Goal: Task Accomplishment & Management: Use online tool/utility

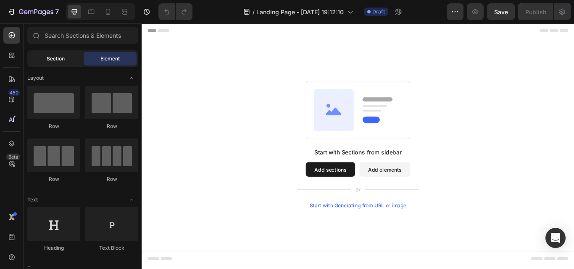
click at [63, 57] on span "Section" at bounding box center [56, 59] width 18 height 8
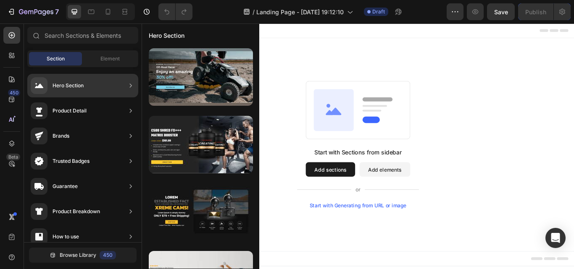
click at [75, 81] on div "Hero Section" at bounding box center [57, 85] width 53 height 17
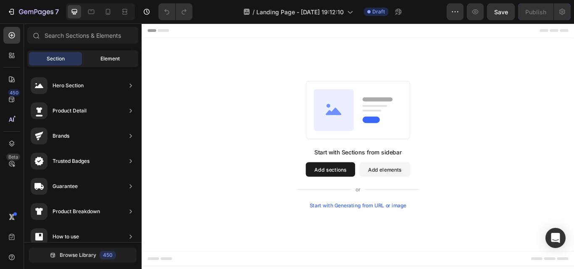
click at [105, 59] on span "Element" at bounding box center [109, 59] width 19 height 8
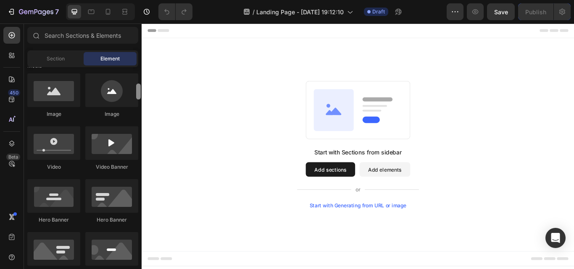
scroll to position [267, 0]
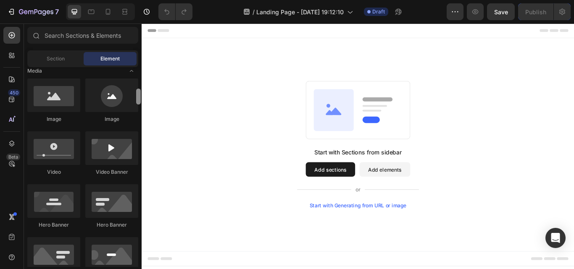
drag, startPoint x: 138, startPoint y: 79, endPoint x: 135, endPoint y: 100, distance: 21.6
click at [135, 100] on div at bounding box center [138, 167] width 6 height 200
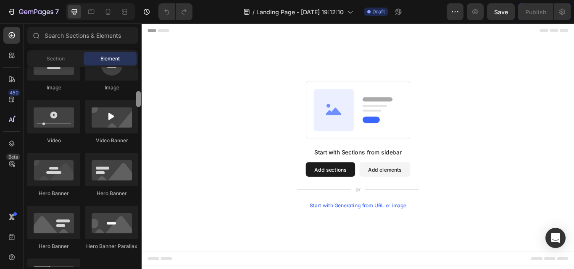
scroll to position [293, 0]
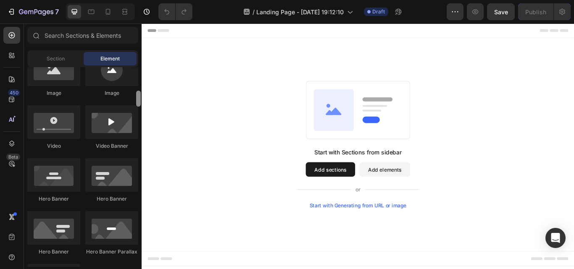
click at [138, 101] on div at bounding box center [138, 99] width 5 height 16
click at [108, 235] on div at bounding box center [111, 228] width 53 height 34
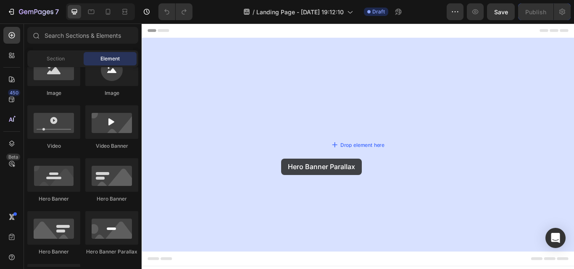
drag, startPoint x: 254, startPoint y: 255, endPoint x: 304, endPoint y: 181, distance: 89.6
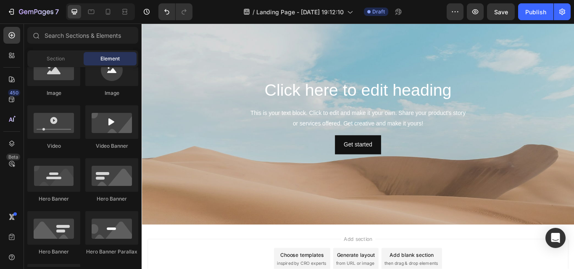
scroll to position [31, 0]
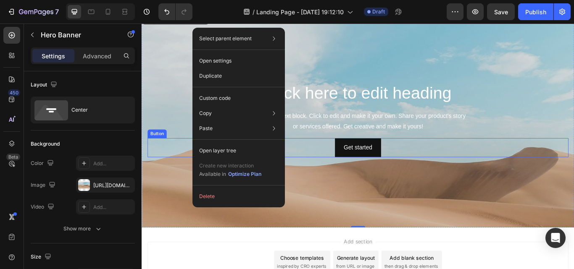
click at [151, 178] on div "Get started Button" at bounding box center [393, 169] width 491 height 22
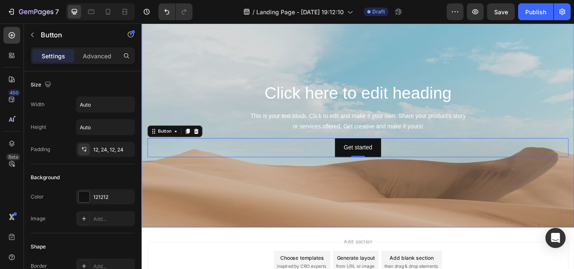
click at [151, 211] on div "Background Image" at bounding box center [394, 195] width 504 height 378
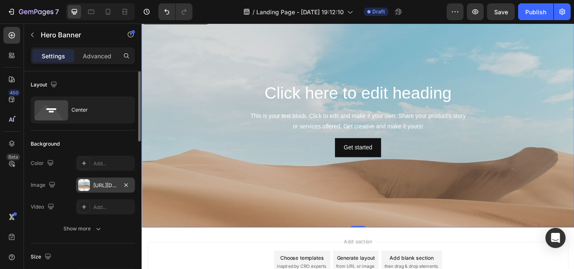
click at [107, 184] on div "[URL][DOMAIN_NAME]" at bounding box center [105, 186] width 24 height 8
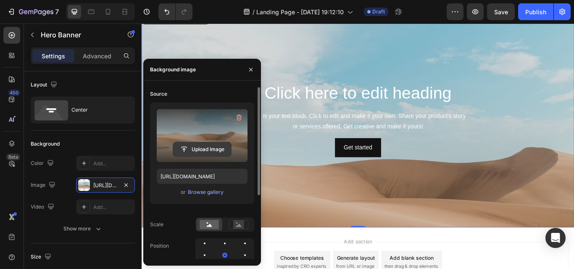
click at [199, 147] on input "file" at bounding box center [202, 149] width 58 height 14
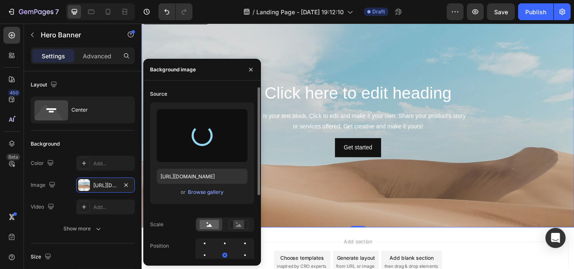
type input "[URL][DOMAIN_NAME]"
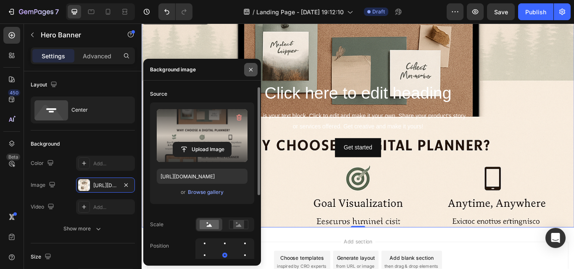
click at [251, 69] on icon "button" at bounding box center [250, 69] width 7 height 7
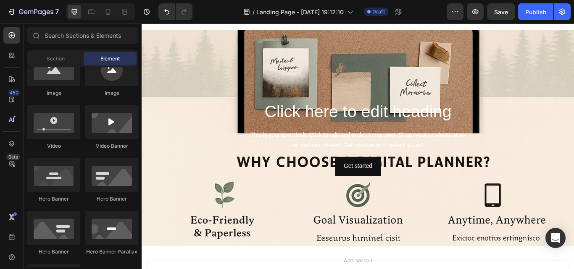
scroll to position [0, 0]
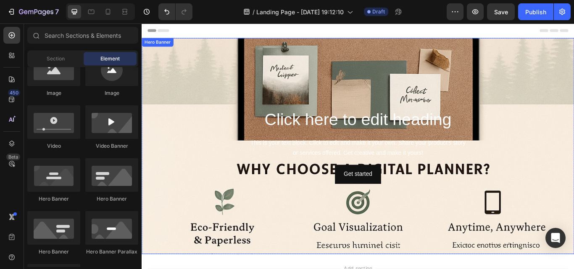
click at [432, 72] on div "Background Image" at bounding box center [394, 223] width 504 height 378
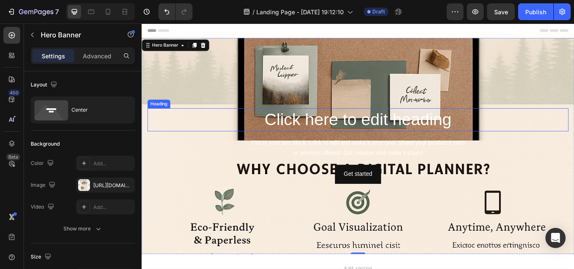
click at [393, 134] on h2 "Click here to edit heading" at bounding box center [393, 136] width 491 height 27
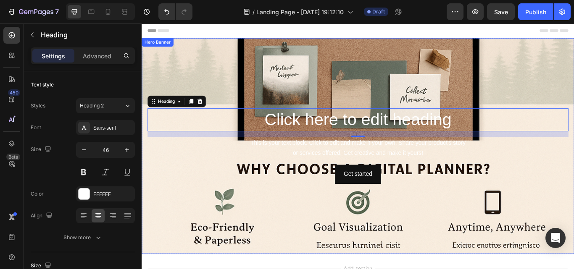
click at [368, 84] on div "Background Image" at bounding box center [394, 223] width 504 height 378
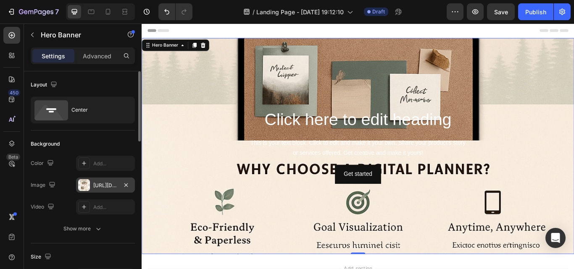
click at [107, 189] on div "[URL][DOMAIN_NAME]" at bounding box center [105, 186] width 24 height 8
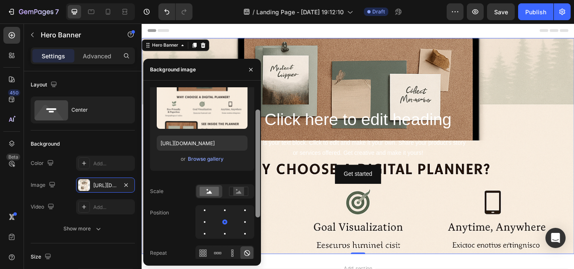
scroll to position [34, 0]
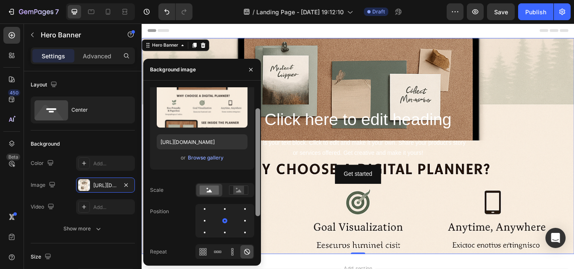
drag, startPoint x: 258, startPoint y: 191, endPoint x: 259, endPoint y: 213, distance: 21.9
click at [259, 213] on div at bounding box center [257, 162] width 5 height 108
click at [239, 190] on icon at bounding box center [238, 190] width 5 height 3
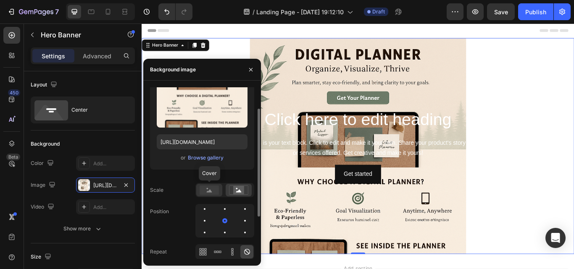
click at [212, 186] on rect at bounding box center [209, 190] width 19 height 9
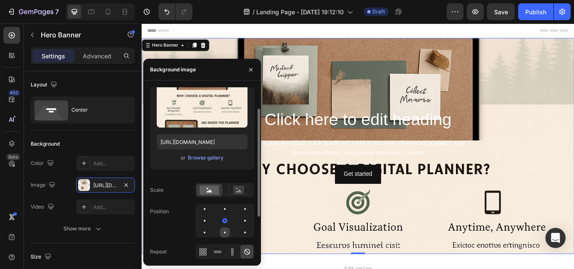
click at [224, 232] on div at bounding box center [225, 233] width 2 height 2
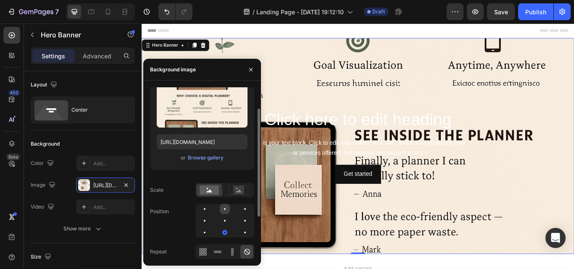
click at [223, 206] on div at bounding box center [225, 209] width 10 height 10
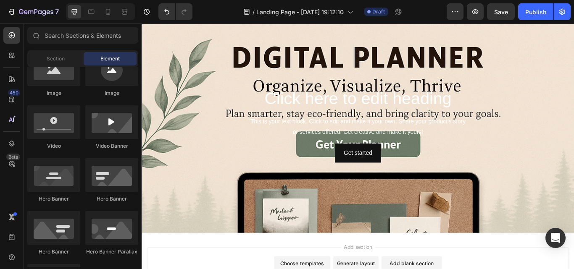
scroll to position [25, 0]
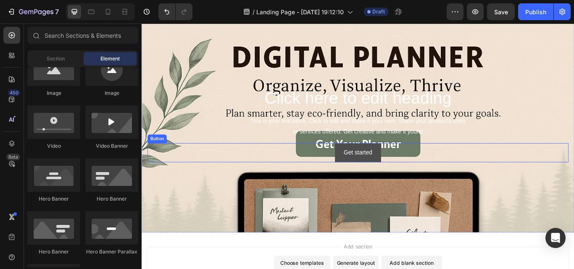
click at [409, 179] on button "Get started" at bounding box center [393, 174] width 53 height 22
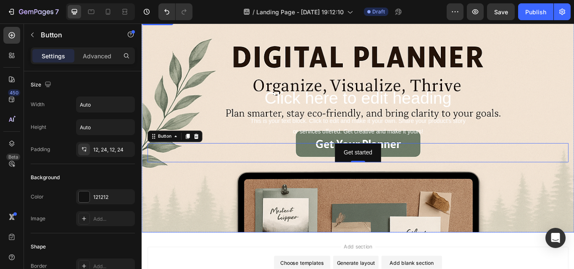
click at [290, 160] on div "Click here to edit heading Heading This is your text block. Click to edit and m…" at bounding box center [393, 141] width 491 height 88
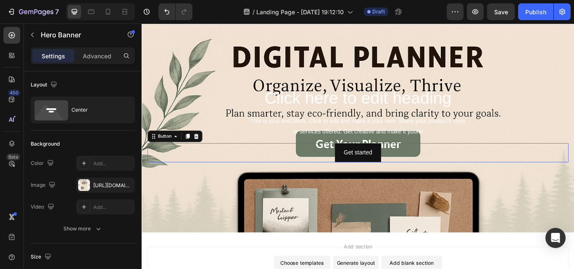
drag, startPoint x: 410, startPoint y: 172, endPoint x: 418, endPoint y: 171, distance: 7.2
click at [409, 150] on div "Click here to edit heading Heading This is your text block. Click to edit and m…" at bounding box center [393, 141] width 491 height 88
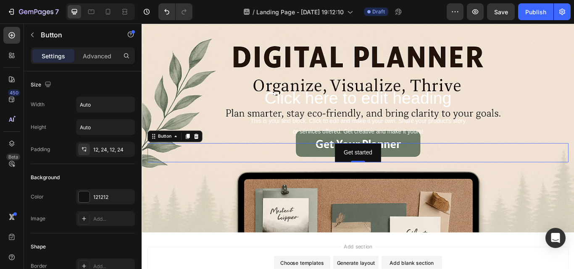
click at [426, 169] on div "Get started Button 0" at bounding box center [393, 174] width 491 height 22
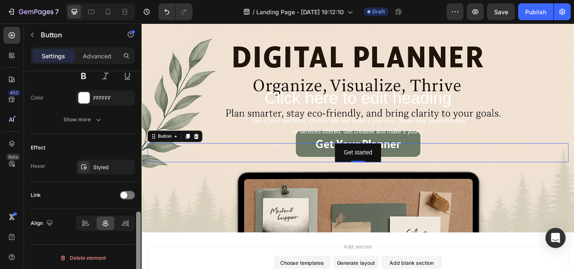
scroll to position [381, 0]
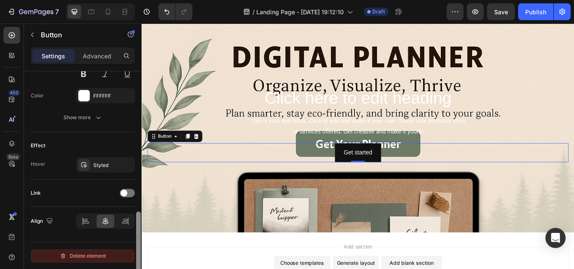
drag, startPoint x: 137, startPoint y: 107, endPoint x: 129, endPoint y: 251, distance: 143.9
click at [129, 251] on div "Size Width Auto Height Auto Padding 12, 24, 12, 24 Background Color 121212 Imag…" at bounding box center [83, 182] width 118 height 222
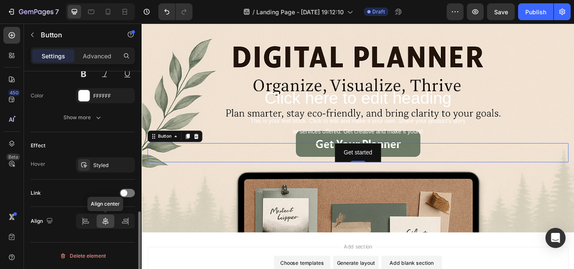
click at [108, 221] on icon at bounding box center [105, 221] width 8 height 8
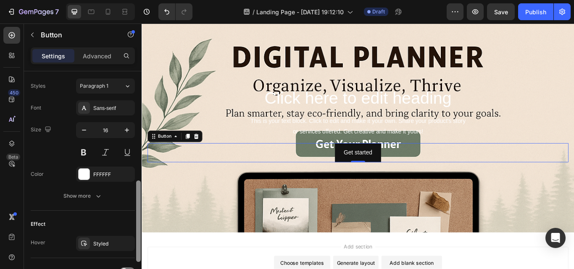
scroll to position [301, 0]
drag, startPoint x: 138, startPoint y: 229, endPoint x: 142, endPoint y: 200, distance: 29.6
click at [142, 0] on div "7 / Landing Page - [DATE] 19:12:10 Draft Preview Save Publish 450 Beta Sections…" at bounding box center [287, 0] width 574 height 0
click at [126, 129] on icon "button" at bounding box center [127, 131] width 8 height 8
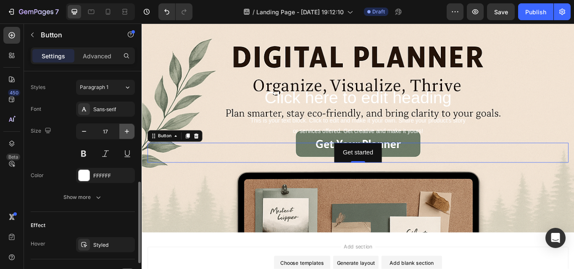
click at [126, 129] on icon "button" at bounding box center [127, 131] width 8 height 8
drag, startPoint x: 126, startPoint y: 129, endPoint x: 121, endPoint y: 132, distance: 5.6
click at [121, 132] on button "button" at bounding box center [126, 131] width 15 height 15
click at [107, 131] on input "19" at bounding box center [106, 131] width 28 height 15
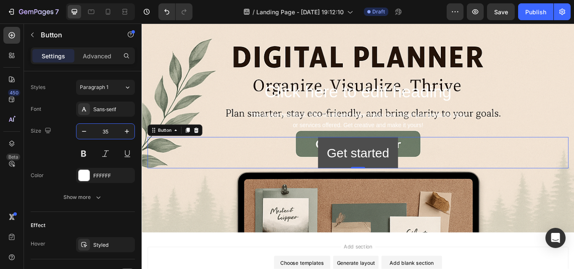
type input "35"
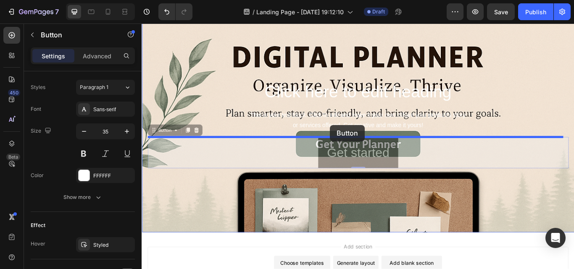
drag, startPoint x: 370, startPoint y: 157, endPoint x: 361, endPoint y: 142, distance: 17.3
click at [361, 142] on div "Header Click here to edit heading Heading This is your text block. Click to edi…" at bounding box center [394, 193] width 504 height 390
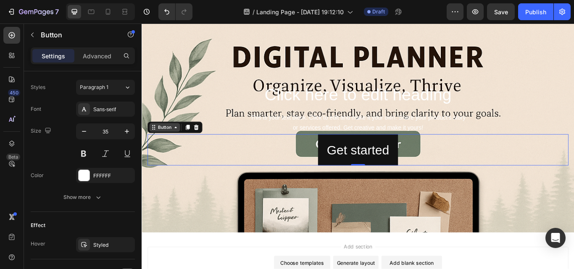
click at [181, 149] on div "Button" at bounding box center [168, 145] width 36 height 10
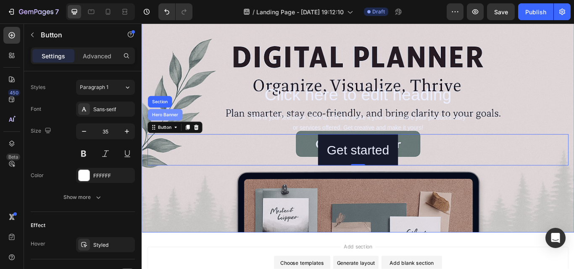
click at [156, 126] on div "Hero Banner" at bounding box center [169, 129] width 40 height 13
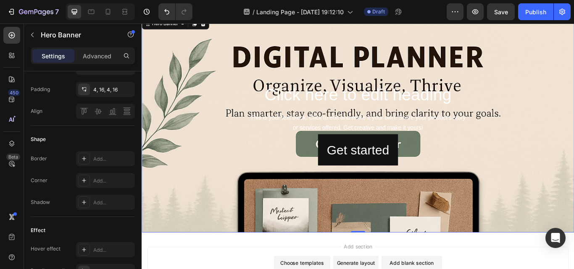
scroll to position [0, 0]
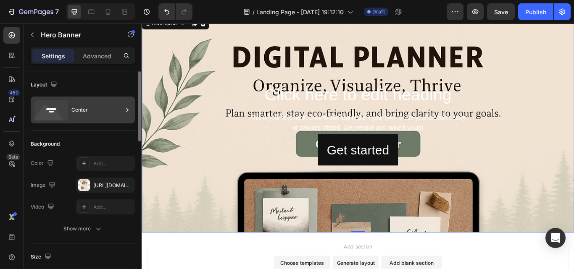
click at [126, 105] on div at bounding box center [127, 110] width 8 height 27
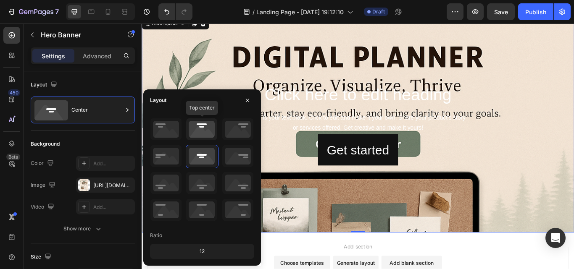
click at [200, 129] on icon at bounding box center [201, 129] width 31 height 22
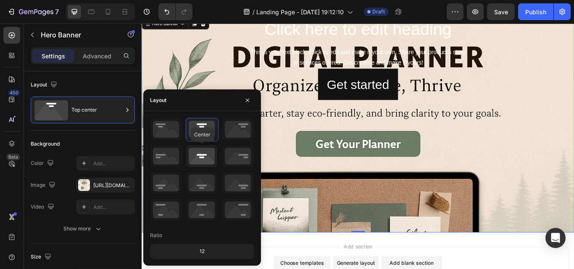
click at [203, 149] on icon at bounding box center [201, 156] width 31 height 22
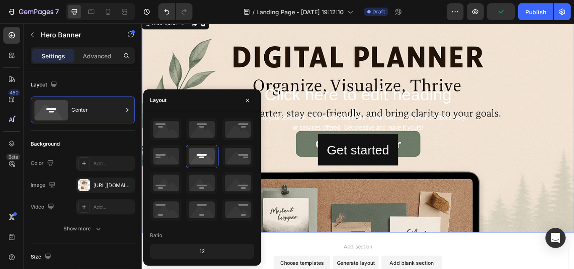
click at [205, 252] on div "12" at bounding box center [202, 252] width 101 height 12
click at [202, 250] on div "12" at bounding box center [202, 252] width 101 height 12
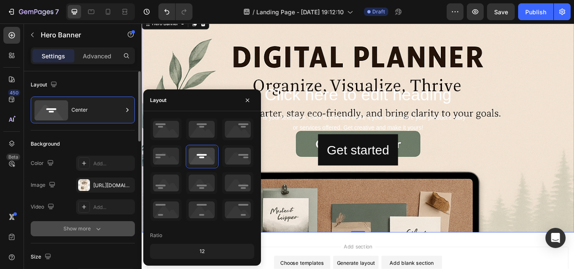
click at [66, 231] on div "The changes might be hidden by the video. Color Add... Image [URL][DOMAIN_NAME]…" at bounding box center [83, 196] width 104 height 81
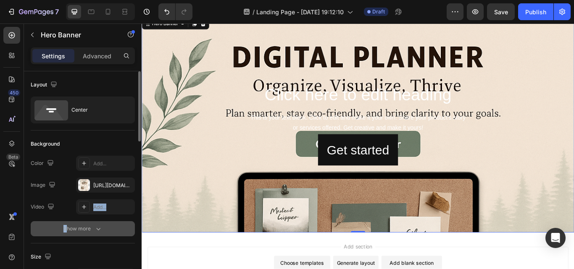
click at [89, 228] on div "Show more" at bounding box center [82, 229] width 39 height 8
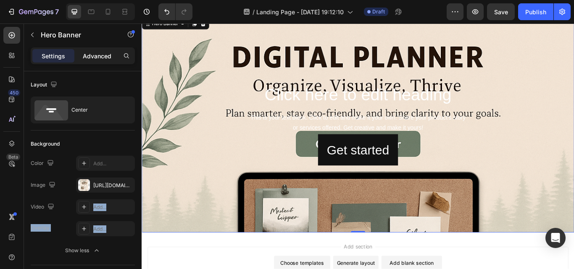
click at [106, 55] on p "Advanced" at bounding box center [97, 56] width 29 height 9
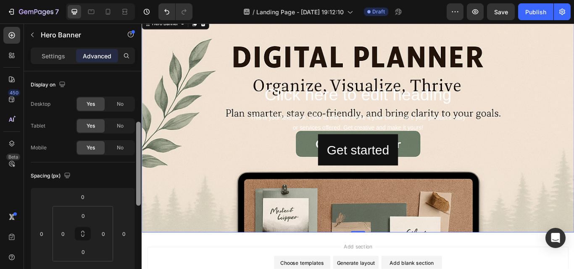
scroll to position [53, 0]
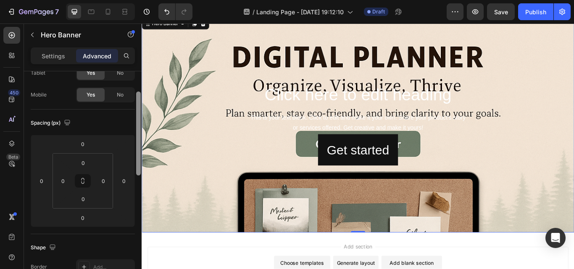
drag, startPoint x: 139, startPoint y: 152, endPoint x: 141, endPoint y: 172, distance: 20.2
click at [141, 172] on div at bounding box center [138, 182] width 6 height 222
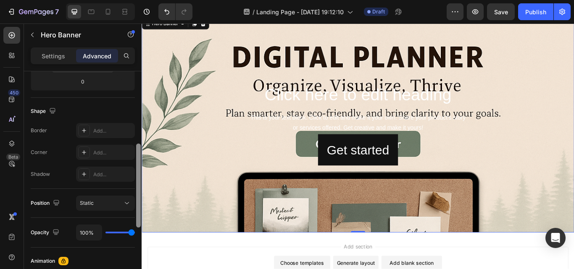
drag, startPoint x: 138, startPoint y: 172, endPoint x: 135, endPoint y: 225, distance: 52.6
click at [135, 225] on div at bounding box center [138, 182] width 6 height 222
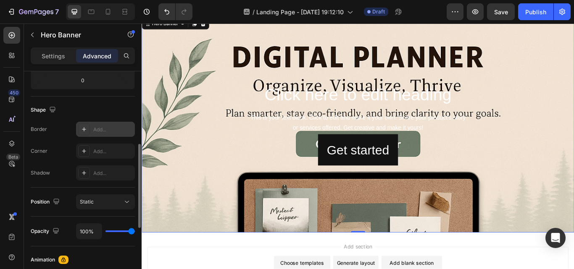
click at [83, 124] on div at bounding box center [84, 129] width 12 height 12
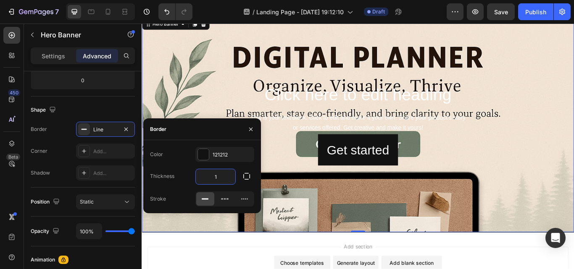
click at [217, 177] on input "1" at bounding box center [215, 176] width 39 height 15
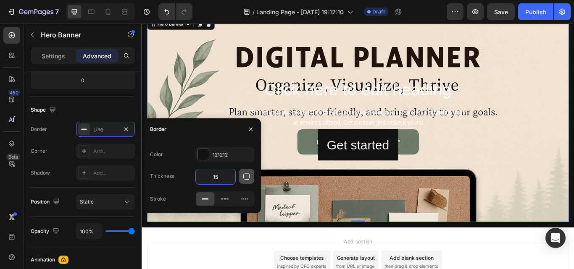
type input "15"
click at [242, 176] on icon "button" at bounding box center [246, 176] width 8 height 8
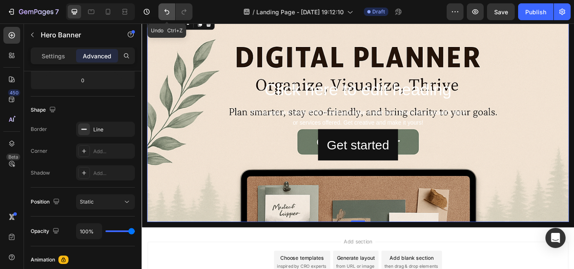
click at [168, 13] on icon "Undo/Redo" at bounding box center [167, 12] width 8 height 8
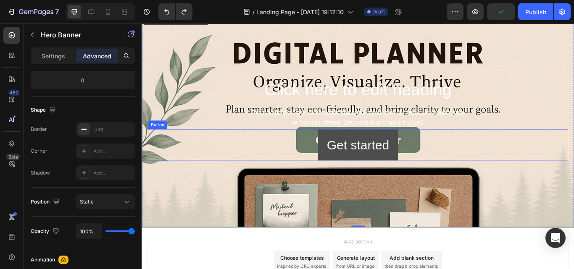
click at [427, 158] on button "Get started" at bounding box center [393, 165] width 93 height 37
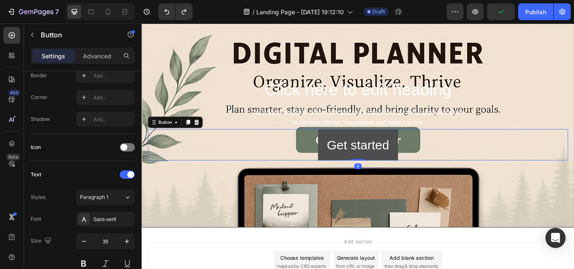
scroll to position [0, 0]
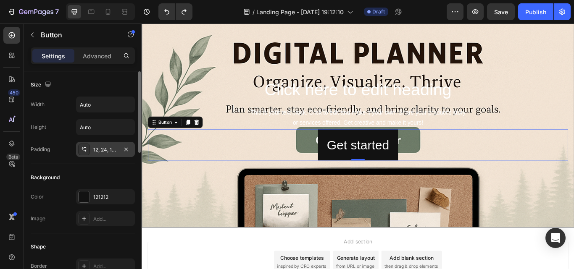
click at [107, 150] on div "12, 24, 12, 24" at bounding box center [105, 150] width 24 height 8
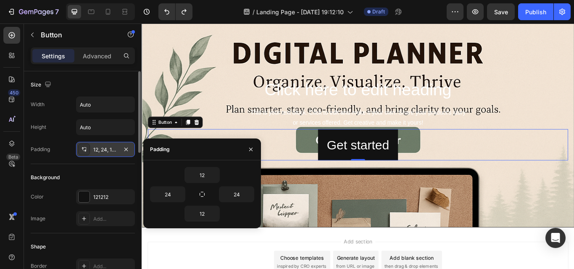
click at [87, 151] on icon at bounding box center [84, 149] width 7 height 7
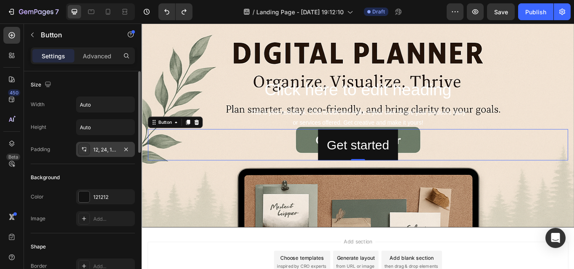
click at [87, 151] on icon at bounding box center [84, 149] width 7 height 7
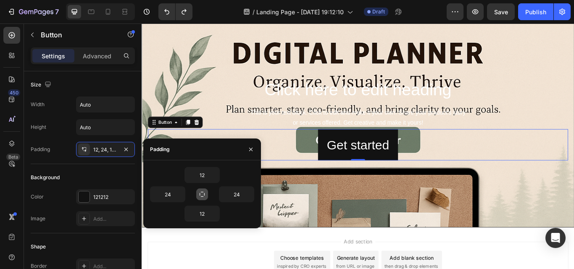
click at [202, 195] on icon "button" at bounding box center [202, 194] width 7 height 7
type input "12"
click at [202, 195] on icon "button" at bounding box center [202, 194] width 7 height 7
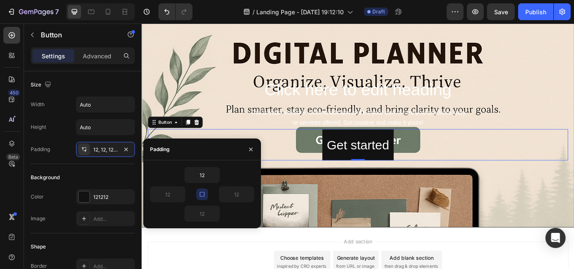
click at [202, 195] on icon "button" at bounding box center [202, 194] width 7 height 7
drag, startPoint x: 199, startPoint y: 162, endPoint x: 181, endPoint y: 183, distance: 27.4
click at [198, 166] on div "12 12 12 12" at bounding box center [202, 194] width 118 height 68
click at [180, 197] on icon "button" at bounding box center [180, 194] width 7 height 7
click at [167, 192] on input "12" at bounding box center [167, 194] width 34 height 15
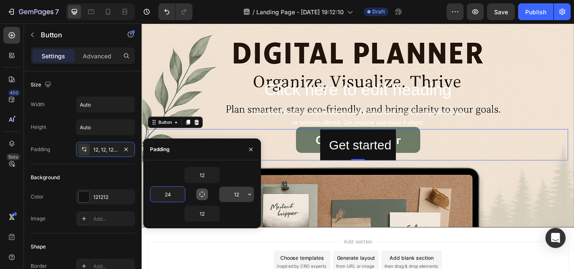
type input "24"
click at [235, 195] on input "12" at bounding box center [236, 194] width 34 height 15
type input "2"
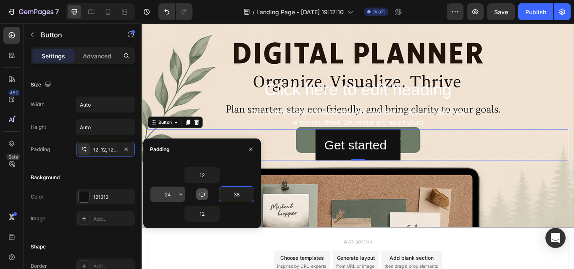
type input "38"
click at [169, 194] on input "24" at bounding box center [167, 194] width 34 height 15
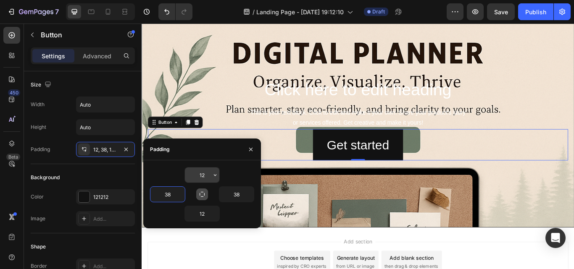
type input "38"
click at [208, 172] on input "12" at bounding box center [202, 175] width 34 height 15
type input "1"
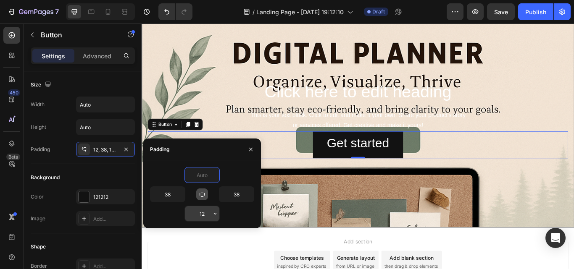
click at [205, 215] on input "12" at bounding box center [202, 213] width 34 height 15
type input "0"
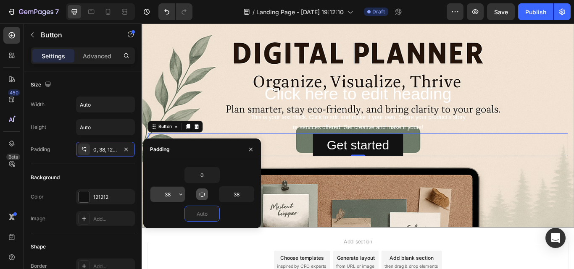
click at [172, 196] on input "38" at bounding box center [167, 194] width 34 height 15
type input "0"
click at [179, 195] on icon "button" at bounding box center [180, 194] width 7 height 7
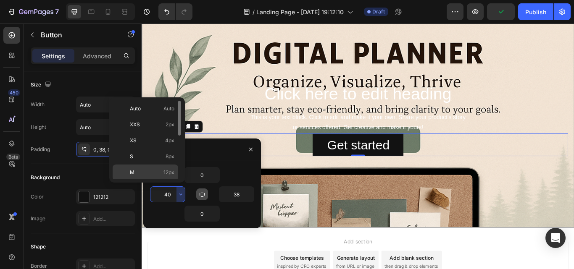
click at [153, 175] on p "M 12px" at bounding box center [152, 173] width 45 height 8
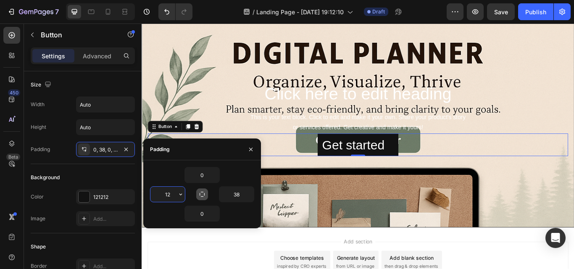
click at [171, 191] on input "12" at bounding box center [167, 194] width 34 height 15
type input "50"
click at [241, 192] on input "38" at bounding box center [236, 194] width 34 height 15
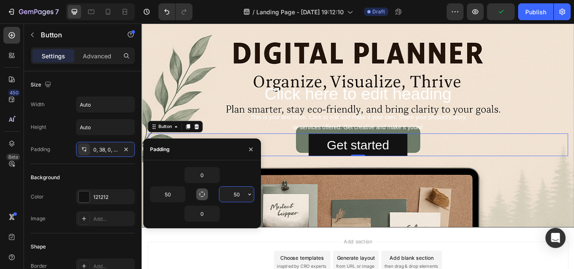
type input "5"
type input "70"
click at [171, 199] on input "50" at bounding box center [167, 194] width 34 height 15
type input "7"
type input "80"
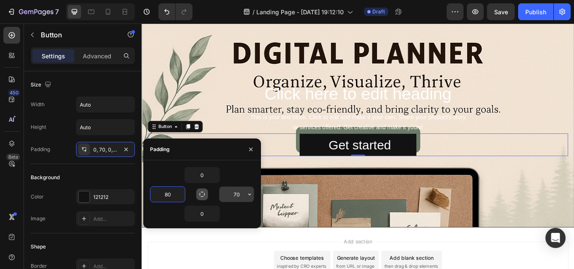
click at [236, 192] on input "70" at bounding box center [236, 194] width 34 height 15
type input "82"
click at [183, 199] on button "button" at bounding box center [180, 194] width 8 height 15
click at [173, 197] on input "80" at bounding box center [167, 194] width 34 height 15
type input "83"
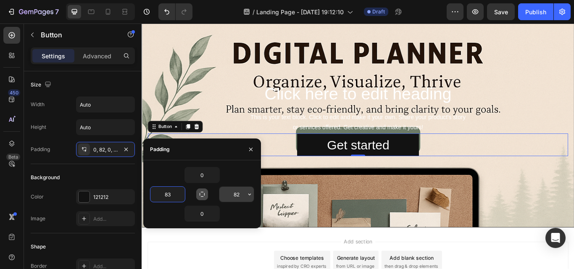
click at [240, 192] on input "82" at bounding box center [236, 194] width 34 height 15
click at [243, 191] on input "83" at bounding box center [236, 194] width 34 height 15
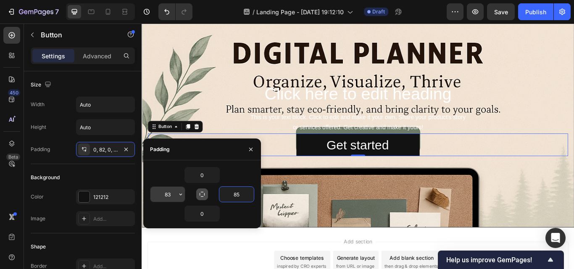
type input "85"
click at [171, 196] on input "83" at bounding box center [167, 194] width 34 height 15
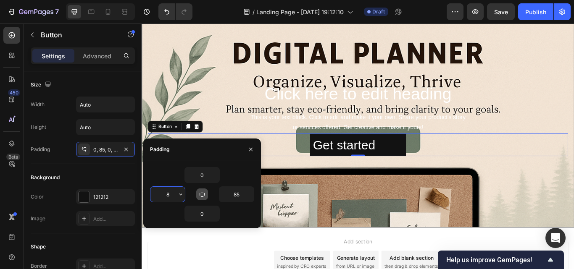
type input "85"
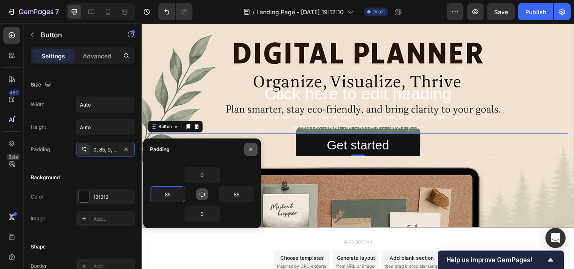
click at [250, 151] on icon "button" at bounding box center [250, 149] width 7 height 7
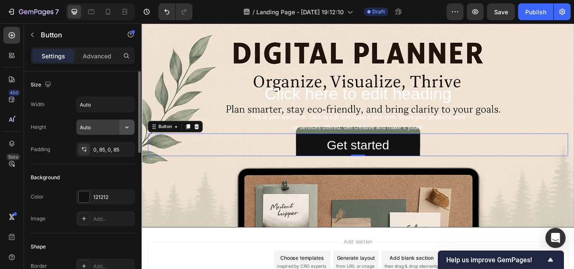
click at [129, 129] on icon "button" at bounding box center [127, 127] width 8 height 8
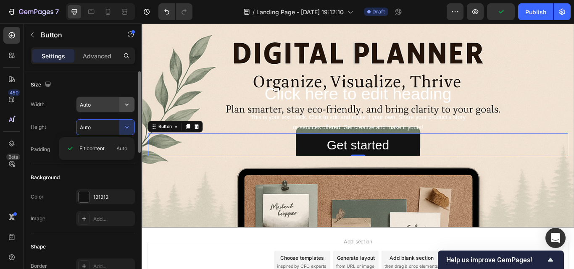
click at [128, 105] on icon "button" at bounding box center [127, 104] width 8 height 8
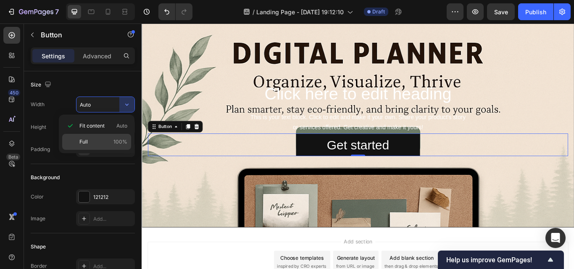
click at [121, 138] on span "100%" at bounding box center [120, 142] width 14 height 8
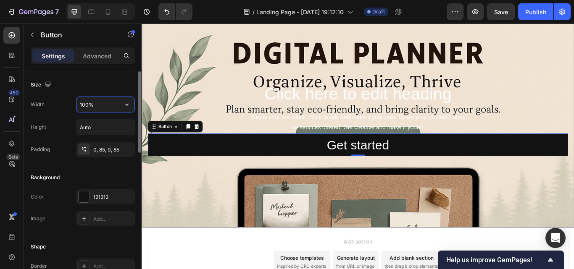
click at [114, 108] on input "100%" at bounding box center [105, 104] width 58 height 15
click at [128, 103] on icon "button" at bounding box center [127, 104] width 8 height 8
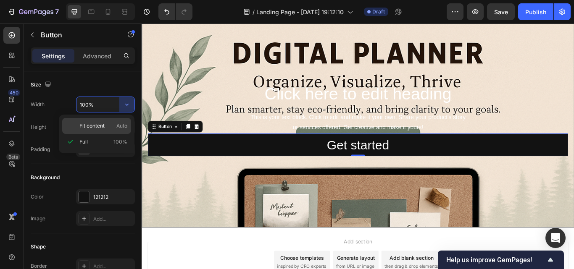
click at [102, 122] on span "Fit content" at bounding box center [91, 126] width 25 height 8
type input "Auto"
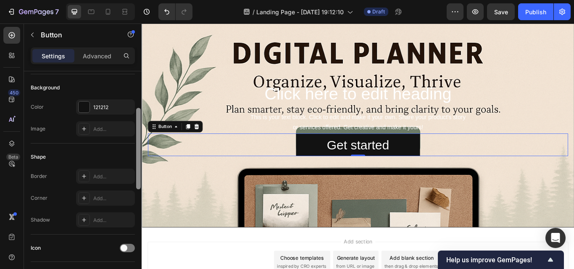
scroll to position [92, 0]
drag, startPoint x: 139, startPoint y: 150, endPoint x: 137, endPoint y: 184, distance: 34.0
click at [137, 184] on div at bounding box center [138, 145] width 5 height 81
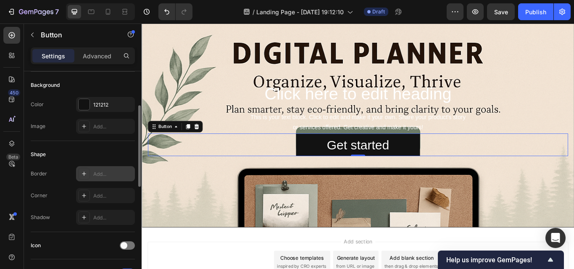
click at [102, 176] on div "Add..." at bounding box center [112, 175] width 39 height 8
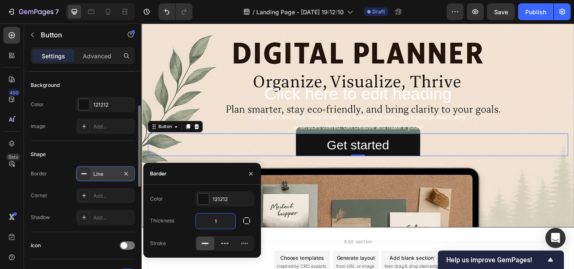
click at [221, 221] on input "1" at bounding box center [215, 221] width 39 height 15
type input "15"
click at [246, 218] on icon "button" at bounding box center [246, 221] width 8 height 8
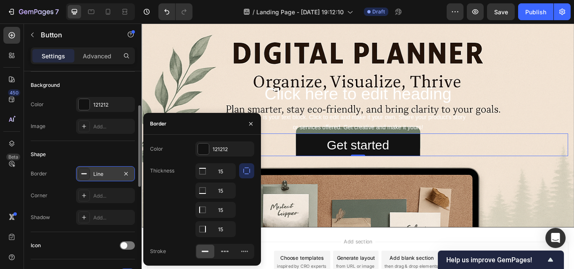
click at [249, 173] on icon "button" at bounding box center [246, 171] width 8 height 8
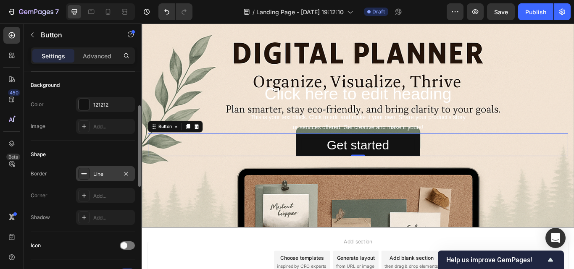
click at [270, 158] on div "Get started Button 0" at bounding box center [394, 165] width 490 height 26
click at [108, 172] on div "Line" at bounding box center [105, 175] width 24 height 8
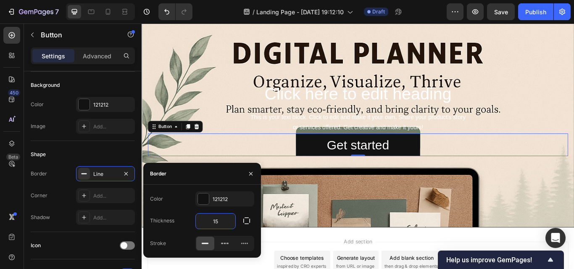
click at [226, 223] on input "15" at bounding box center [215, 221] width 39 height 15
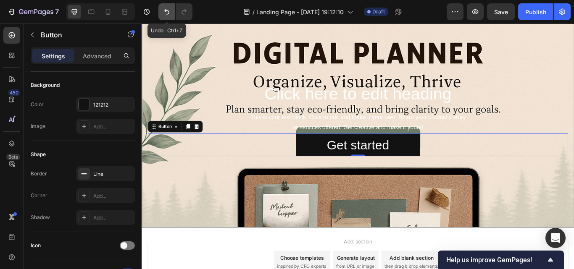
click at [166, 11] on icon "Undo/Redo" at bounding box center [166, 11] width 5 height 5
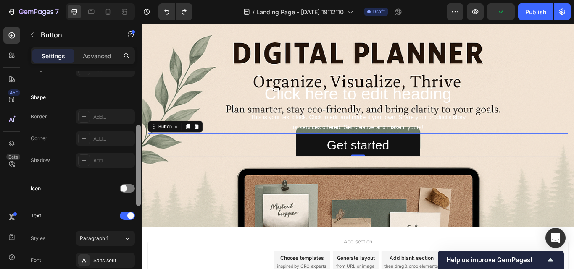
scroll to position [148, 0]
drag, startPoint x: 138, startPoint y: 166, endPoint x: 139, endPoint y: 187, distance: 20.6
click at [139, 187] on div at bounding box center [138, 166] width 5 height 81
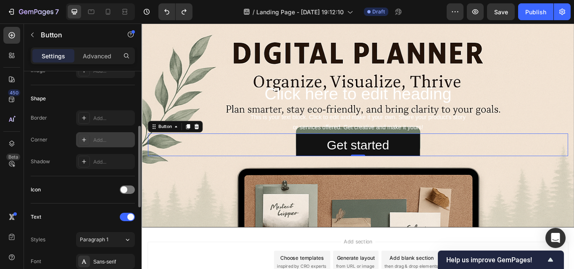
click at [81, 142] on icon at bounding box center [84, 140] width 7 height 7
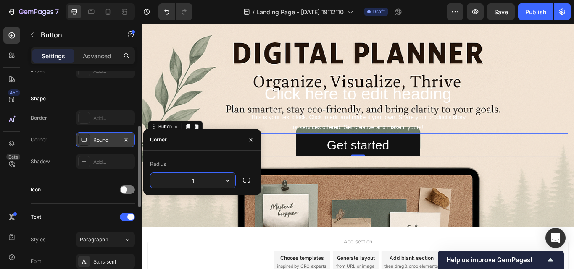
type input "15"
click at [249, 138] on icon "button" at bounding box center [250, 140] width 7 height 7
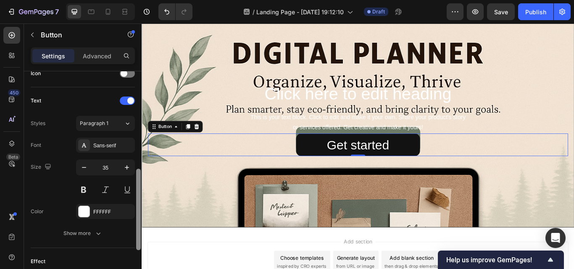
scroll to position [273, 0]
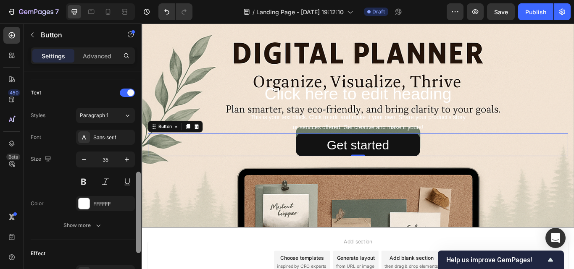
drag, startPoint x: 139, startPoint y: 203, endPoint x: 135, endPoint y: 249, distance: 45.9
click at [135, 249] on div at bounding box center [138, 182] width 6 height 222
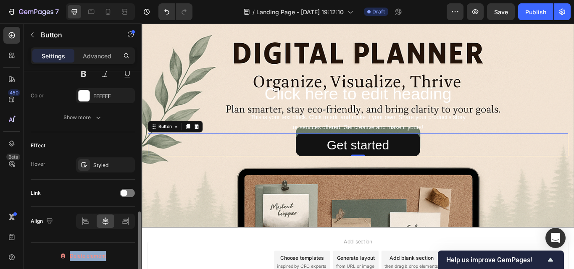
drag, startPoint x: 135, startPoint y: 249, endPoint x: 104, endPoint y: 231, distance: 36.3
click at [109, 234] on div "Size Width Auto Height Auto Padding 0, 85, 0, 85 Background Color 121212 Image …" at bounding box center [83, 182] width 118 height 222
click at [92, 115] on div "Show more" at bounding box center [82, 117] width 39 height 8
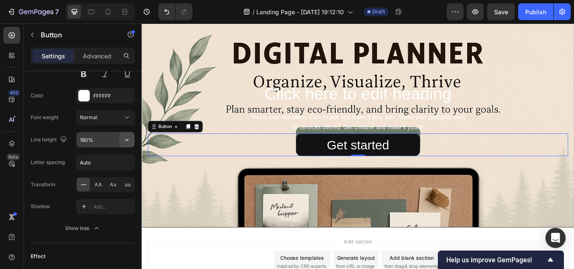
click at [126, 138] on icon "button" at bounding box center [127, 140] width 8 height 8
click at [131, 248] on div "Effect Hover Styled" at bounding box center [83, 266] width 104 height 47
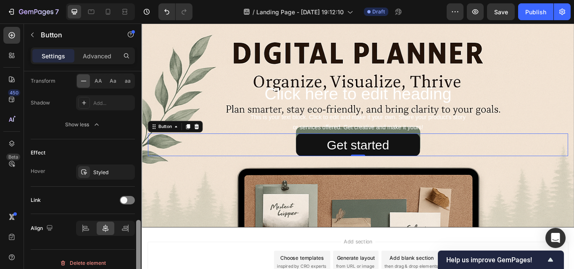
scroll to position [491, 0]
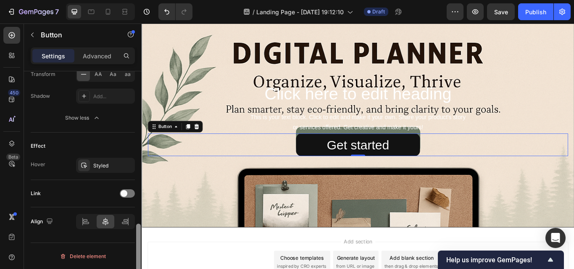
drag, startPoint x: 137, startPoint y: 245, endPoint x: 129, endPoint y: 286, distance: 41.5
click at [129, 0] on html "7 / Landing Page - [DATE] 19:12:10 Draft Preview Save Publish 450 Beta Sections…" at bounding box center [287, 0] width 574 height 0
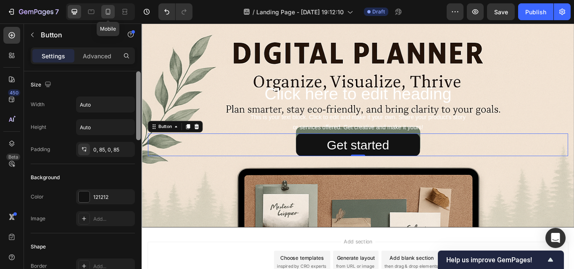
drag, startPoint x: 138, startPoint y: 243, endPoint x: 105, endPoint y: 16, distance: 229.2
click at [105, 0] on div "7 Mobile / Landing Page - [DATE] 19:12:10 Draft Preview Save Publish 450 Beta S…" at bounding box center [287, 0] width 574 height 0
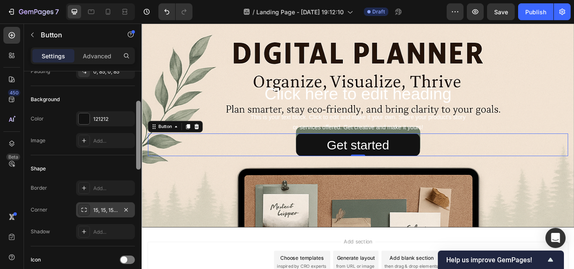
scroll to position [82, 0]
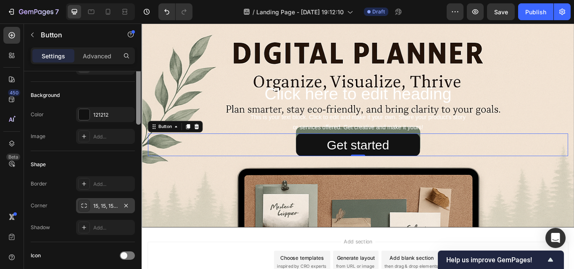
drag, startPoint x: 140, startPoint y: 119, endPoint x: 139, endPoint y: 87, distance: 31.9
click at [141, 92] on div at bounding box center [138, 151] width 6 height 222
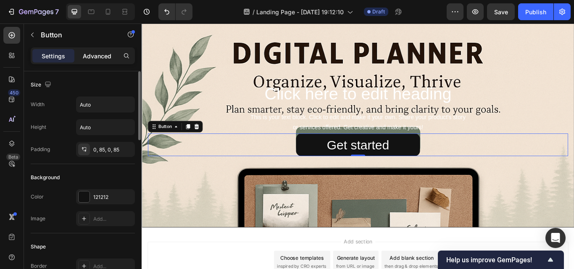
drag, startPoint x: 84, startPoint y: 62, endPoint x: 80, endPoint y: 53, distance: 10.4
click at [84, 61] on div "Advanced" at bounding box center [97, 55] width 42 height 13
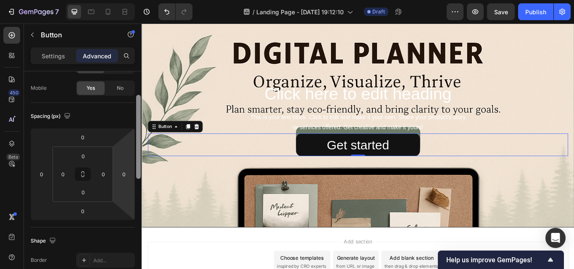
scroll to position [60, 0]
drag, startPoint x: 137, startPoint y: 110, endPoint x: 130, endPoint y: 134, distance: 23.9
click at [130, 134] on div "Display on Desktop Yes No Tablet Yes No Mobile Yes No Spacing (px) 0 0 0 0 0 0 …" at bounding box center [83, 182] width 118 height 222
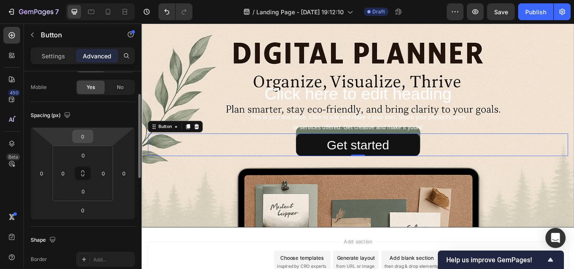
click at [76, 137] on input "0" at bounding box center [82, 136] width 17 height 13
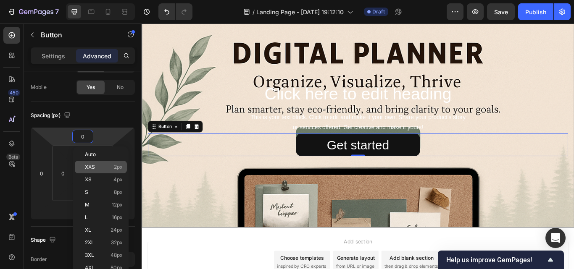
click at [92, 169] on span "XXS" at bounding box center [90, 167] width 10 height 6
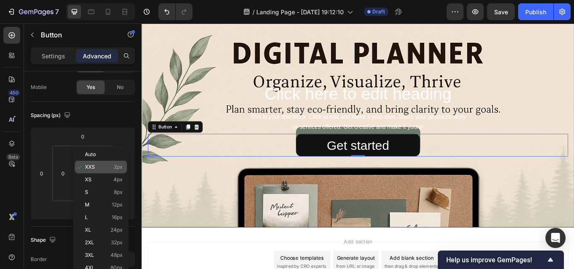
type input "2"
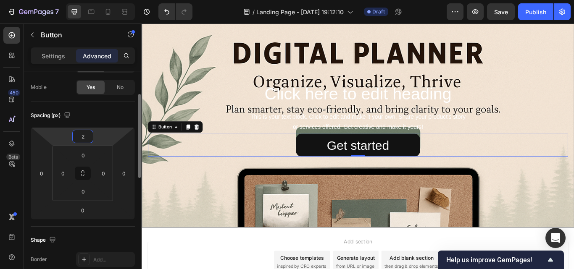
click at [83, 140] on input "2" at bounding box center [82, 136] width 17 height 13
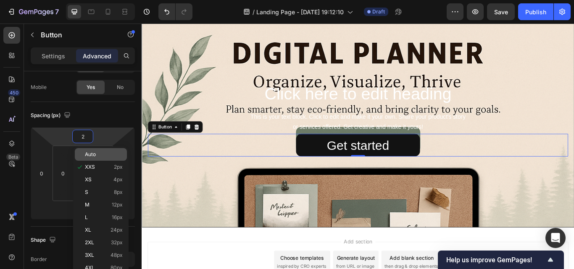
click at [87, 153] on span "Auto" at bounding box center [90, 155] width 11 height 6
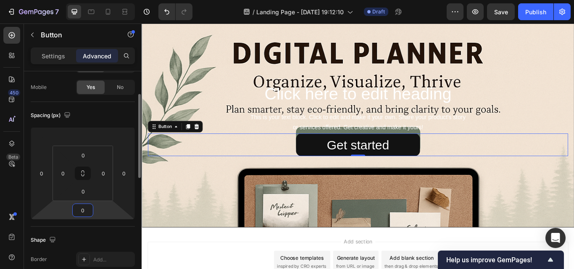
click at [81, 211] on input "0" at bounding box center [82, 210] width 17 height 13
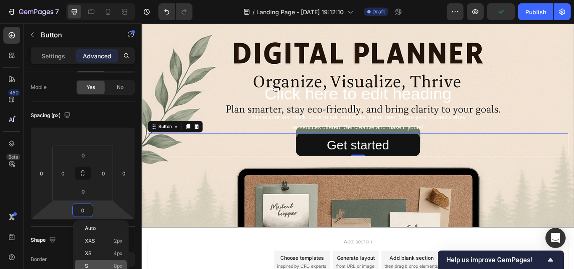
click at [99, 260] on div "S 8px" at bounding box center [101, 266] width 52 height 13
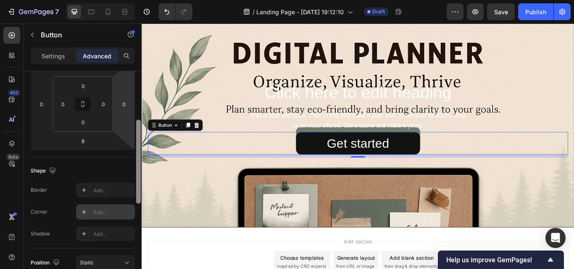
scroll to position [129, 0]
drag, startPoint x: 139, startPoint y: 121, endPoint x: 138, endPoint y: 147, distance: 26.1
click at [138, 147] on div at bounding box center [138, 163] width 5 height 84
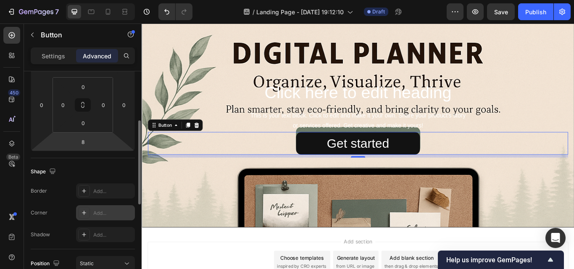
click at [96, 0] on html "7 / Landing Page - [DATE] 19:12:10 Draft Preview Save Publish 450 Beta Sections…" at bounding box center [287, 0] width 574 height 0
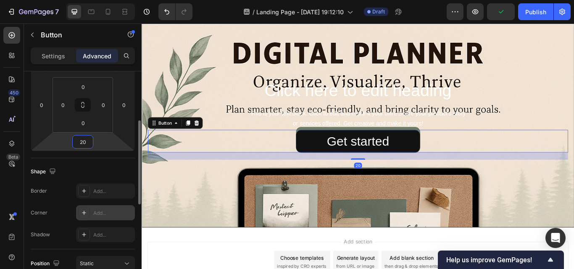
type input "2"
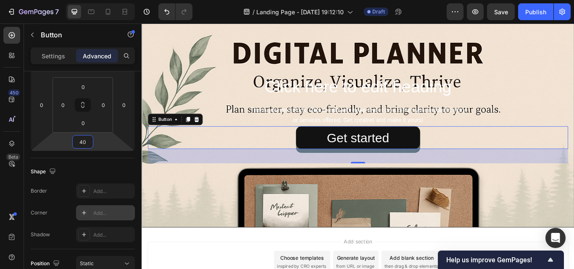
type input "40"
click at [96, 164] on div "Shape Border Add... Corner Add... Shadow Add..." at bounding box center [83, 203] width 104 height 91
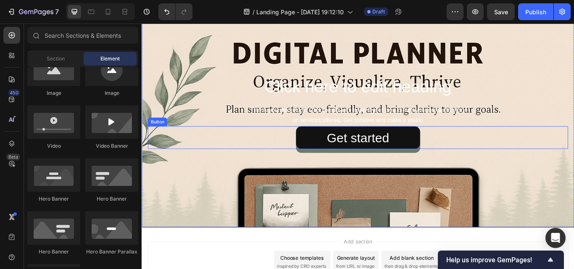
click at [160, 143] on div "Click here to edit heading Heading This is your text block. Click to edit and m…" at bounding box center [394, 135] width 490 height 102
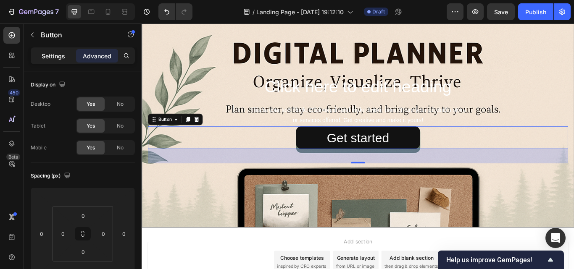
click at [53, 55] on p "Settings" at bounding box center [54, 56] width 24 height 9
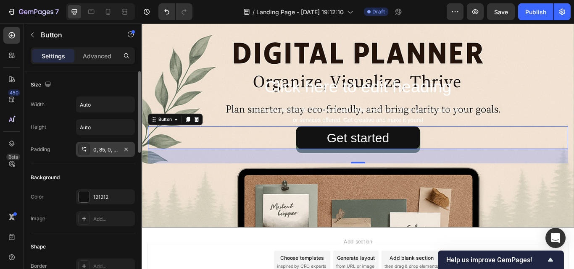
click at [98, 151] on div "0, 85, 0, 85" at bounding box center [105, 150] width 24 height 8
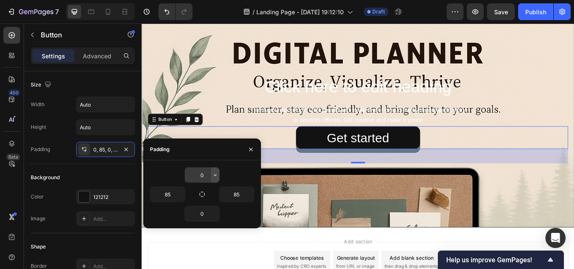
click at [215, 177] on icon "button" at bounding box center [215, 175] width 7 height 7
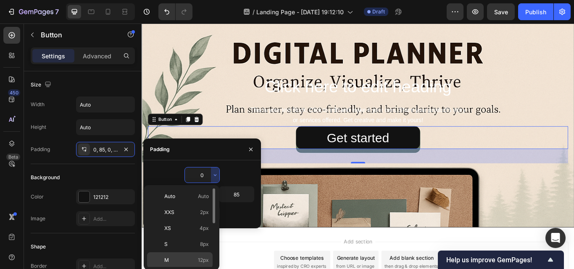
click at [168, 255] on div "M 12px" at bounding box center [180, 260] width 66 height 16
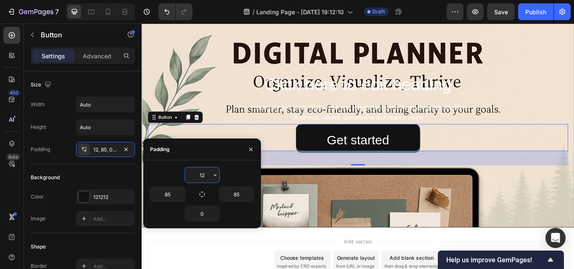
click at [203, 179] on input "12" at bounding box center [202, 175] width 34 height 15
click at [215, 174] on icon "button" at bounding box center [215, 175] width 7 height 7
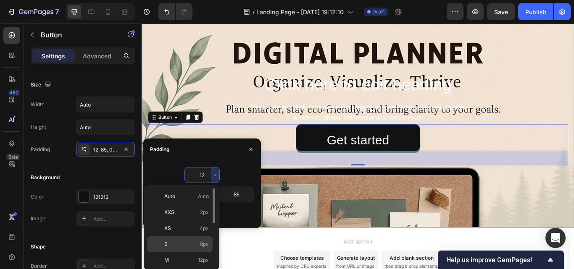
click at [201, 241] on span "8px" at bounding box center [204, 245] width 9 height 8
type input "8"
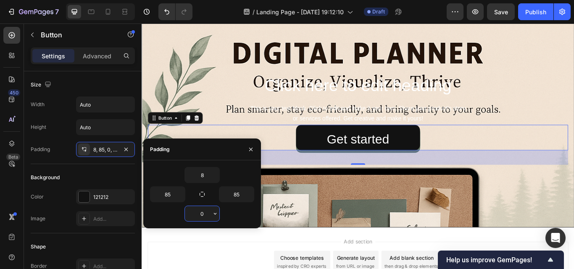
click at [203, 216] on input "0" at bounding box center [202, 213] width 34 height 15
click at [213, 214] on icon "button" at bounding box center [215, 213] width 7 height 7
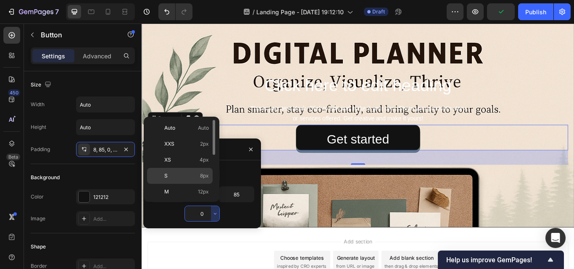
click at [178, 179] on p "S 8px" at bounding box center [186, 176] width 45 height 8
type input "8"
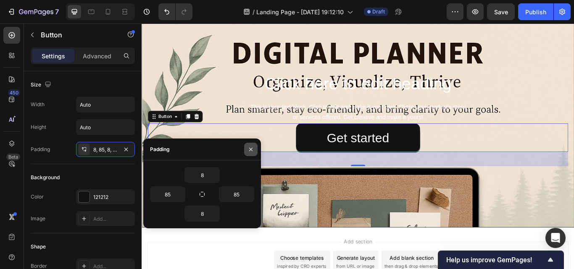
click at [251, 149] on icon "button" at bounding box center [250, 148] width 3 height 3
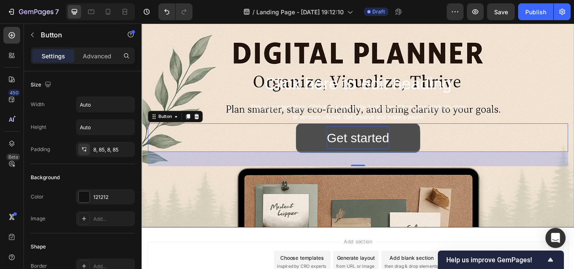
click at [397, 151] on div "Get started" at bounding box center [393, 157] width 73 height 26
click at [376, 154] on div "Get started" at bounding box center [393, 157] width 73 height 26
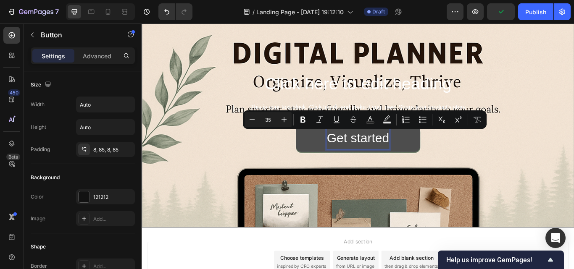
click at [425, 161] on p "Get started" at bounding box center [393, 157] width 73 height 26
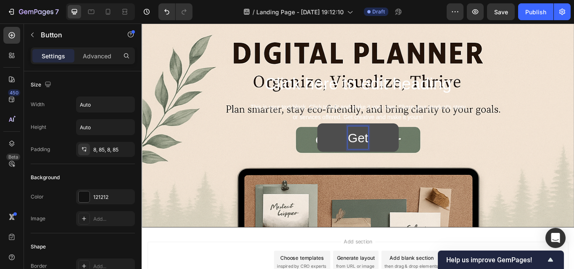
click at [346, 140] on button "Get" at bounding box center [393, 156] width 95 height 33
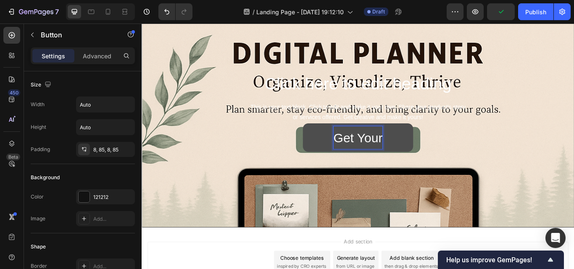
click at [329, 140] on button "Get Your" at bounding box center [393, 156] width 129 height 33
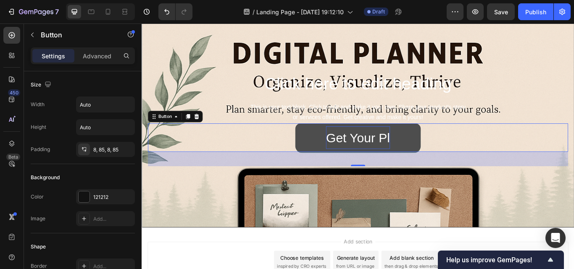
click at [441, 154] on button "Get Your Pl" at bounding box center [393, 156] width 146 height 33
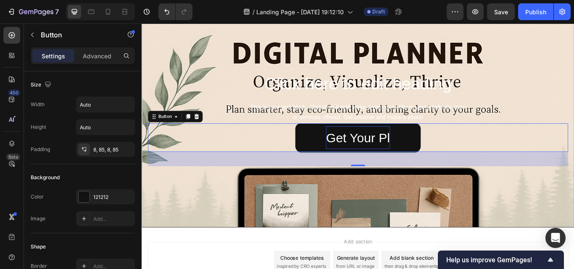
click at [422, 152] on p "Get Your Pl" at bounding box center [393, 157] width 74 height 26
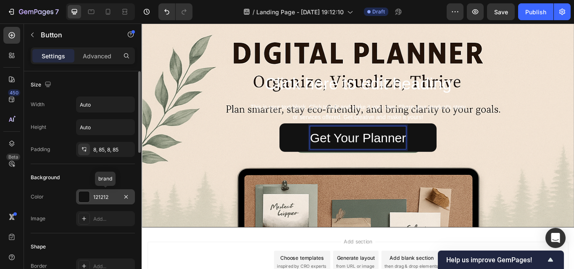
click at [84, 194] on div at bounding box center [84, 197] width 11 height 11
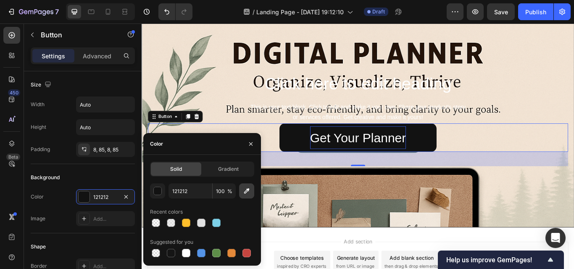
click at [246, 198] on button "button" at bounding box center [246, 191] width 15 height 15
type input "666E60"
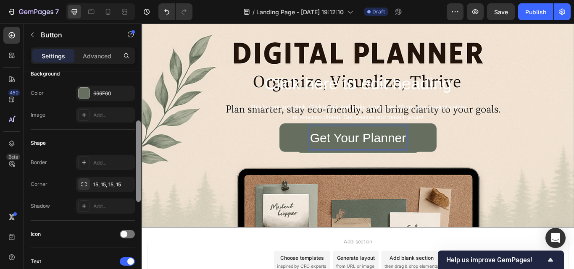
scroll to position [113, 0]
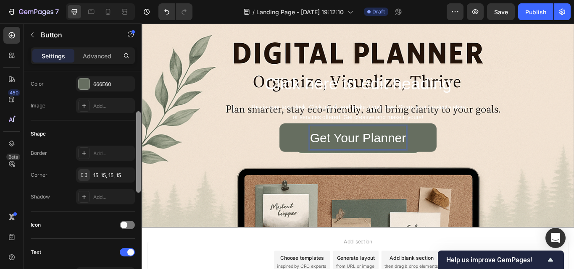
drag, startPoint x: 139, startPoint y: 150, endPoint x: 137, endPoint y: 191, distance: 41.6
click at [137, 191] on div at bounding box center [138, 151] width 5 height 81
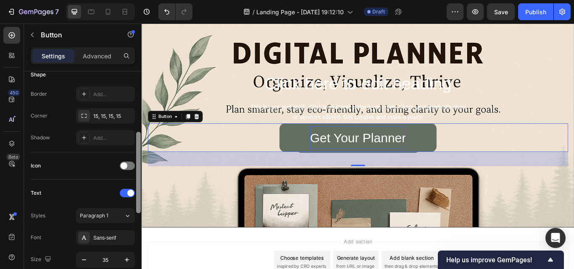
drag, startPoint x: 138, startPoint y: 187, endPoint x: 135, endPoint y: 210, distance: 22.4
click at [135, 210] on div at bounding box center [138, 180] width 6 height 222
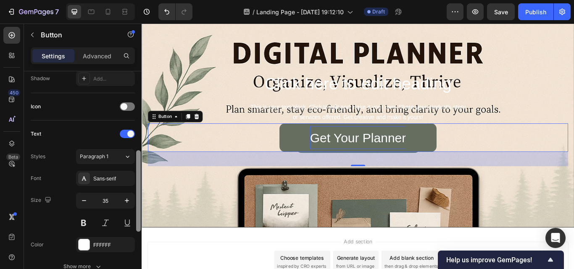
scroll to position [234, 0]
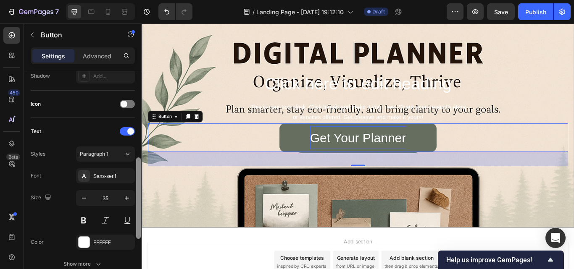
drag, startPoint x: 139, startPoint y: 210, endPoint x: 139, endPoint y: 232, distance: 22.3
click at [139, 232] on div at bounding box center [138, 198] width 5 height 81
click at [103, 179] on div "Sans-serif" at bounding box center [112, 177] width 39 height 8
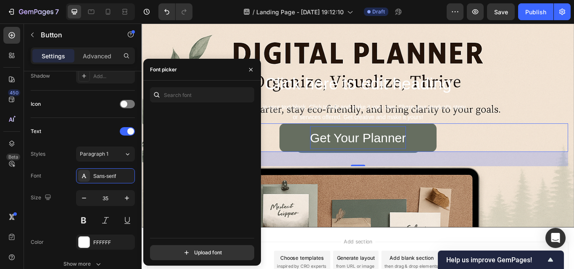
scroll to position [2176, 0]
click at [82, 217] on button at bounding box center [83, 220] width 15 height 15
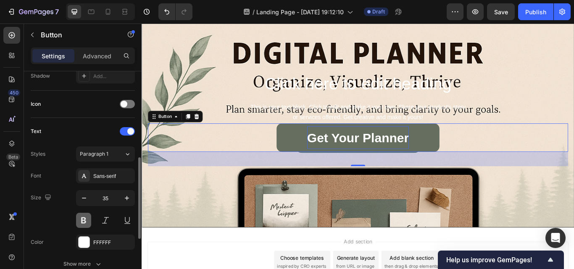
scroll to position [0, 0]
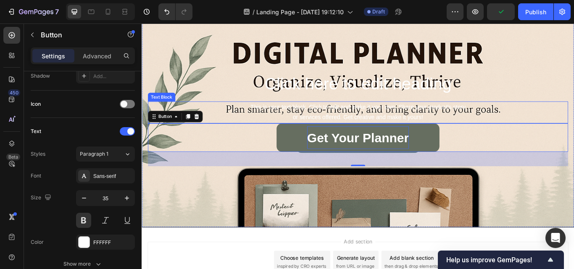
click at [233, 128] on div "This is your text block. Click to edit and make it your own. Share your product…" at bounding box center [394, 128] width 490 height 26
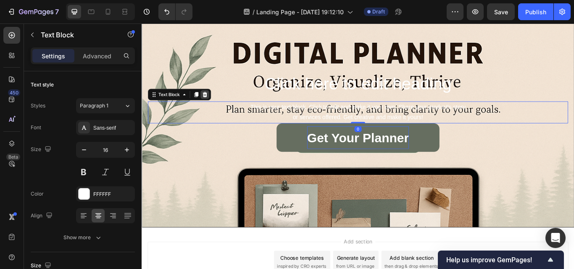
click at [215, 107] on icon at bounding box center [215, 106] width 7 height 7
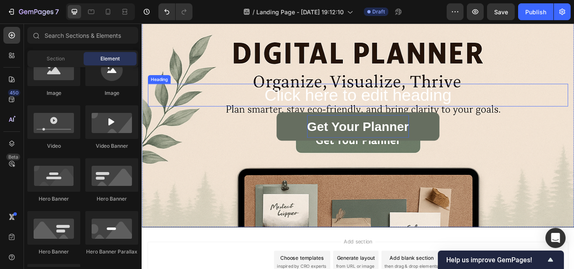
click at [316, 108] on h2 "Click here to edit heading" at bounding box center [394, 107] width 490 height 27
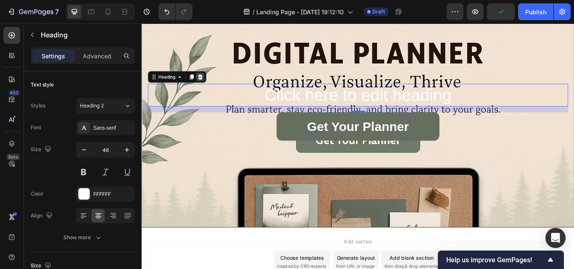
click at [210, 88] on icon at bounding box center [209, 86] width 5 height 6
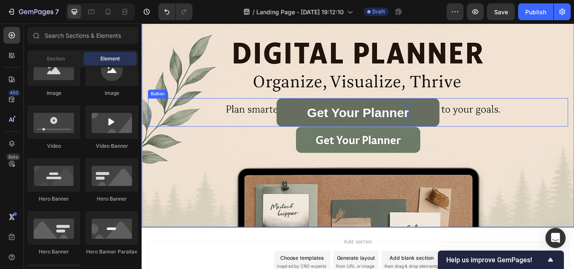
click at [379, 125] on p "Get Your Planner" at bounding box center [393, 127] width 119 height 26
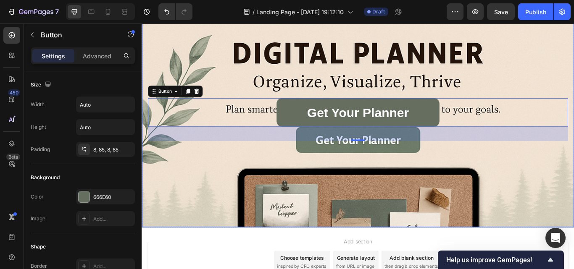
click at [213, 47] on div "Background Image" at bounding box center [393, 195] width 503 height 377
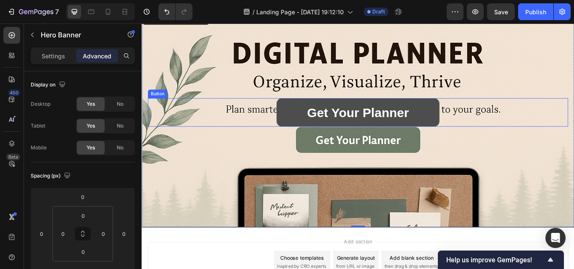
click at [329, 130] on button "Get Your Planner" at bounding box center [394, 127] width 190 height 33
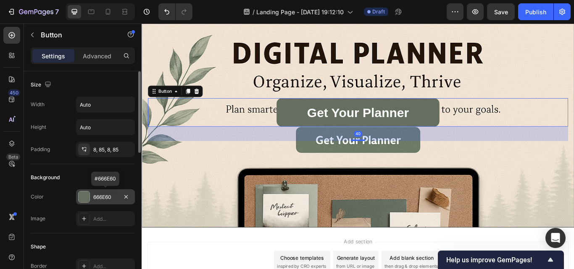
click at [82, 194] on div at bounding box center [84, 197] width 11 height 11
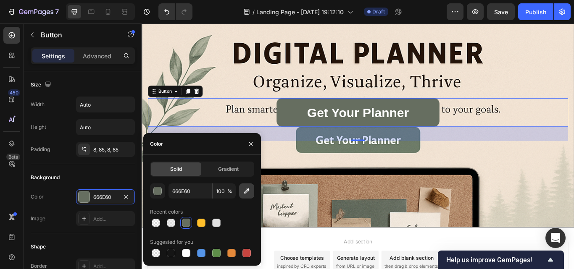
click at [245, 194] on icon "button" at bounding box center [246, 191] width 8 height 8
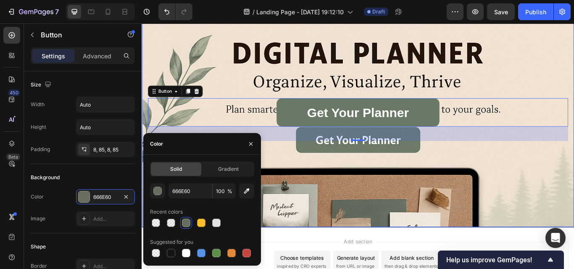
type input "6A7966"
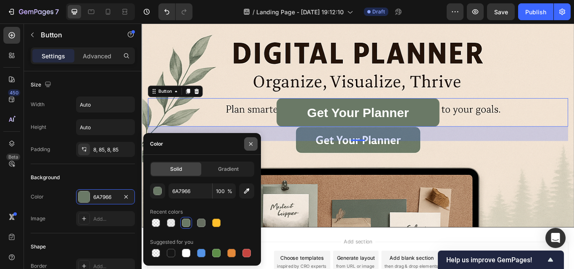
click at [252, 146] on icon "button" at bounding box center [250, 144] width 7 height 7
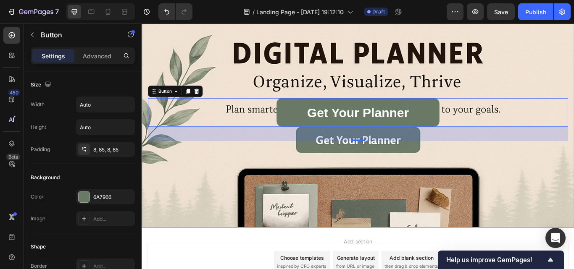
click at [270, 166] on div "Background Image" at bounding box center [393, 195] width 503 height 377
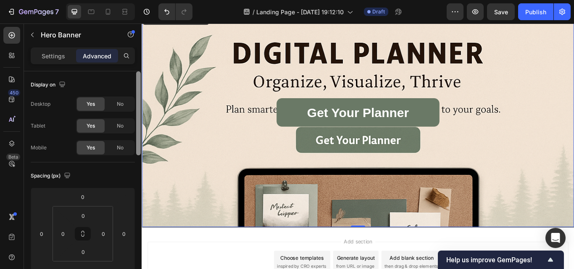
drag, startPoint x: 140, startPoint y: 151, endPoint x: 139, endPoint y: 131, distance: 19.3
click at [139, 131] on div at bounding box center [138, 113] width 5 height 84
click at [47, 51] on div "Settings" at bounding box center [53, 55] width 42 height 13
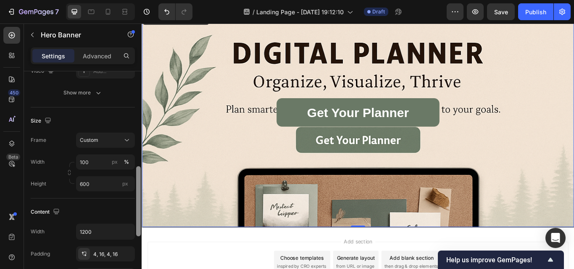
scroll to position [180, 0]
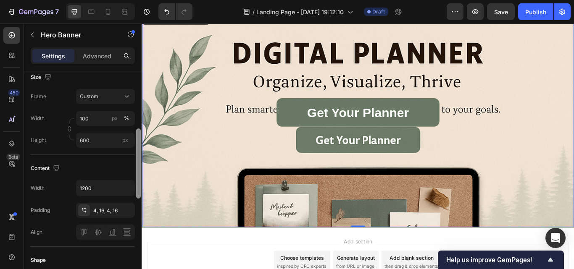
drag, startPoint x: 138, startPoint y: 137, endPoint x: 136, endPoint y: 194, distance: 57.2
click at [136, 194] on div at bounding box center [138, 164] width 5 height 70
click at [89, 210] on div at bounding box center [84, 211] width 12 height 12
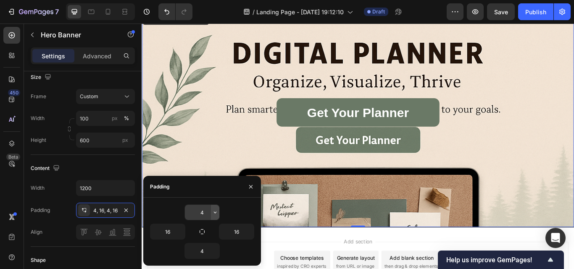
click at [215, 213] on icon "button" at bounding box center [215, 212] width 7 height 7
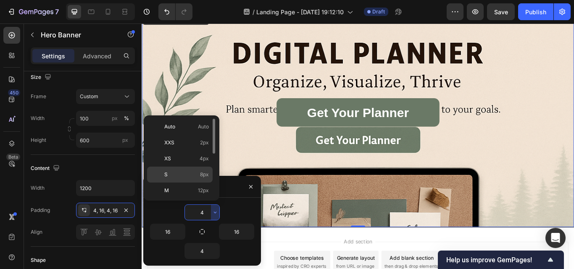
click at [178, 177] on p "S 8px" at bounding box center [186, 175] width 45 height 8
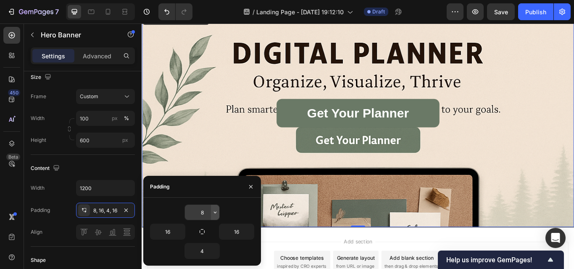
click at [214, 210] on icon "button" at bounding box center [215, 212] width 7 height 7
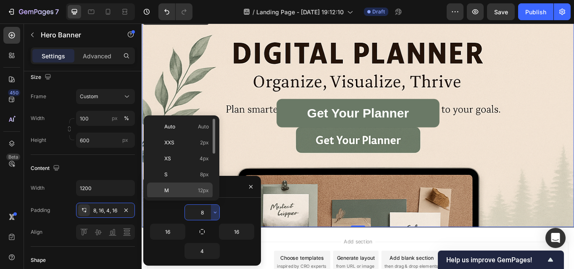
click at [189, 193] on p "M 12px" at bounding box center [186, 191] width 45 height 8
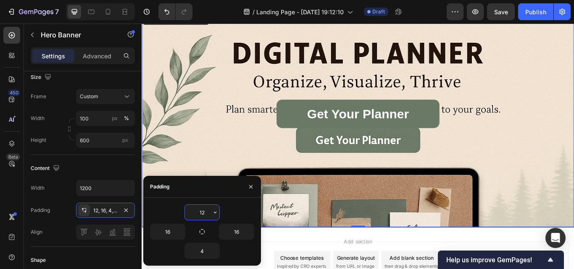
click at [206, 215] on input "12" at bounding box center [202, 212] width 34 height 15
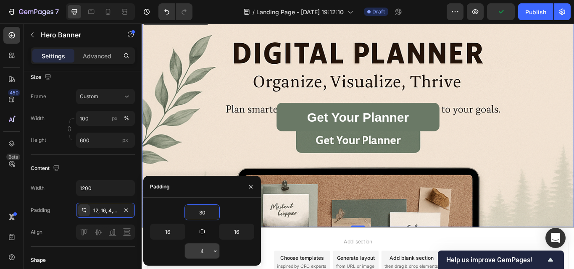
type input "30"
click at [204, 249] on input "4" at bounding box center [202, 251] width 34 height 15
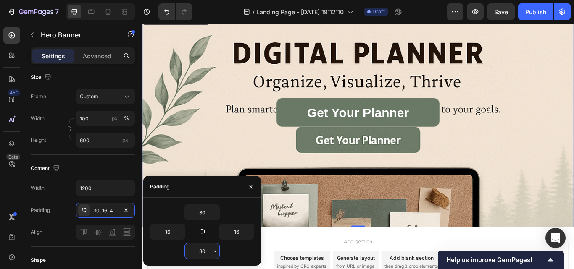
type input "3"
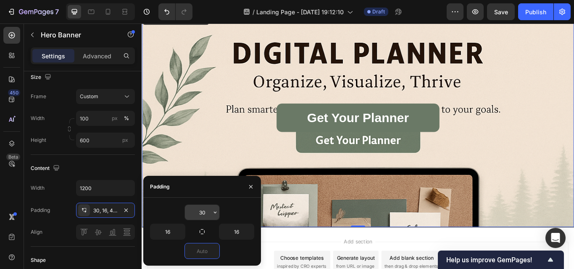
click at [208, 214] on input "30" at bounding box center [202, 212] width 34 height 15
type input "0"
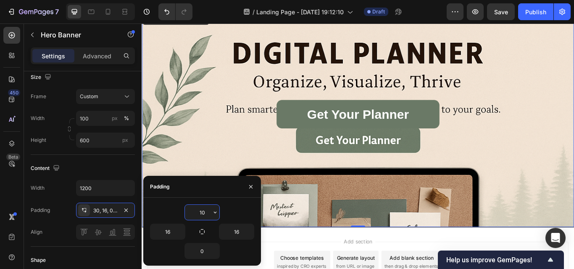
type input "1"
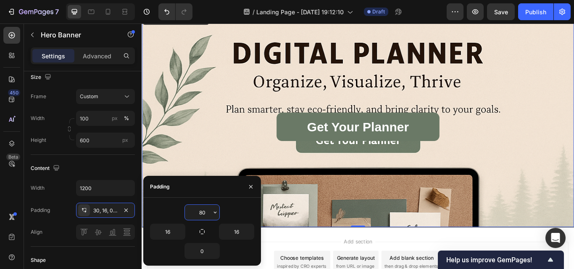
type input "8"
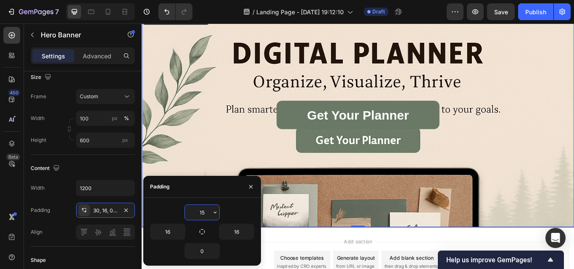
type input "150"
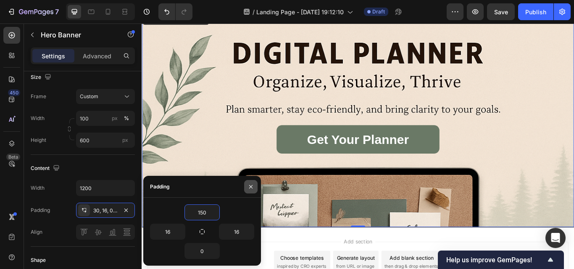
click at [252, 185] on icon "button" at bounding box center [250, 187] width 7 height 7
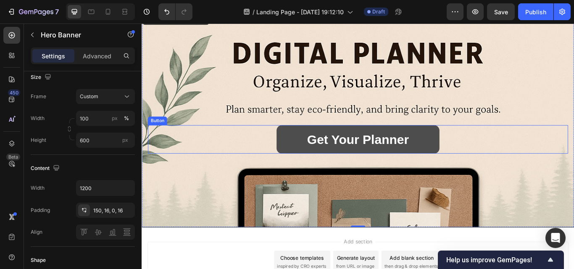
click at [320, 166] on button "Get Your Planner" at bounding box center [394, 158] width 190 height 33
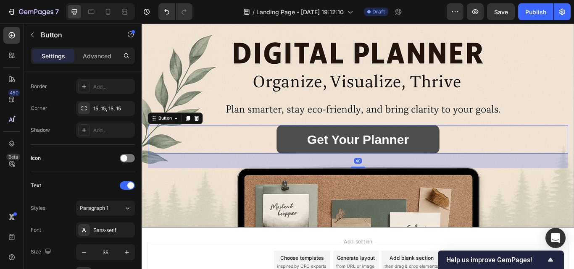
scroll to position [0, 0]
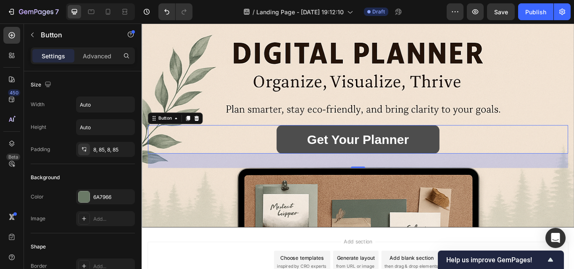
click at [305, 166] on button "Get Your Planner" at bounding box center [394, 158] width 190 height 33
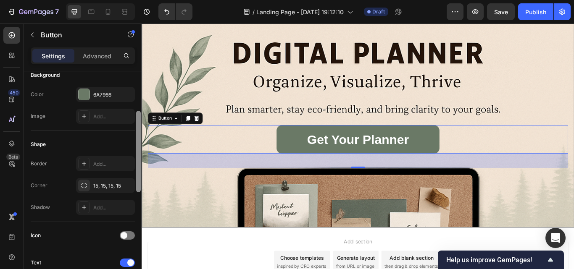
scroll to position [104, 0]
drag, startPoint x: 138, startPoint y: 138, endPoint x: 135, endPoint y: 176, distance: 38.3
click at [135, 176] on div at bounding box center [138, 182] width 6 height 222
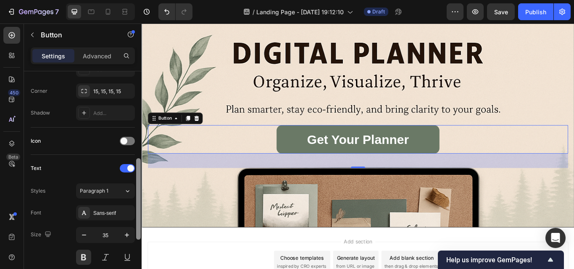
scroll to position [212, 0]
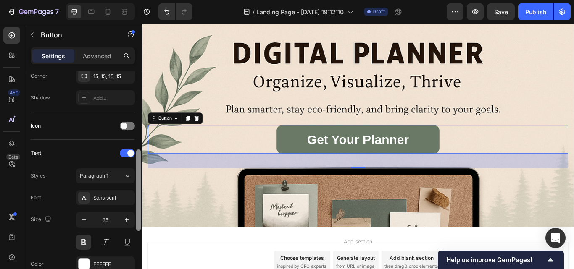
drag, startPoint x: 139, startPoint y: 181, endPoint x: 140, endPoint y: 221, distance: 39.9
click at [140, 221] on div at bounding box center [138, 190] width 5 height 81
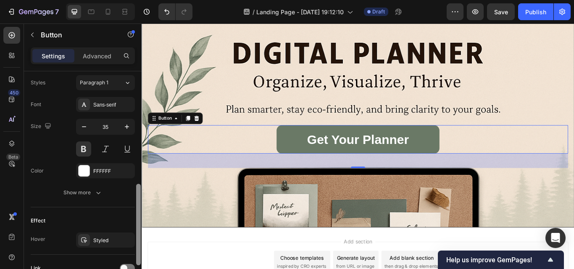
scroll to position [308, 0]
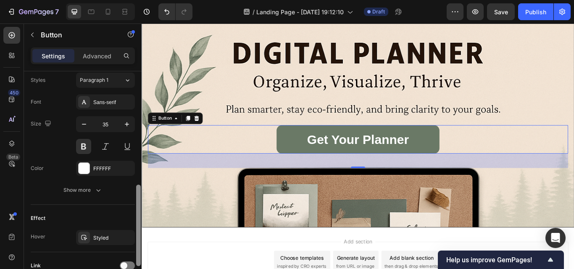
drag, startPoint x: 138, startPoint y: 218, endPoint x: 138, endPoint y: 253, distance: 35.3
click at [138, 253] on div at bounding box center [138, 225] width 5 height 81
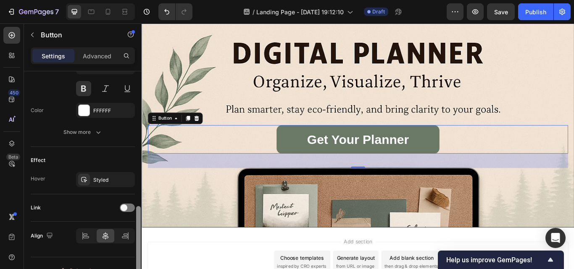
scroll to position [367, 0]
drag, startPoint x: 138, startPoint y: 250, endPoint x: 136, endPoint y: 272, distance: 22.0
click at [136, 0] on html "7 / Landing Page - [DATE] 19:12:10 Draft Preview Save Publish 450 Beta Sections…" at bounding box center [287, 0] width 574 height 0
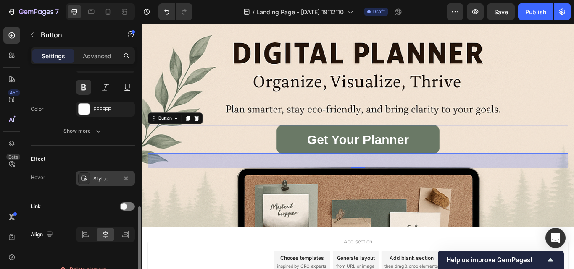
click at [109, 174] on div "Styled" at bounding box center [105, 178] width 59 height 15
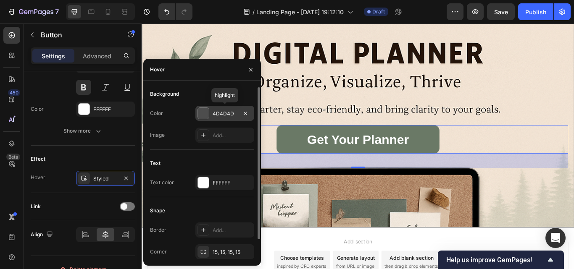
click at [205, 113] on div at bounding box center [203, 113] width 11 height 11
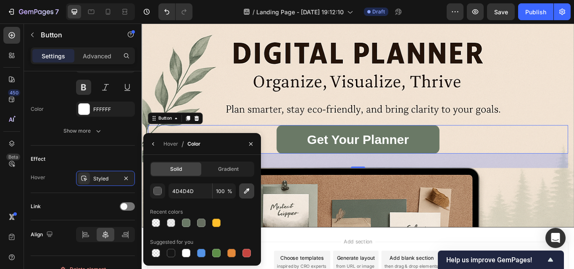
click at [245, 188] on icon "button" at bounding box center [246, 191] width 8 height 8
click at [248, 190] on icon "button" at bounding box center [246, 191] width 5 height 5
type input "23170E"
click at [161, 191] on div "button" at bounding box center [158, 191] width 8 height 8
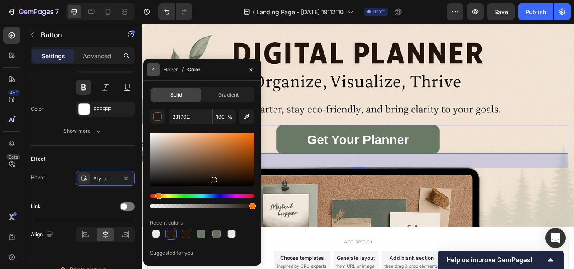
click at [155, 63] on button "button" at bounding box center [153, 69] width 13 height 13
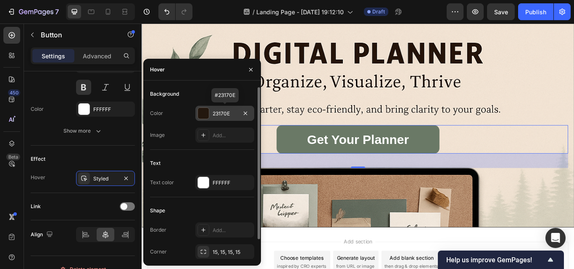
click at [204, 116] on div at bounding box center [203, 113] width 11 height 11
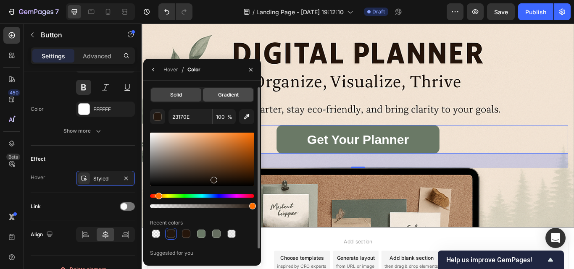
click at [218, 96] on span "Gradient" at bounding box center [228, 95] width 21 height 8
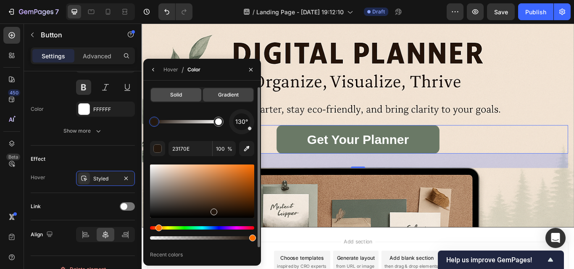
click at [179, 91] on span "Solid" at bounding box center [176, 95] width 12 height 8
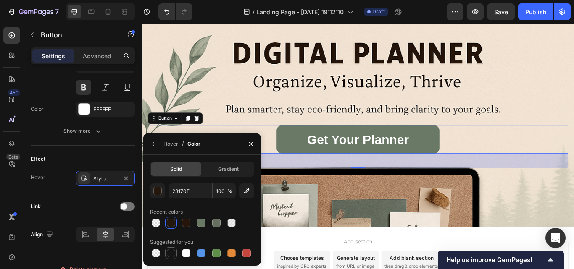
click at [170, 250] on div at bounding box center [171, 253] width 8 height 8
type input "151515"
click at [249, 144] on icon "button" at bounding box center [250, 144] width 7 height 7
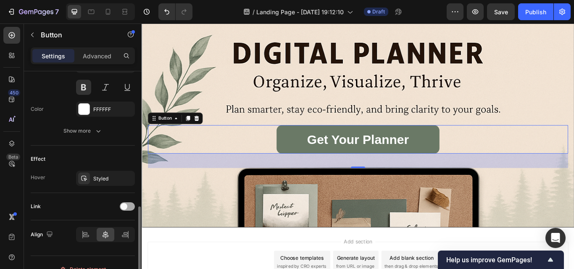
click at [125, 205] on span at bounding box center [124, 206] width 7 height 7
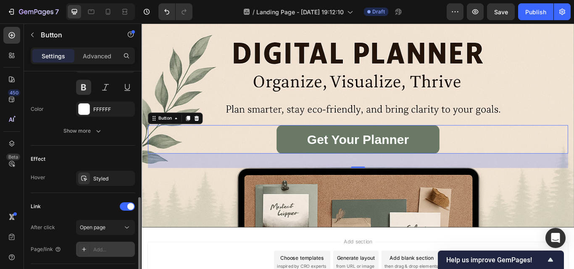
click at [97, 251] on div "Add..." at bounding box center [112, 250] width 39 height 8
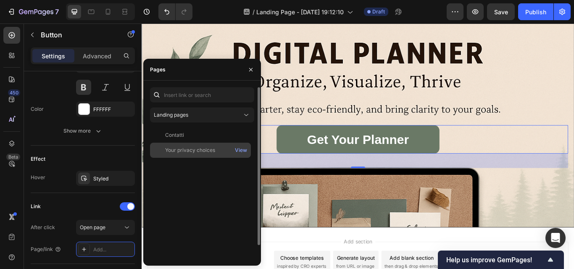
click at [200, 149] on div "Your privacy choices" at bounding box center [190, 151] width 50 height 8
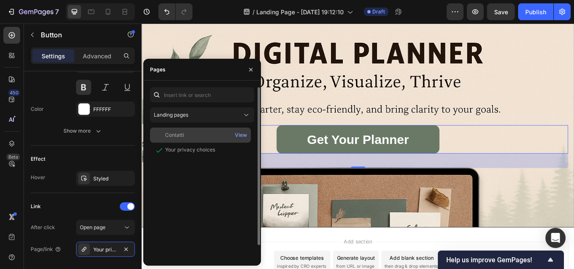
click at [191, 133] on div "Contatti" at bounding box center [200, 135] width 94 height 8
click at [162, 129] on div "Contatti View" at bounding box center [200, 135] width 101 height 15
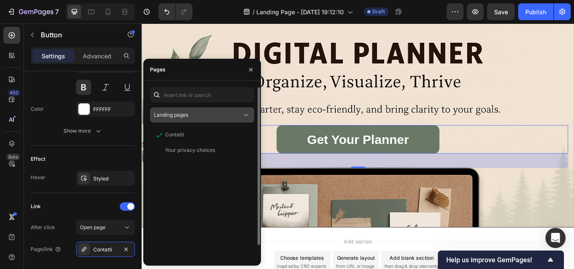
click at [198, 110] on button "Landing pages" at bounding box center [202, 115] width 104 height 15
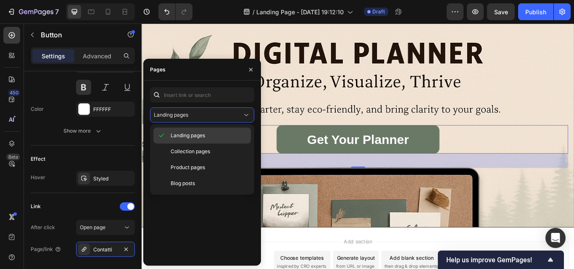
click at [186, 134] on span "Landing pages" at bounding box center [188, 136] width 34 height 8
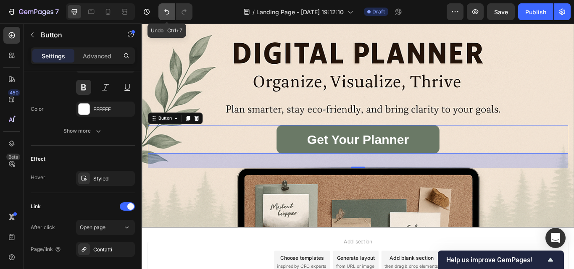
click at [164, 15] on icon "Undo/Redo" at bounding box center [167, 12] width 8 height 8
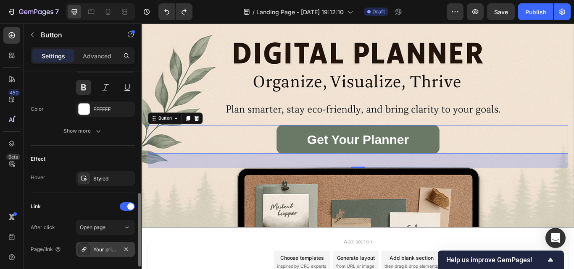
click at [93, 247] on div "Your privacy choices" at bounding box center [105, 249] width 59 height 15
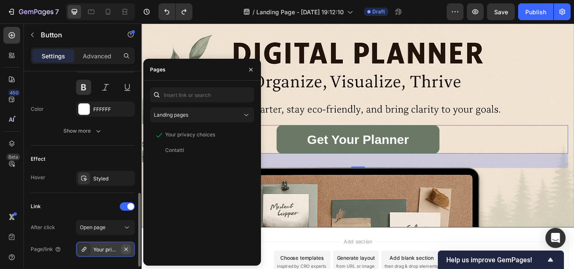
click at [126, 247] on icon "button" at bounding box center [126, 249] width 7 height 7
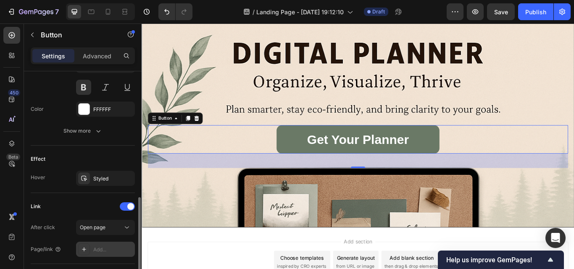
click at [104, 247] on div "Add..." at bounding box center [112, 250] width 39 height 8
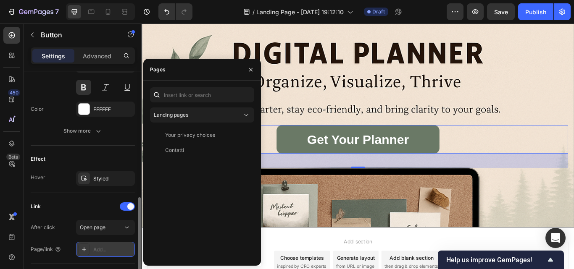
click at [83, 248] on icon at bounding box center [84, 249] width 7 height 7
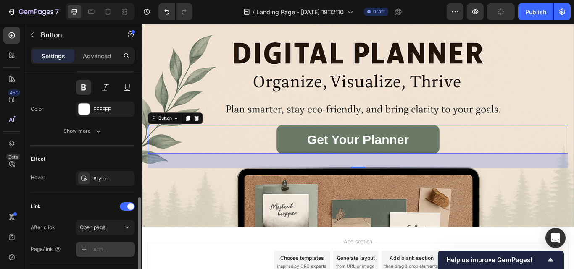
click at [83, 248] on icon at bounding box center [84, 249] width 7 height 7
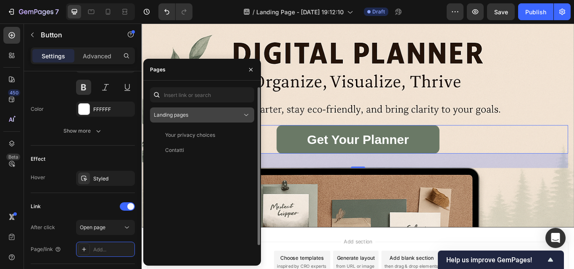
click at [242, 113] on icon at bounding box center [246, 115] width 8 height 8
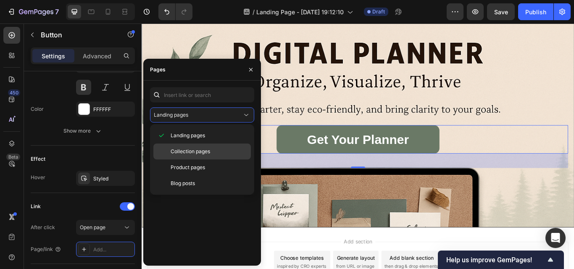
click at [201, 147] on div "Collection pages" at bounding box center [201, 152] width 97 height 16
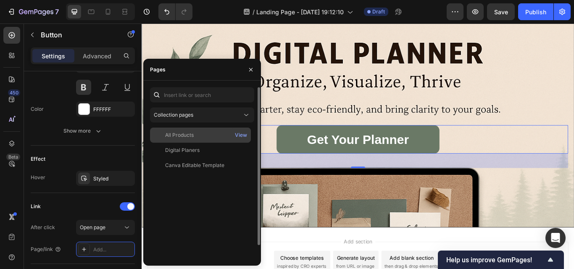
click at [178, 138] on div "All Products" at bounding box center [179, 135] width 29 height 8
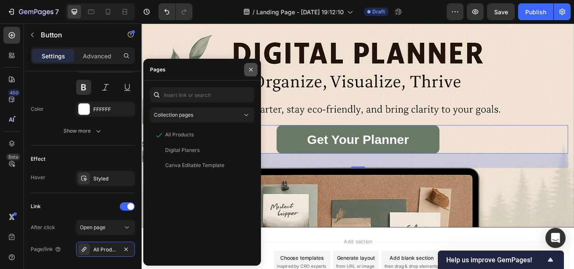
click at [250, 68] on icon "button" at bounding box center [250, 69] width 7 height 7
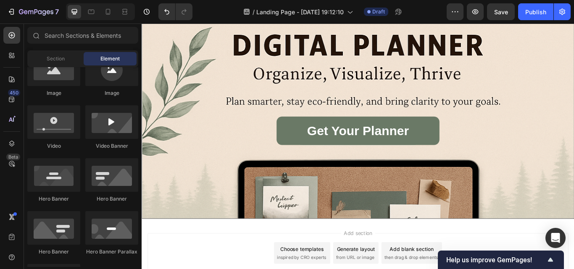
scroll to position [44, 0]
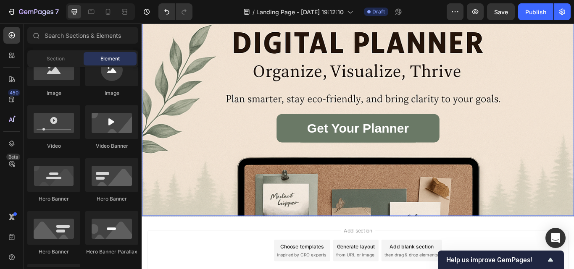
click at [541, 202] on div "Background Image" at bounding box center [393, 183] width 503 height 377
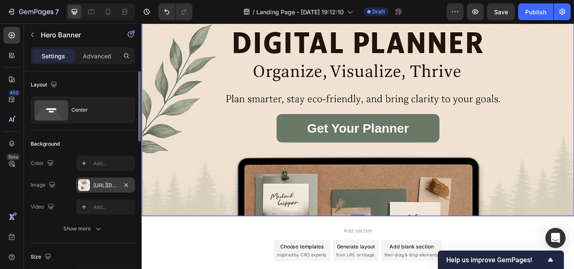
click at [113, 182] on div "[URL][DOMAIN_NAME]" at bounding box center [105, 186] width 24 height 8
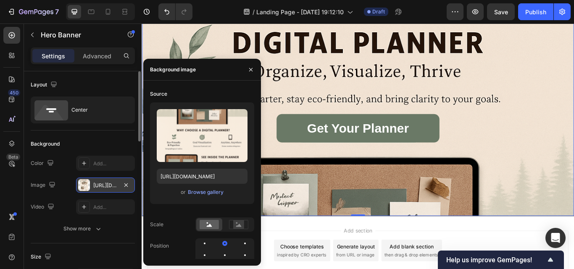
click at [102, 184] on div "[URL][DOMAIN_NAME]" at bounding box center [105, 186] width 24 height 8
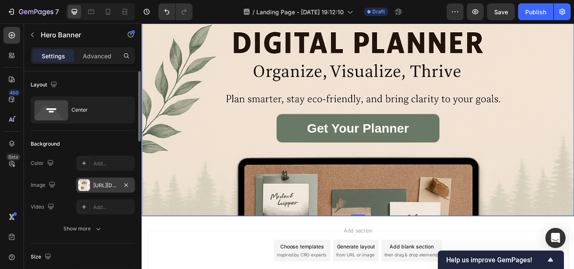
click at [102, 184] on div "[URL][DOMAIN_NAME]" at bounding box center [105, 186] width 24 height 8
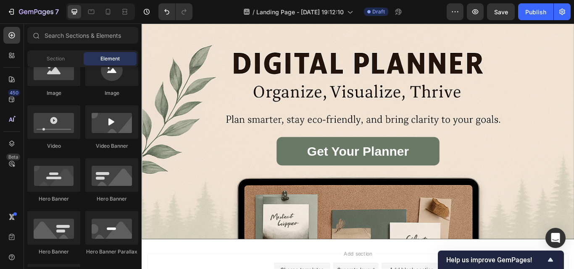
scroll to position [16, 0]
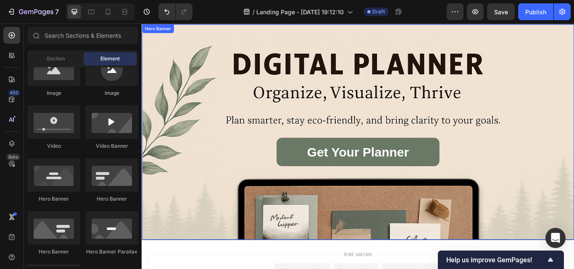
click at [202, 105] on div "Get Your Planner Button" at bounding box center [393, 150] width 503 height 113
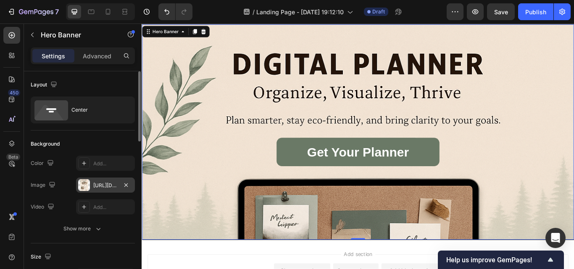
click at [90, 185] on div "[URL][DOMAIN_NAME]" at bounding box center [105, 185] width 59 height 15
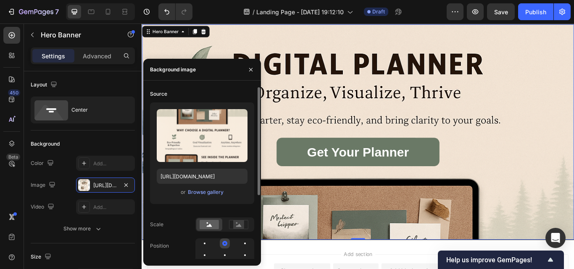
click at [226, 245] on div at bounding box center [224, 243] width 5 height 5
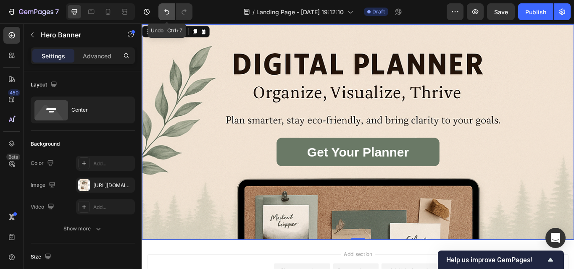
click at [166, 8] on icon "Undo/Redo" at bounding box center [167, 12] width 8 height 8
click at [105, 186] on div "[URL][DOMAIN_NAME]" at bounding box center [105, 186] width 24 height 8
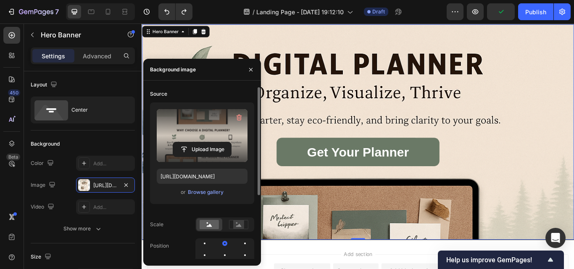
click at [201, 133] on label at bounding box center [202, 135] width 91 height 53
click at [201, 142] on input "file" at bounding box center [202, 149] width 58 height 14
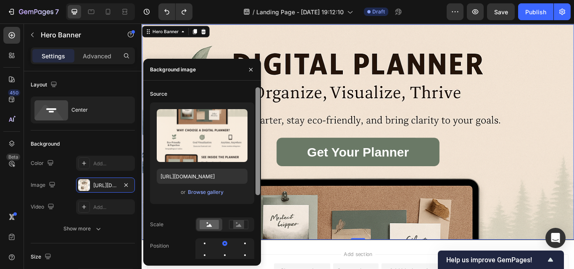
click at [281, 217] on div "Background Image" at bounding box center [393, 208] width 503 height 377
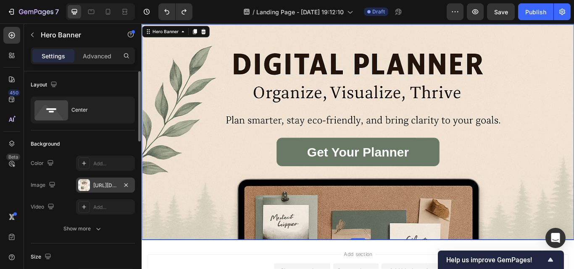
click at [107, 187] on div "[URL][DOMAIN_NAME]" at bounding box center [105, 186] width 24 height 8
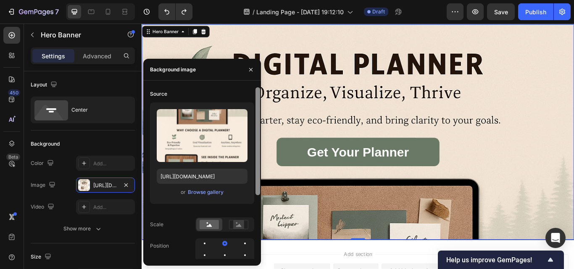
click at [259, 192] on div at bounding box center [257, 141] width 5 height 108
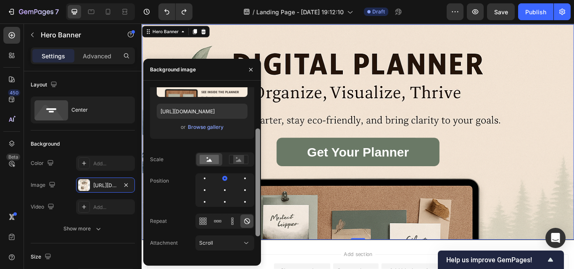
scroll to position [66, 0]
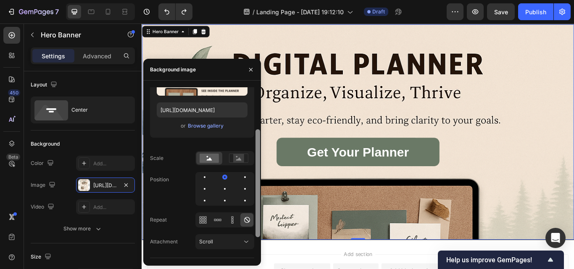
drag, startPoint x: 258, startPoint y: 189, endPoint x: 252, endPoint y: 231, distance: 42.4
click at [252, 231] on div "Source Upload Image [URL][DOMAIN_NAME] or Browse gallery Scale Position Repeat …" at bounding box center [202, 173] width 118 height 172
click at [224, 198] on div at bounding box center [225, 201] width 10 height 10
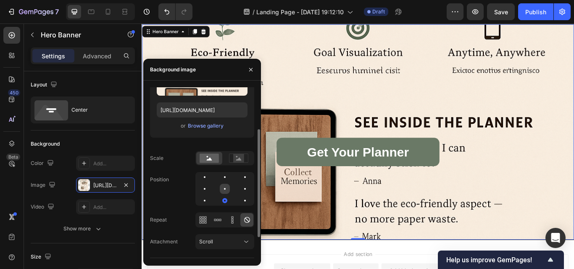
click at [224, 191] on div at bounding box center [225, 189] width 10 height 10
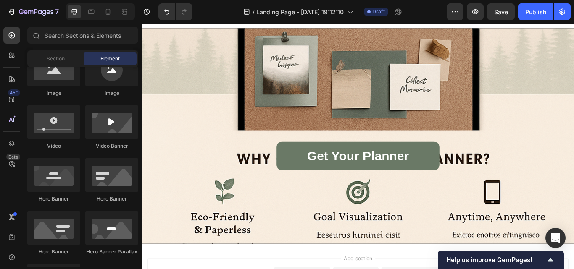
scroll to position [0, 0]
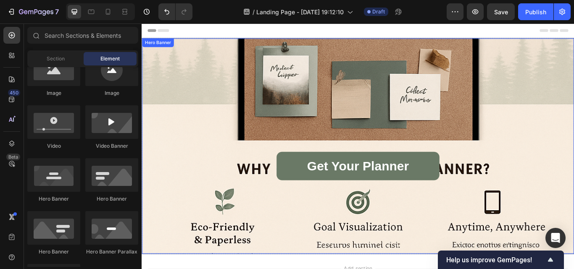
click at [210, 151] on div "Get Your Planner Button" at bounding box center [393, 166] width 503 height 113
click at [166, 8] on icon "Undo/Redo" at bounding box center [167, 12] width 8 height 8
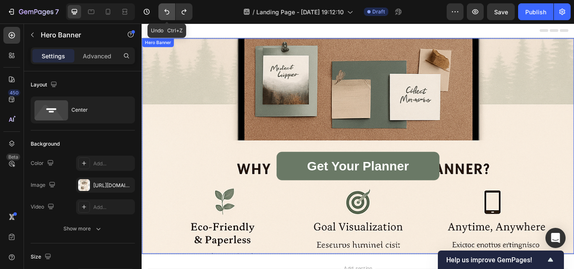
click at [166, 8] on icon "Undo/Redo" at bounding box center [167, 12] width 8 height 8
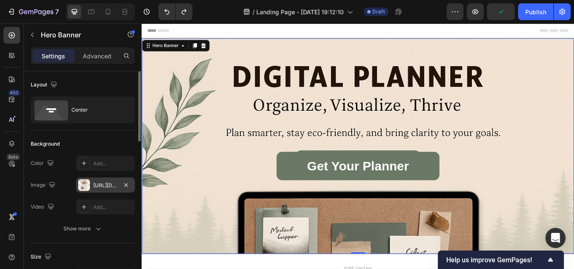
click at [111, 185] on div "[URL][DOMAIN_NAME]" at bounding box center [105, 186] width 24 height 8
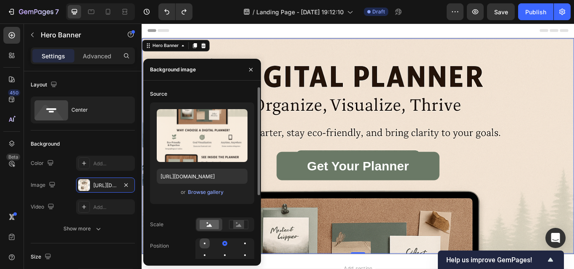
click at [205, 245] on div at bounding box center [205, 244] width 10 height 10
click at [225, 243] on div at bounding box center [225, 244] width 2 height 2
click at [244, 244] on div at bounding box center [245, 244] width 10 height 10
click at [223, 245] on div at bounding box center [225, 244] width 10 height 10
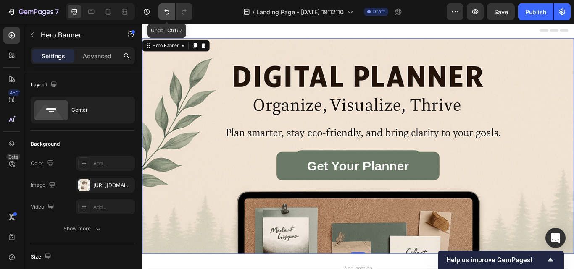
click at [164, 13] on icon "Undo/Redo" at bounding box center [167, 12] width 8 height 8
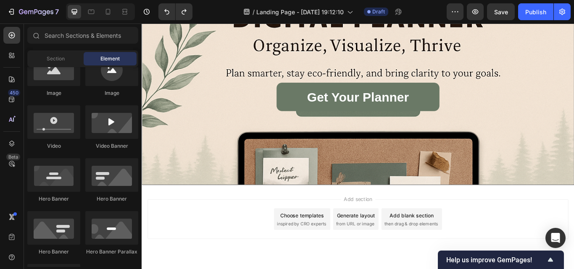
scroll to position [104, 0]
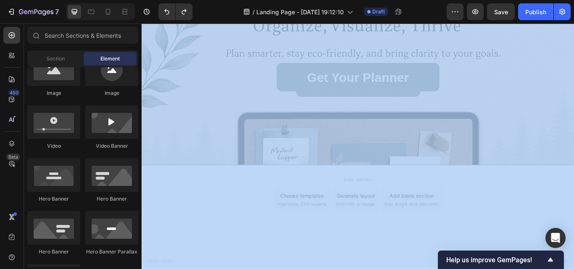
drag, startPoint x: 353, startPoint y: 314, endPoint x: 493, endPoint y: 309, distance: 139.5
click at [386, 269] on html "Header Get Your Planner Button Hero Banner Section 1 Root Start with Sections f…" at bounding box center [394, 115] width 504 height 390
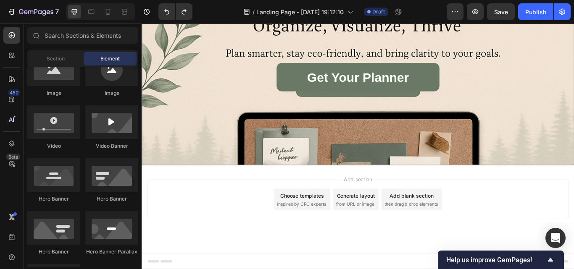
click at [252, 269] on div "Add section Choose templates inspired by CRO experts Generate layout from URL o…" at bounding box center [394, 240] width 504 height 103
click at [51, 79] on div at bounding box center [53, 70] width 53 height 34
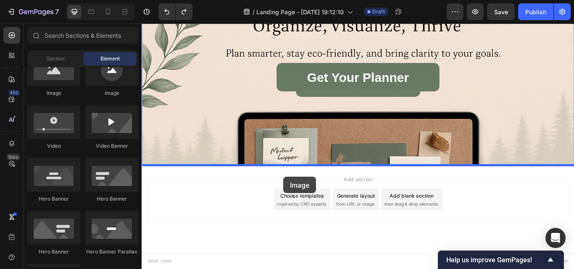
drag, startPoint x: 193, startPoint y: 103, endPoint x: 307, endPoint y: 202, distance: 151.2
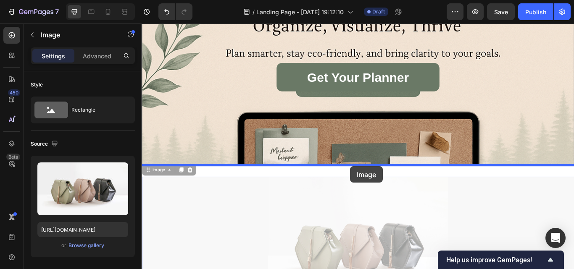
drag, startPoint x: 386, startPoint y: 202, endPoint x: 385, endPoint y: 190, distance: 11.9
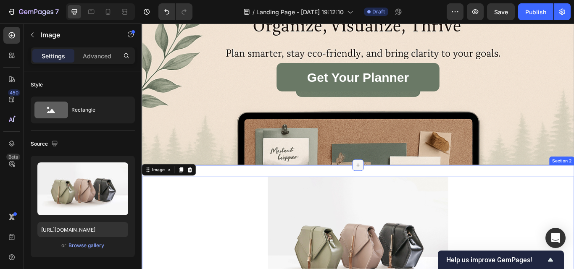
click at [392, 189] on icon at bounding box center [393, 189] width 7 height 7
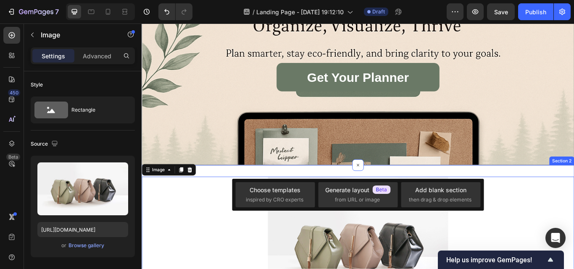
drag, startPoint x: 394, startPoint y: 186, endPoint x: 393, endPoint y: 198, distance: 12.2
click at [391, 188] on icon at bounding box center [393, 189] width 5 height 5
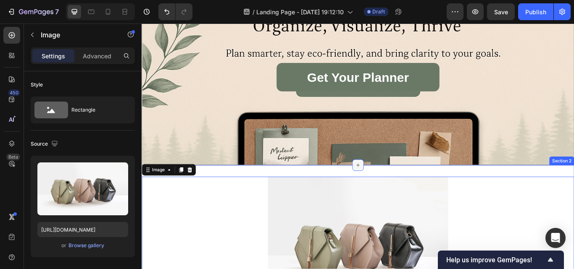
click at [394, 198] on div "Get Your Planner Button Hero Banner Section 1 Image 0 Section 2 Drop element he…" at bounding box center [394, 181] width 504 height 489
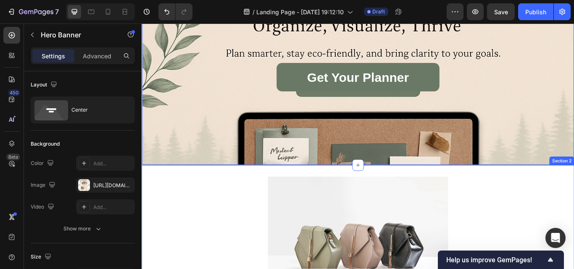
drag, startPoint x: 391, startPoint y: 188, endPoint x: 390, endPoint y: 198, distance: 9.7
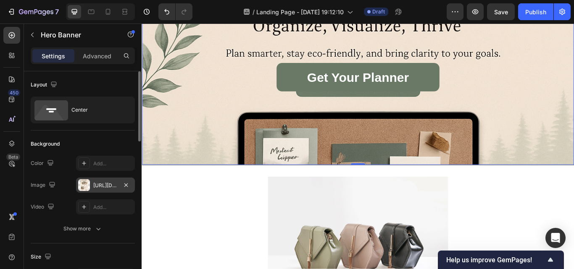
click at [102, 184] on div "[URL][DOMAIN_NAME]" at bounding box center [105, 186] width 24 height 8
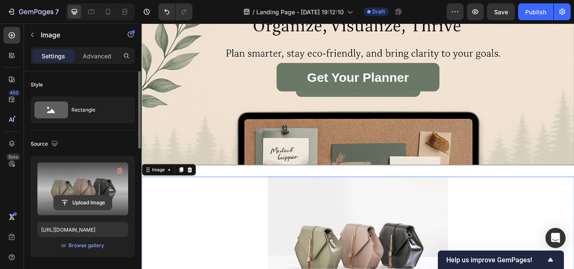
drag, startPoint x: 75, startPoint y: 194, endPoint x: 85, endPoint y: 206, distance: 15.2
click at [85, 206] on input "file" at bounding box center [83, 203] width 58 height 14
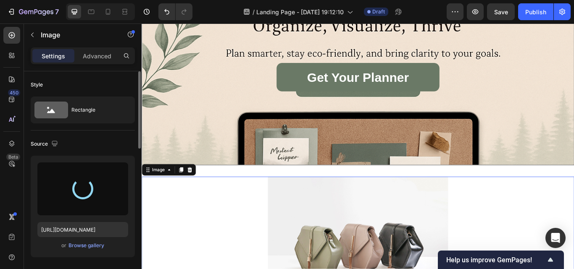
type input "[URL][DOMAIN_NAME]"
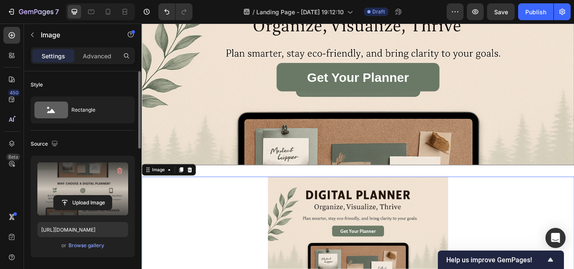
drag, startPoint x: 198, startPoint y: 193, endPoint x: 238, endPoint y: 147, distance: 60.7
click at [198, 193] on icon at bounding box center [197, 195] width 5 height 6
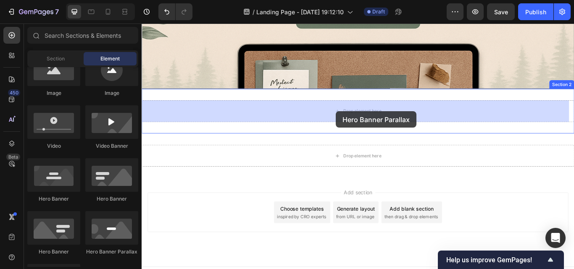
scroll to position [204, 0]
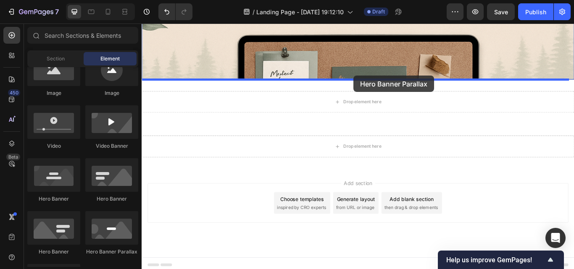
drag, startPoint x: 249, startPoint y: 255, endPoint x: 389, endPoint y: 84, distance: 220.6
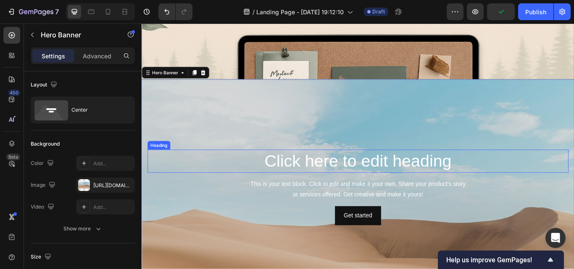
click at [344, 178] on h2 "Click here to edit heading" at bounding box center [393, 184] width 491 height 27
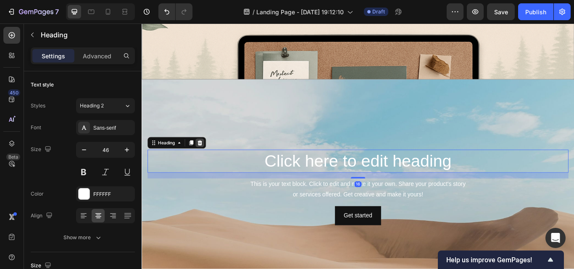
click at [211, 166] on icon at bounding box center [209, 163] width 7 height 7
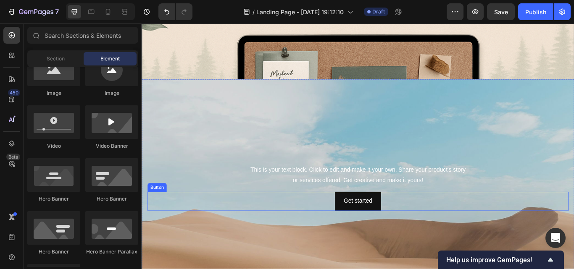
click at [328, 231] on div "Get started Button" at bounding box center [393, 231] width 491 height 22
click at [216, 233] on div "Get started Button" at bounding box center [393, 231] width 491 height 22
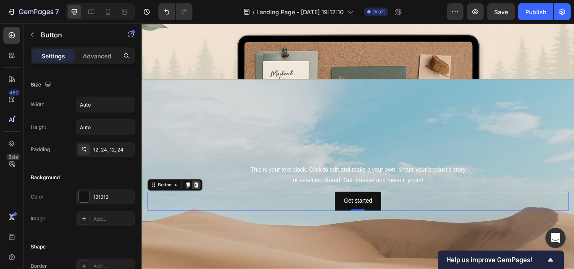
click at [207, 210] on icon at bounding box center [204, 212] width 5 height 6
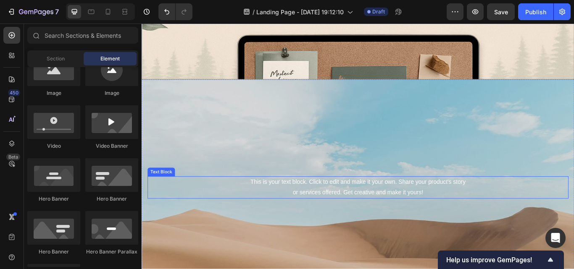
click at [229, 213] on div "This is your text block. Click to edit and make it your own. Share your product…" at bounding box center [393, 215] width 491 height 26
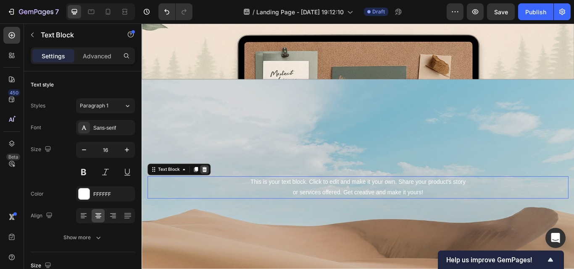
click at [216, 192] on icon at bounding box center [214, 194] width 5 height 6
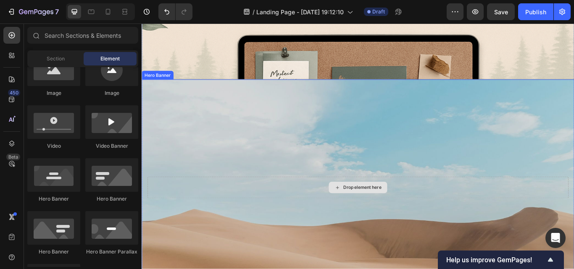
click at [331, 214] on div "Drop element here" at bounding box center [393, 214] width 491 height 25
click at [284, 214] on div "Drop element here" at bounding box center [393, 214] width 491 height 25
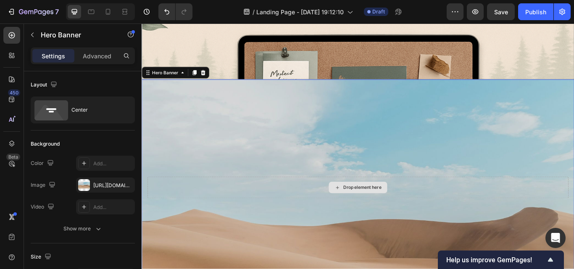
click at [158, 150] on div "Background Image" at bounding box center [394, 265] width 504 height 378
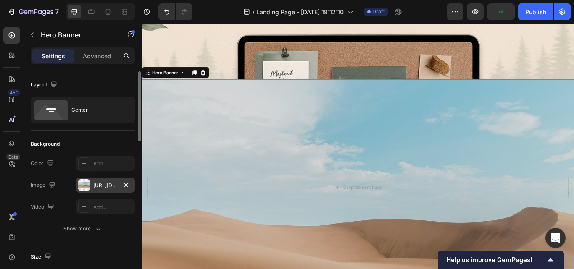
click at [106, 182] on div "[URL][DOMAIN_NAME]" at bounding box center [105, 186] width 24 height 8
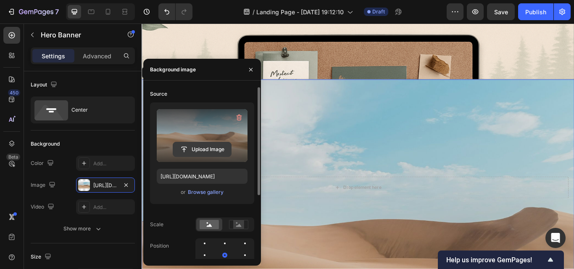
click at [210, 145] on input "file" at bounding box center [202, 149] width 58 height 14
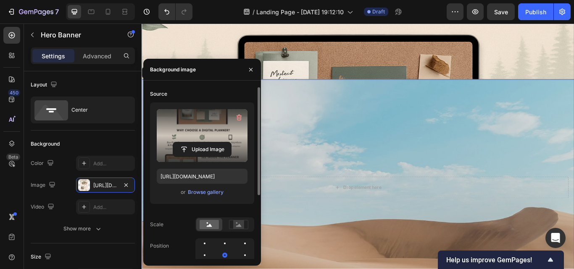
type input "[URL][DOMAIN_NAME]"
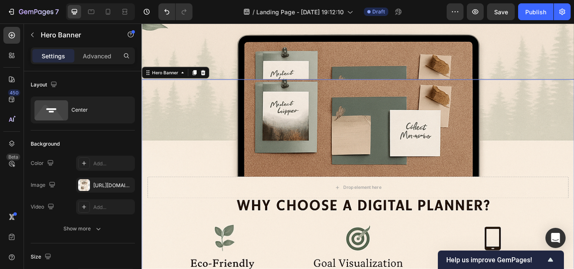
click at [549, 164] on div "Background Image" at bounding box center [394, 265] width 504 height 378
click at [101, 188] on div "[URL][DOMAIN_NAME]" at bounding box center [105, 186] width 24 height 8
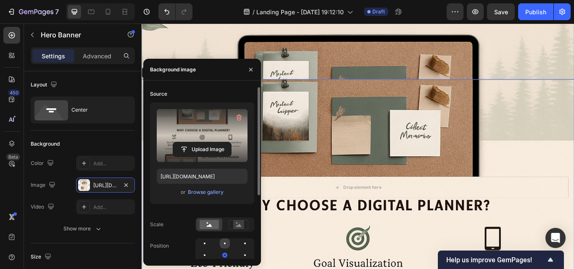
click at [223, 241] on div at bounding box center [225, 244] width 10 height 10
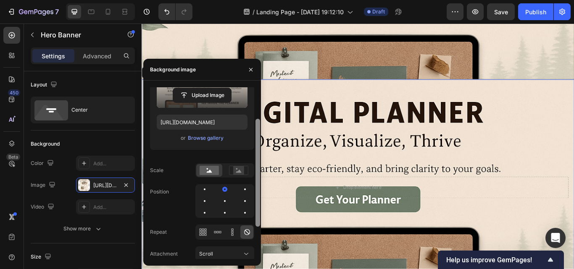
scroll to position [56, 0]
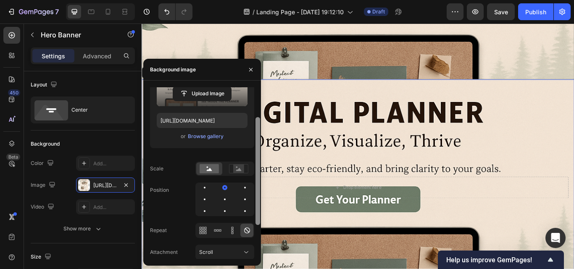
drag, startPoint x: 256, startPoint y: 194, endPoint x: 256, endPoint y: 229, distance: 35.3
click at [256, 225] on div at bounding box center [257, 171] width 5 height 108
click at [222, 214] on div at bounding box center [225, 211] width 10 height 10
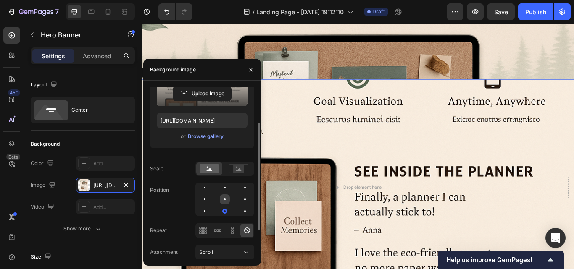
click at [224, 201] on div at bounding box center [225, 199] width 10 height 10
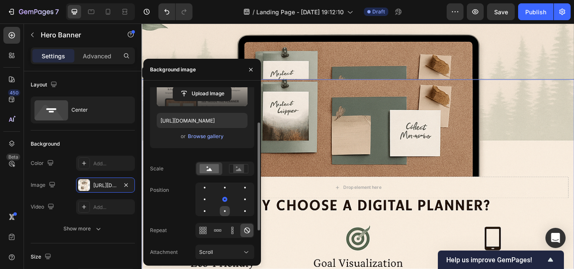
click at [224, 210] on div at bounding box center [225, 211] width 10 height 10
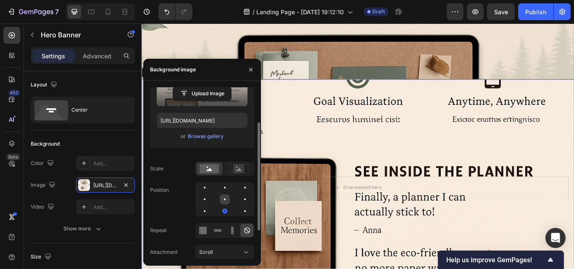
click at [224, 202] on div at bounding box center [225, 199] width 10 height 10
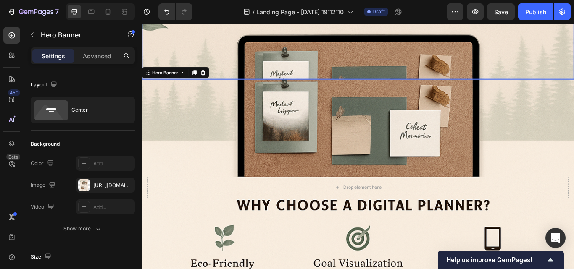
click at [540, 87] on div "Background Image" at bounding box center [393, 40] width 503 height 377
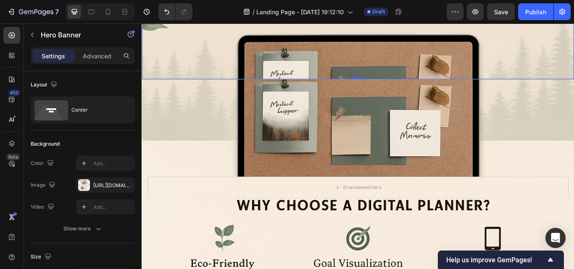
scroll to position [367, 0]
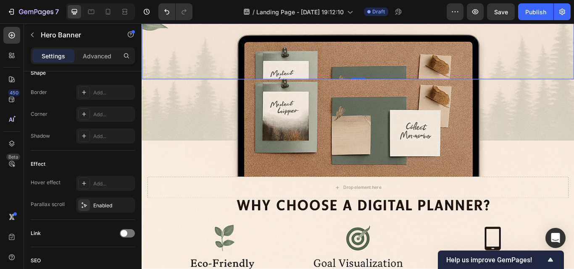
click at [402, 70] on div "Background Image" at bounding box center [393, 40] width 503 height 377
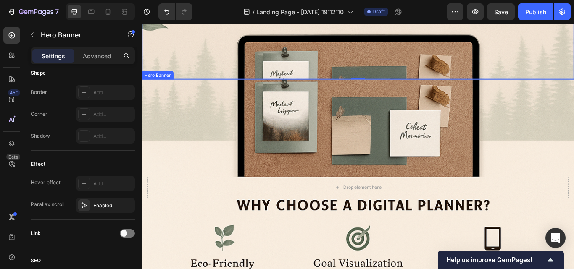
click at [201, 255] on div "Background Image" at bounding box center [394, 265] width 504 height 378
click at [236, 89] on div "Background Image" at bounding box center [394, 265] width 504 height 378
click at [239, 87] on div "Background Image" at bounding box center [393, 40] width 503 height 377
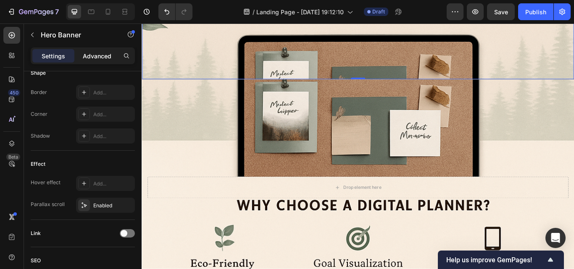
click at [101, 58] on p "Advanced" at bounding box center [97, 56] width 29 height 9
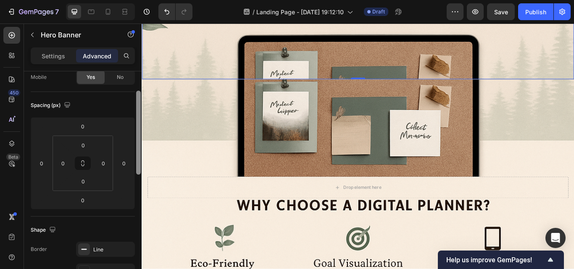
scroll to position [65, 0]
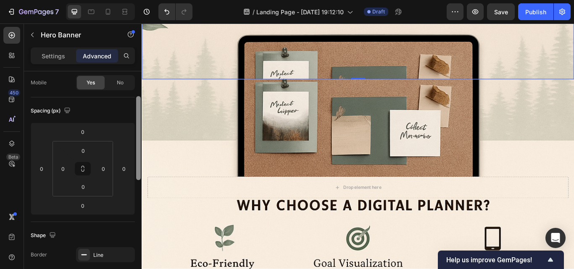
drag, startPoint x: 138, startPoint y: 218, endPoint x: 138, endPoint y: 105, distance: 113.0
click at [138, 105] on div at bounding box center [138, 138] width 5 height 84
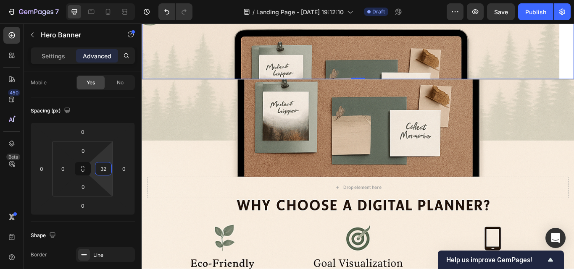
drag, startPoint x: 94, startPoint y: 168, endPoint x: 97, endPoint y: 163, distance: 6.4
click at [97, 0] on html "7 / Landing Page - [DATE] 19:12:10 Draft Preview Save Publish 450 Beta Sections…" at bounding box center [287, 0] width 574 height 0
click at [164, 16] on button "Undo/Redo" at bounding box center [166, 11] width 17 height 17
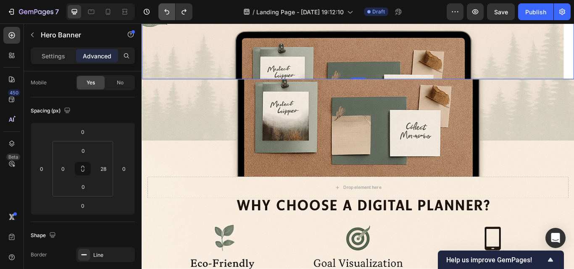
click at [164, 16] on button "Undo/Redo" at bounding box center [166, 11] width 17 height 17
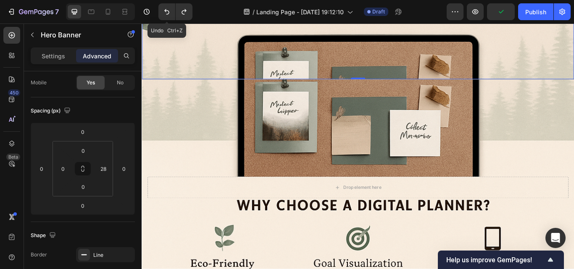
type input "0"
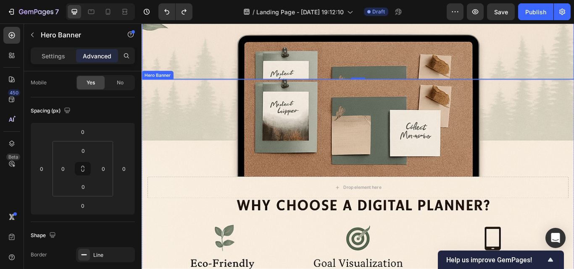
click at [261, 120] on div "Background Image" at bounding box center [394, 265] width 504 height 378
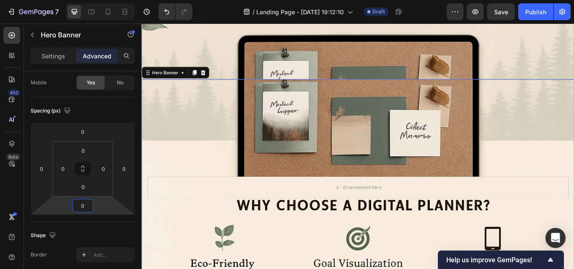
drag, startPoint x: 105, startPoint y: 208, endPoint x: 122, endPoint y: 43, distance: 165.1
click at [94, 0] on html "7 / Landing Page - [DATE] 19:12:10 Draft Preview Save Publish 450 Beta Sections…" at bounding box center [287, 0] width 574 height 0
click at [166, 12] on icon "Undo/Redo" at bounding box center [167, 12] width 8 height 8
drag, startPoint x: 166, startPoint y: 12, endPoint x: 57, endPoint y: 50, distance: 114.9
click at [166, 12] on icon "Undo/Redo" at bounding box center [167, 12] width 8 height 8
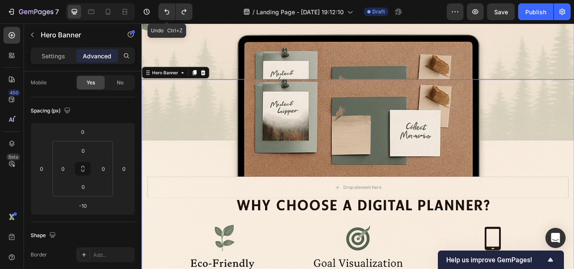
type input "0"
click at [275, 121] on div "Background Image" at bounding box center [394, 265] width 504 height 378
click at [40, 0] on html "7 Undo Ctrl+Z / Landing Page - [DATE] 19:12:10 Draft Preview Save Publish 450 B…" at bounding box center [287, 0] width 574 height 0
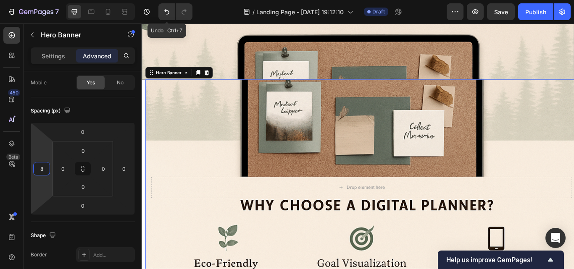
click at [37, 0] on html "7 Undo Ctrl+Z / Landing Page - [DATE] 19:12:10 Draft Preview Save Publish 450 B…" at bounding box center [287, 0] width 574 height 0
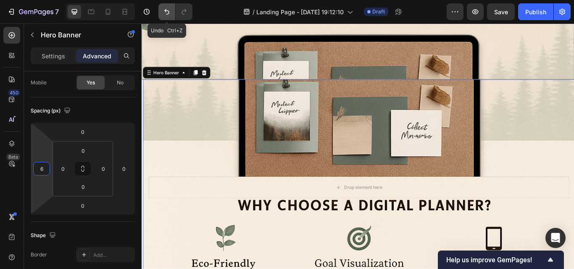
click at [165, 10] on icon "Undo/Redo" at bounding box center [167, 12] width 8 height 8
type input "0"
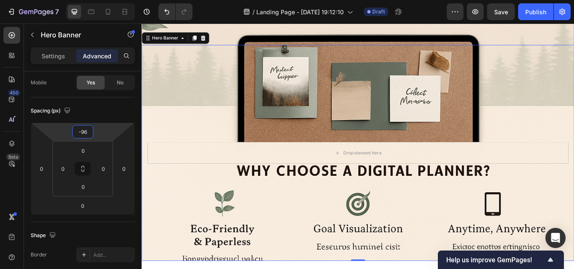
type input "-98"
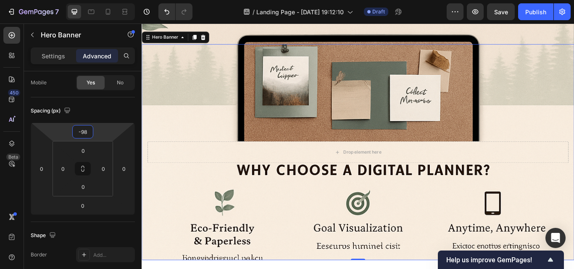
drag, startPoint x: 100, startPoint y: 132, endPoint x: 102, endPoint y: 152, distance: 20.7
click at [102, 0] on html "7 / Landing Page - [DATE] 19:12:10 Draft Preview Save Publish 450 Beta Sections…" at bounding box center [287, 0] width 574 height 0
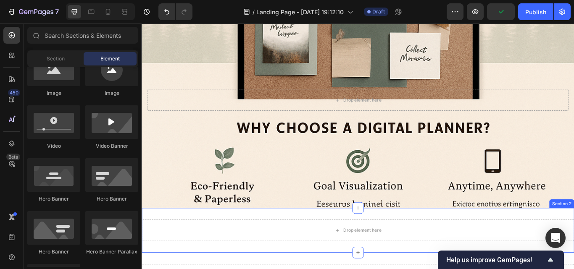
scroll to position [281, 0]
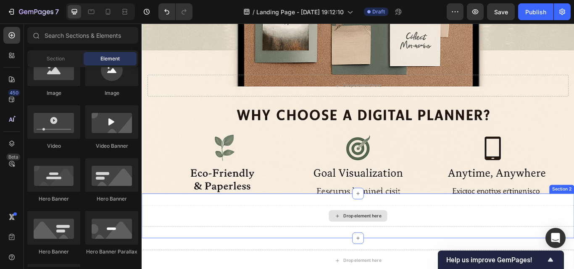
drag, startPoint x: 391, startPoint y: 224, endPoint x: 391, endPoint y: 237, distance: 12.6
click at [391, 237] on div "Drop element here Section 2" at bounding box center [394, 248] width 504 height 52
click at [390, 222] on icon at bounding box center [393, 222] width 7 height 7
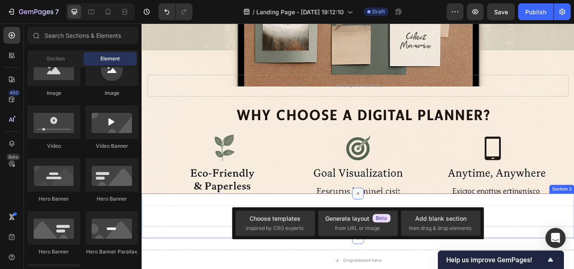
click at [391, 223] on icon at bounding box center [394, 223] width 10 height 10
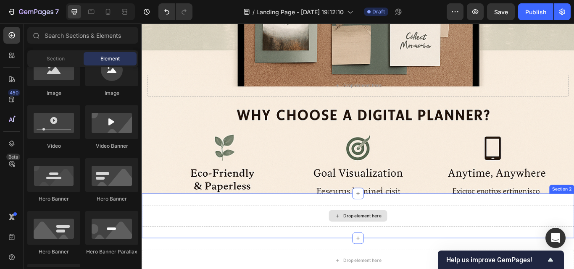
drag, startPoint x: 391, startPoint y: 220, endPoint x: 390, endPoint y: 236, distance: 16.4
click at [390, 236] on div "Drop element here Section 2" at bounding box center [394, 248] width 504 height 52
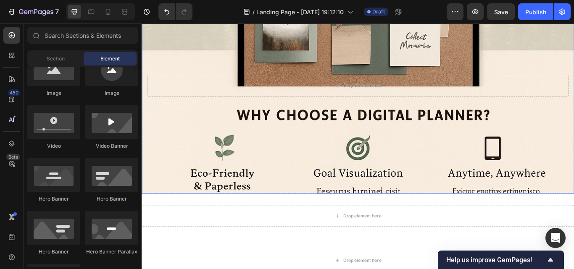
click at [281, 220] on div "Background Image" at bounding box center [394, 160] width 504 height 378
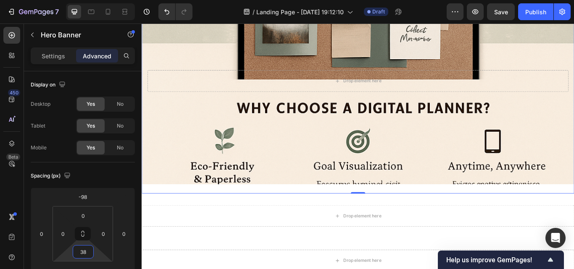
type input "42"
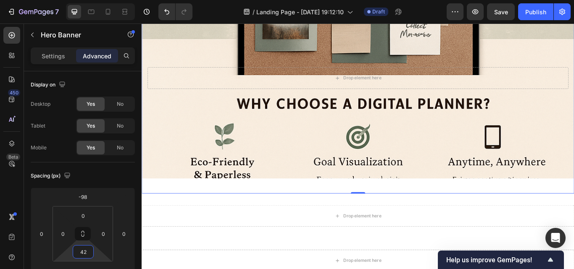
drag, startPoint x: 97, startPoint y: 257, endPoint x: 89, endPoint y: 248, distance: 11.3
click at [89, 0] on html "7 / Landing Page - [DATE] 19:12:10 Draft Preview Save Publish 450 Beta Sections…" at bounding box center [287, 0] width 574 height 0
click at [390, 202] on div "Background Image" at bounding box center [394, 147] width 504 height 352
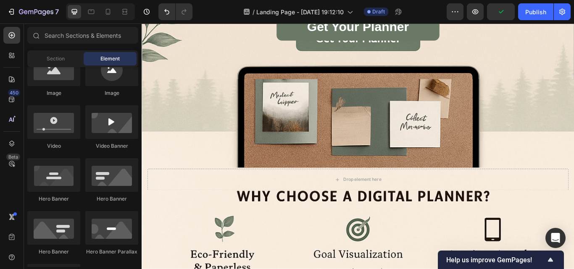
scroll to position [164, 0]
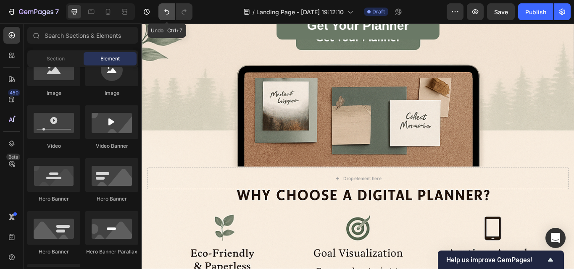
click at [168, 11] on icon "Undo/Redo" at bounding box center [166, 11] width 5 height 5
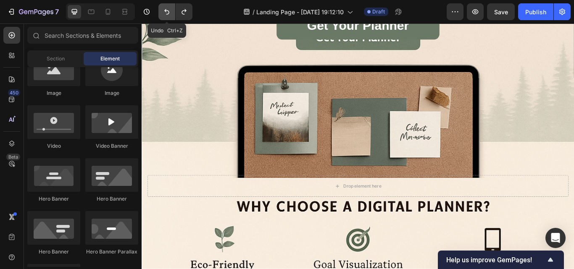
click at [168, 11] on icon "Undo/Redo" at bounding box center [166, 11] width 5 height 5
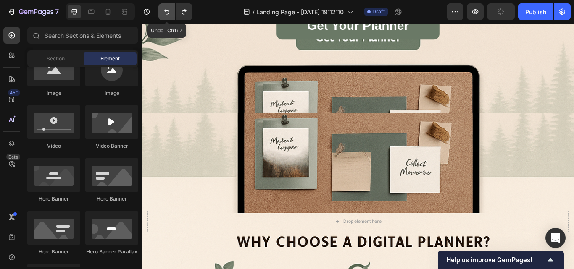
click at [168, 11] on icon "Undo/Redo" at bounding box center [166, 11] width 5 height 5
click at [184, 11] on icon "Undo/Redo" at bounding box center [183, 11] width 5 height 5
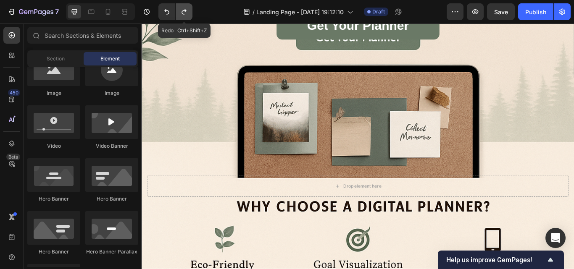
click at [184, 11] on icon "Undo/Redo" at bounding box center [183, 11] width 5 height 5
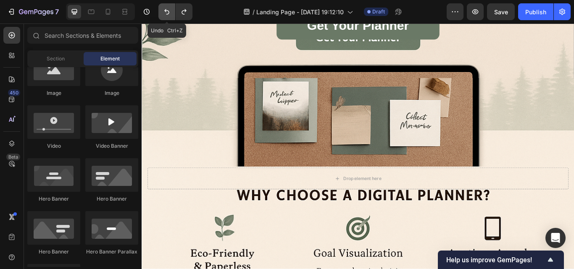
click at [170, 10] on icon "Undo/Redo" at bounding box center [167, 12] width 8 height 8
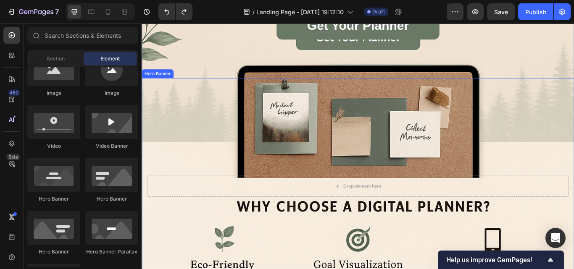
click at [356, 97] on div "Background Image" at bounding box center [394, 267] width 504 height 378
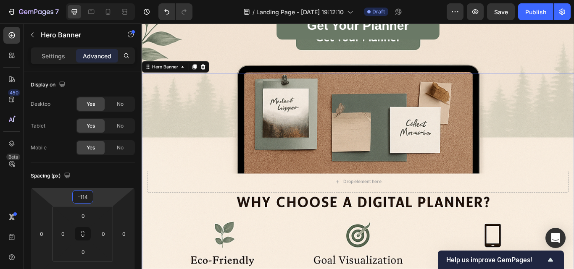
type input "-110"
drag, startPoint x: 100, startPoint y: 87, endPoint x: 101, endPoint y: 201, distance: 114.3
click at [101, 0] on html "7 / Landing Page - [DATE] 19:12:10 Draft Preview Publish 450 Beta Sections(18) …" at bounding box center [287, 0] width 574 height 0
click at [234, 46] on div "Get Your Planner Button" at bounding box center [394, 34] width 490 height 50
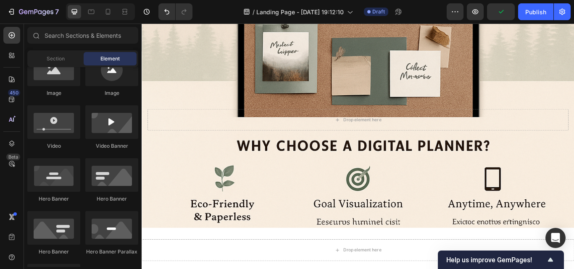
scroll to position [239, 0]
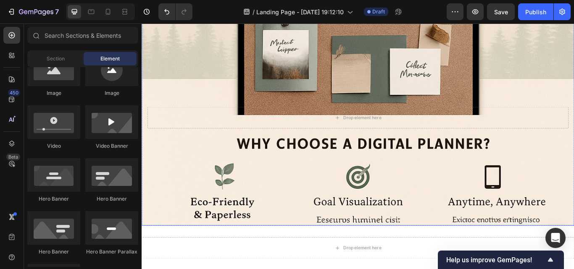
click at [381, 258] on div "Background Image" at bounding box center [394, 194] width 504 height 378
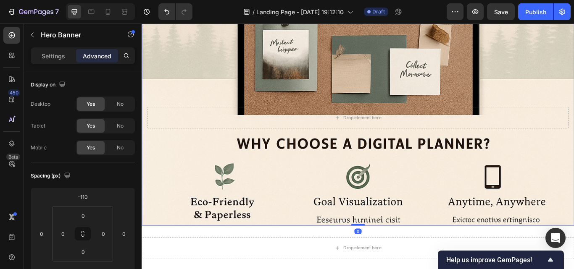
drag, startPoint x: 392, startPoint y: 258, endPoint x: 392, endPoint y: 250, distance: 8.4
click at [392, 249] on div "Get Your Planner Button Hero Banner Drop element here Hero Banner 0 Section 1 D…" at bounding box center [394, 83] width 504 height 562
drag, startPoint x: 398, startPoint y: 258, endPoint x: 397, endPoint y: 246, distance: 12.3
click at [397, 246] on div "Drop element here Hero Banner 0" at bounding box center [394, 134] width 504 height 252
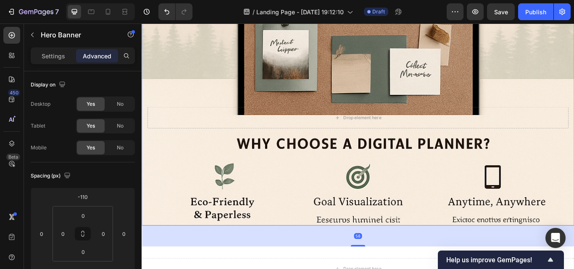
drag, startPoint x: 394, startPoint y: 259, endPoint x: 394, endPoint y: 283, distance: 24.4
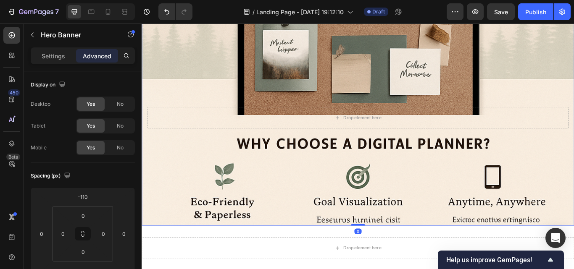
drag, startPoint x: 394, startPoint y: 283, endPoint x: 393, endPoint y: 240, distance: 42.9
click at [393, 240] on div "Drop element here Hero Banner 0" at bounding box center [394, 134] width 504 height 252
type input "0"
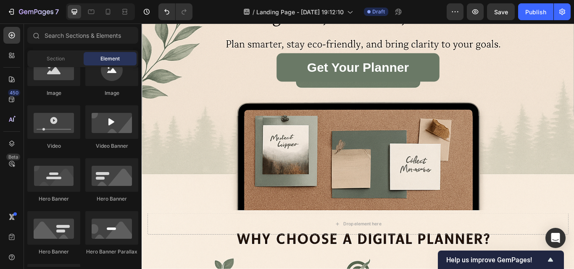
scroll to position [106, 0]
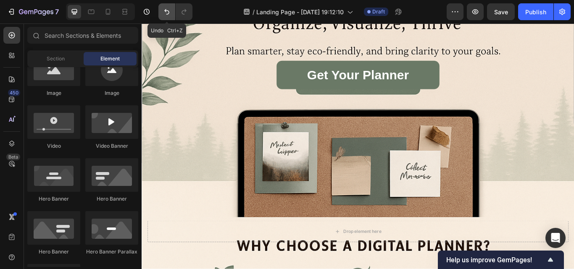
click at [165, 16] on button "Undo/Redo" at bounding box center [166, 11] width 17 height 17
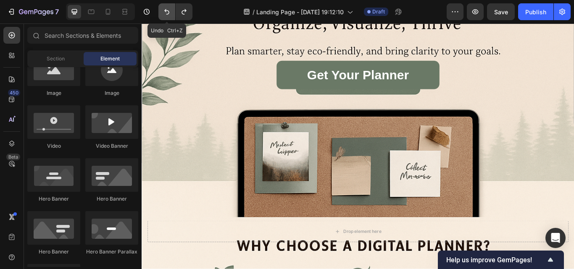
click at [165, 16] on button "Undo/Redo" at bounding box center [166, 11] width 17 height 17
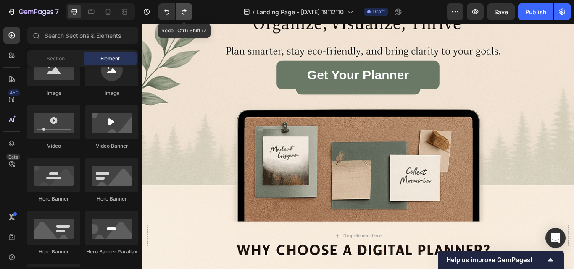
click at [183, 15] on icon "Undo/Redo" at bounding box center [184, 12] width 8 height 8
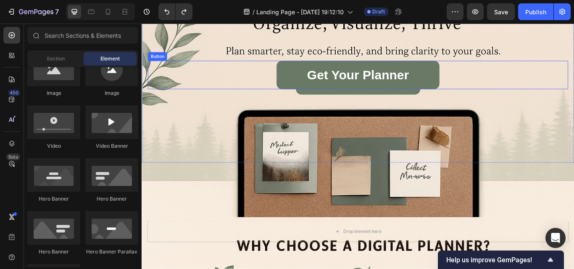
click at [511, 95] on div "Get Your Planner Button" at bounding box center [394, 83] width 490 height 33
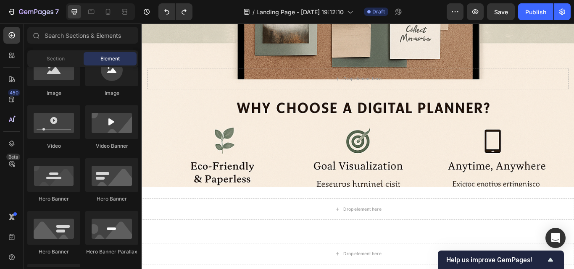
scroll to position [287, 0]
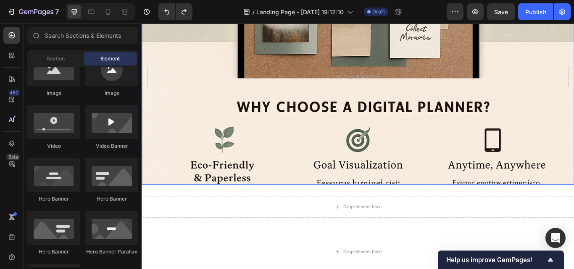
click at [573, 208] on div "Background Image" at bounding box center [394, 151] width 504 height 378
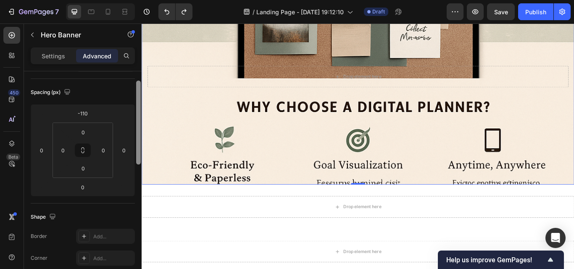
scroll to position [67, 0]
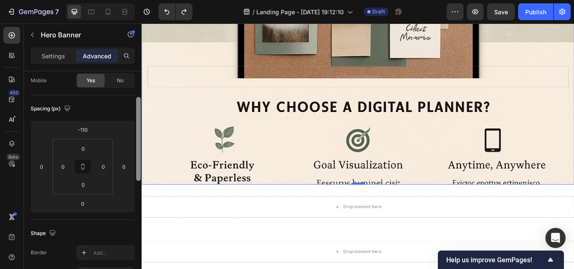
drag, startPoint x: 280, startPoint y: 119, endPoint x: 143, endPoint y: 121, distance: 137.4
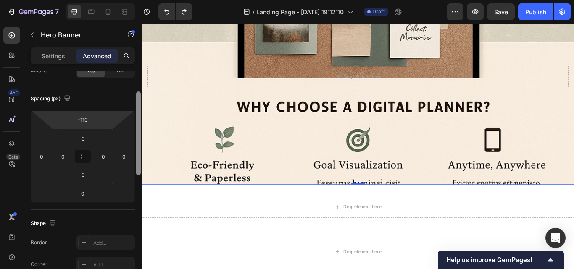
scroll to position [63, 0]
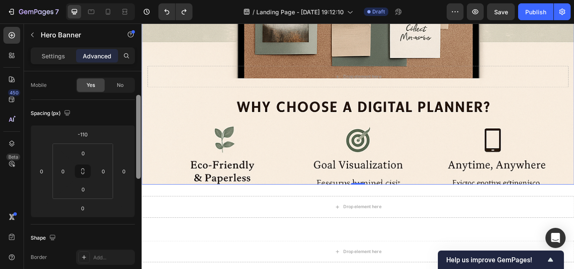
click at [117, 120] on div "Spacing (px)" at bounding box center [83, 113] width 104 height 13
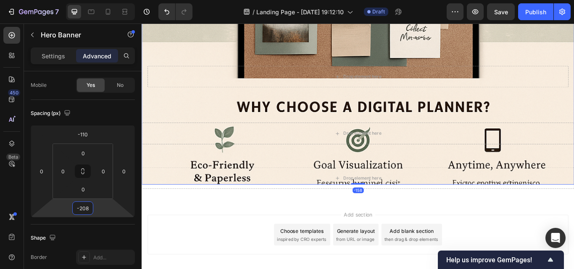
drag, startPoint x: 111, startPoint y: 212, endPoint x: 116, endPoint y: 255, distance: 44.0
click at [116, 0] on html "7 / Landing Page - [DATE] 19:12:10 Draft Preview Save Publish 450 Beta Sections…" at bounding box center [287, 0] width 574 height 0
click at [167, 12] on icon "Undo/Redo" at bounding box center [167, 12] width 8 height 8
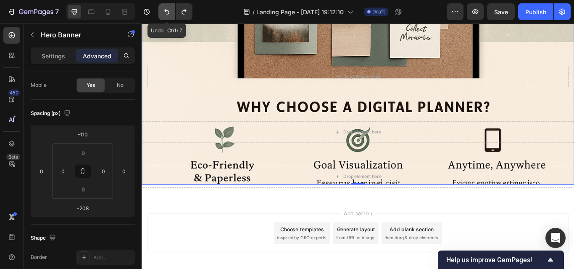
click at [167, 12] on icon "Undo/Redo" at bounding box center [167, 12] width 8 height 8
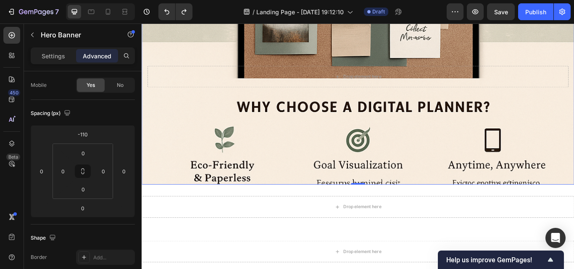
click at [310, 199] on div "Background Image" at bounding box center [394, 151] width 504 height 378
click at [293, 196] on div "Background Image" at bounding box center [394, 151] width 504 height 378
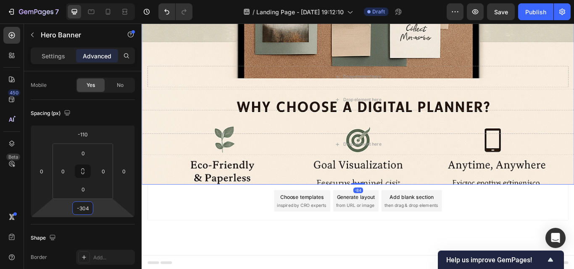
drag, startPoint x: 105, startPoint y: 210, endPoint x: 103, endPoint y: 273, distance: 63.9
click at [103, 0] on html "7 / Landing Page - [DATE] 19:12:10 Draft Preview Save Publish 450 Beta Sections…" at bounding box center [287, 0] width 574 height 0
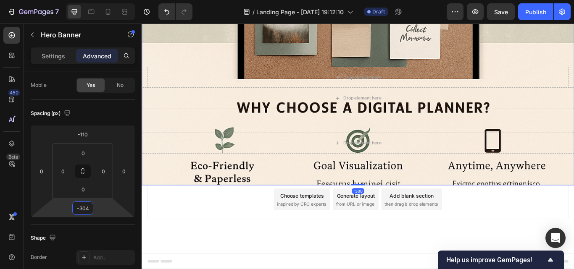
scroll to position [286, 0]
click at [163, 12] on icon "Undo/Redo" at bounding box center [167, 12] width 8 height 8
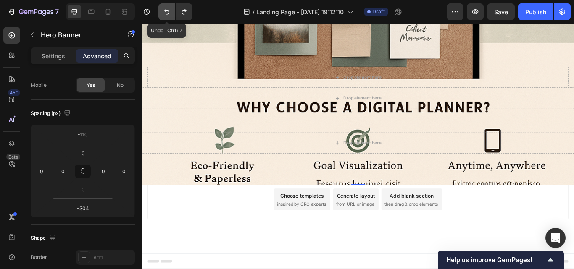
click at [163, 12] on icon "Undo/Redo" at bounding box center [167, 12] width 8 height 8
type input "0"
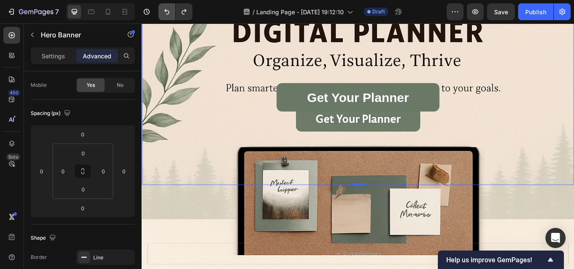
click at [165, 6] on button "Undo/Redo" at bounding box center [166, 11] width 17 height 17
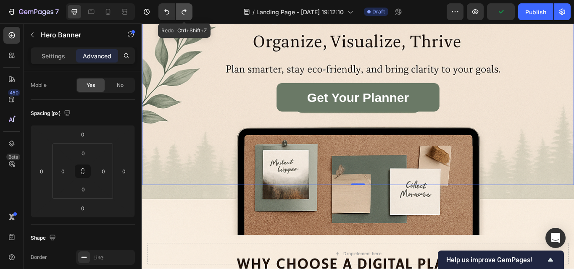
click at [184, 6] on button "Undo/Redo" at bounding box center [184, 11] width 17 height 17
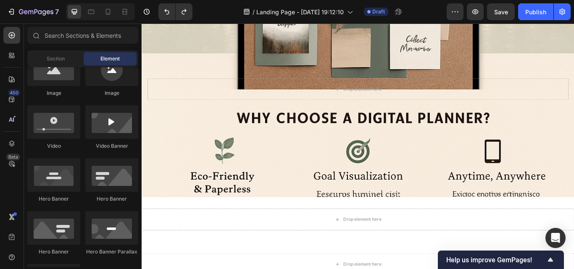
scroll to position [271, 0]
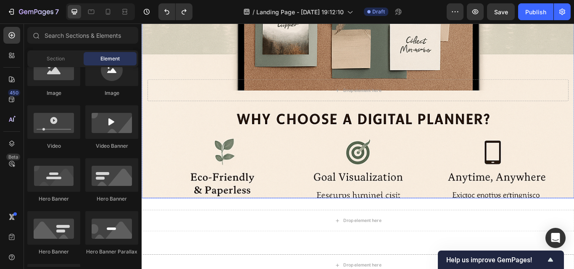
click at [327, 196] on div "Background Image" at bounding box center [394, 165] width 504 height 378
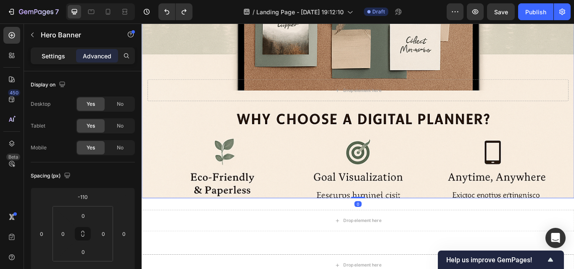
click at [58, 53] on p "Settings" at bounding box center [54, 56] width 24 height 9
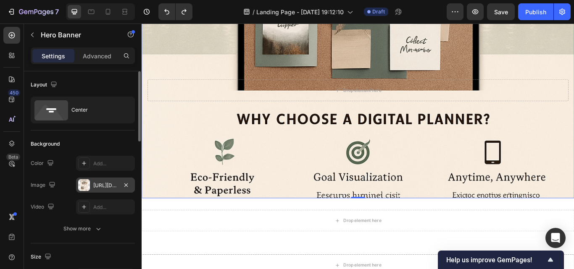
click at [99, 182] on div "[URL][DOMAIN_NAME]" at bounding box center [105, 186] width 24 height 8
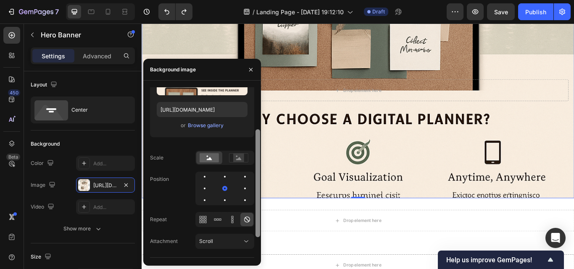
scroll to position [68, 0]
drag, startPoint x: 259, startPoint y: 189, endPoint x: 259, endPoint y: 231, distance: 42.8
click at [259, 231] on div at bounding box center [257, 184] width 5 height 108
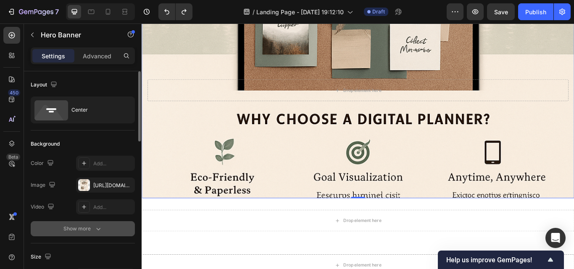
click at [95, 231] on icon "button" at bounding box center [98, 229] width 8 height 8
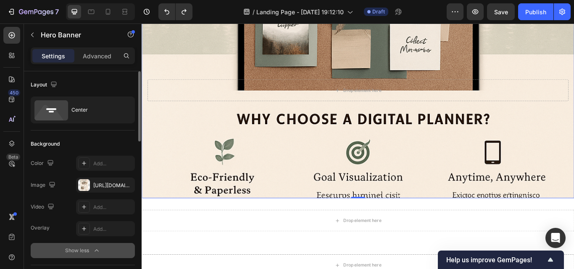
click at [96, 252] on icon "button" at bounding box center [96, 251] width 8 height 8
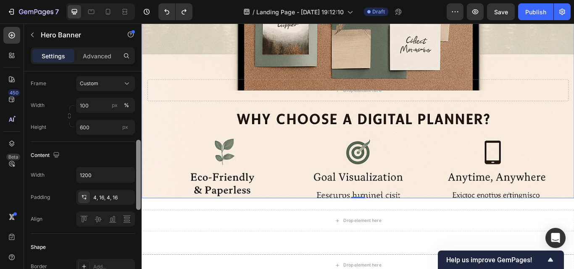
scroll to position [198, 0]
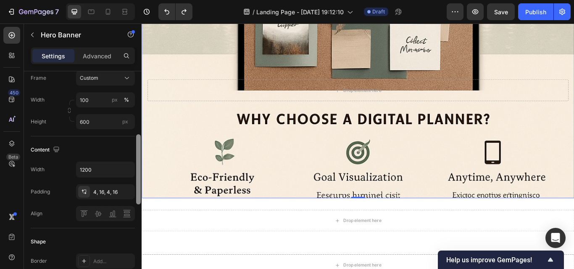
drag, startPoint x: 137, startPoint y: 157, endPoint x: 137, endPoint y: 198, distance: 41.2
click at [137, 198] on div at bounding box center [138, 169] width 5 height 70
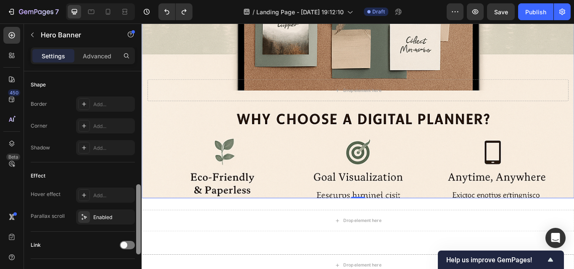
scroll to position [358, 0]
drag, startPoint x: 137, startPoint y: 198, endPoint x: 135, endPoint y: 249, distance: 50.9
click at [135, 249] on div "Layout Center Background The changes might be hidden by the video. Color Add...…" at bounding box center [83, 182] width 118 height 222
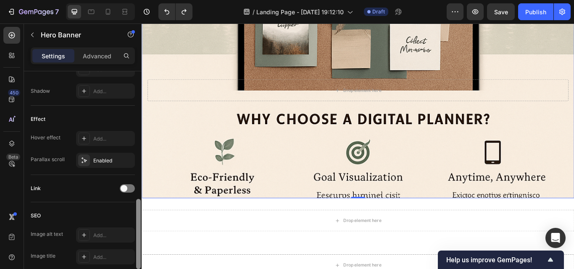
drag, startPoint x: 139, startPoint y: 249, endPoint x: 135, endPoint y: 267, distance: 18.0
click at [135, 267] on div "Layout Center Background The changes might be hidden by the video. Color Add...…" at bounding box center [83, 182] width 118 height 222
drag, startPoint x: 393, startPoint y: 225, endPoint x: 391, endPoint y: 188, distance: 37.0
click at [391, 188] on div "Drop element here Hero Banner 0" at bounding box center [394, 102] width 504 height 252
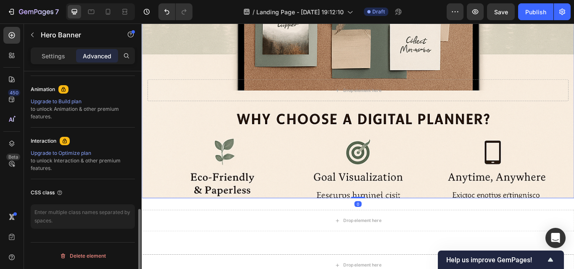
scroll to position [361, 0]
click at [256, 186] on div "Background Image" at bounding box center [394, 165] width 504 height 378
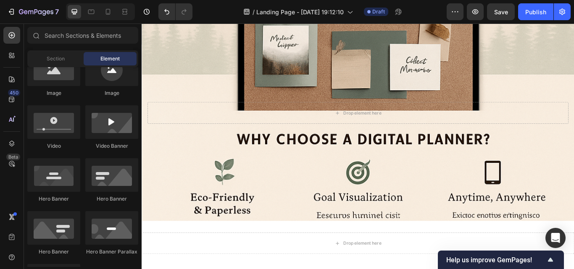
scroll to position [246, 0]
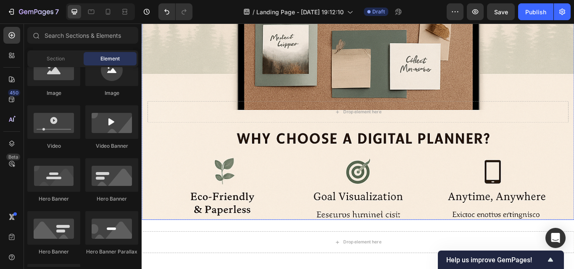
click at [276, 218] on div "Background Image" at bounding box center [394, 187] width 504 height 378
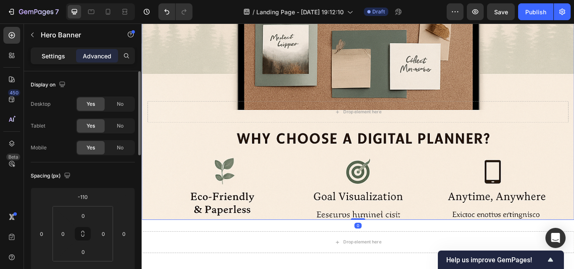
click at [44, 52] on p "Settings" at bounding box center [54, 56] width 24 height 9
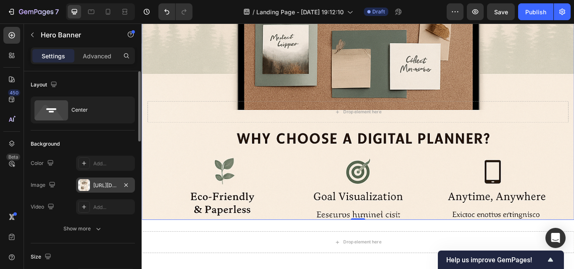
click at [106, 184] on div "[URL][DOMAIN_NAME]" at bounding box center [105, 186] width 24 height 8
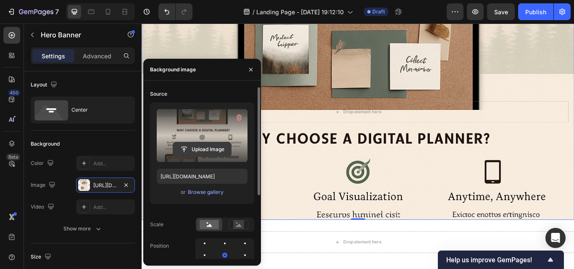
click at [193, 144] on input "file" at bounding box center [202, 149] width 58 height 14
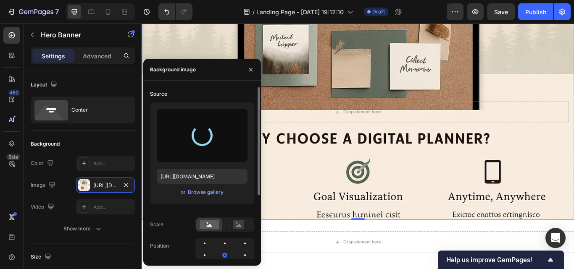
type input "[URL][DOMAIN_NAME]"
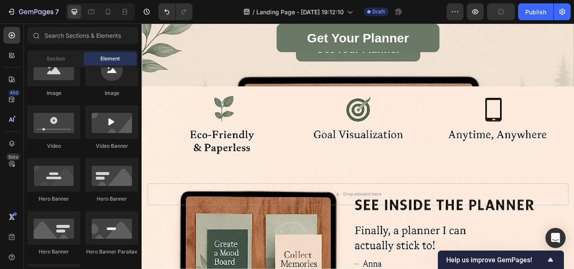
scroll to position [148, 0]
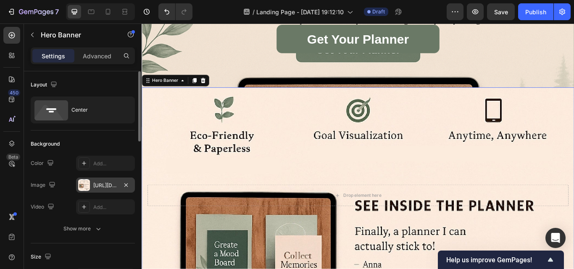
click at [107, 184] on div "[URL][DOMAIN_NAME]" at bounding box center [105, 186] width 24 height 8
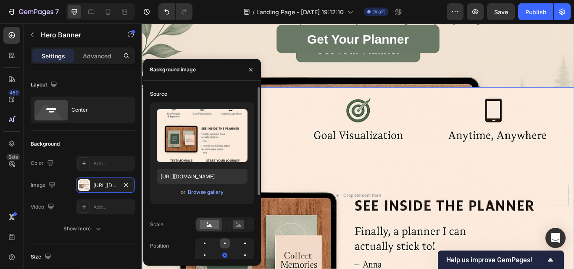
click at [223, 242] on div at bounding box center [225, 244] width 10 height 10
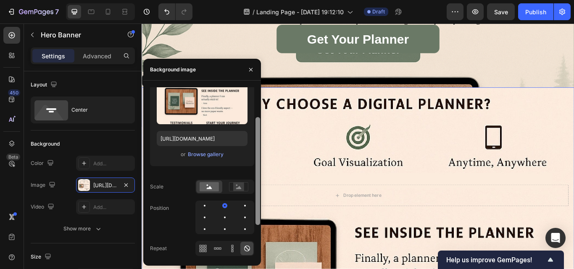
scroll to position [48, 0]
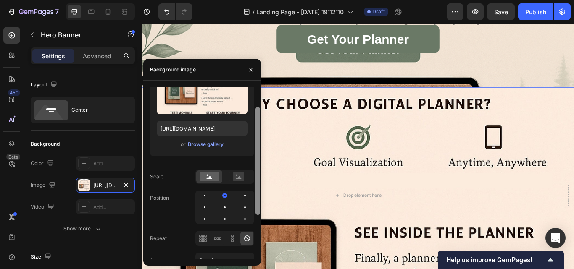
drag, startPoint x: 258, startPoint y: 193, endPoint x: 260, endPoint y: 223, distance: 30.3
click at [260, 215] on div at bounding box center [257, 161] width 5 height 108
click at [222, 218] on div at bounding box center [225, 219] width 10 height 10
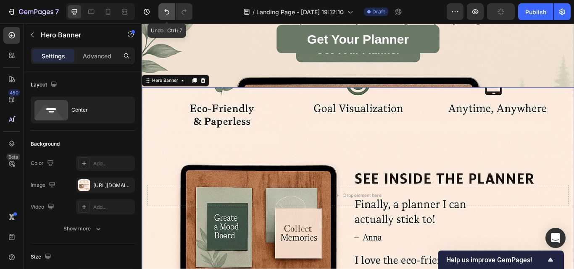
click at [164, 6] on button "Undo/Redo" at bounding box center [166, 11] width 17 height 17
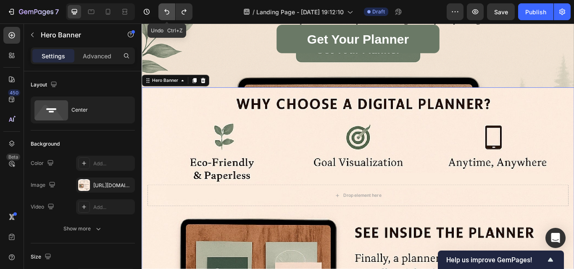
click at [164, 6] on button "Undo/Redo" at bounding box center [166, 11] width 17 height 17
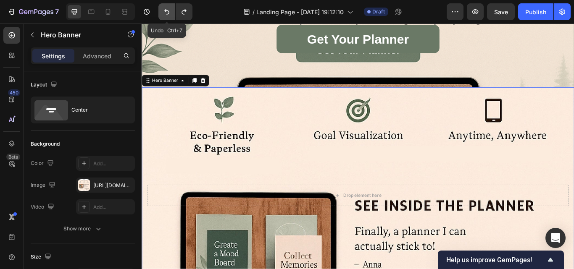
click at [164, 6] on button "Undo/Redo" at bounding box center [166, 11] width 17 height 17
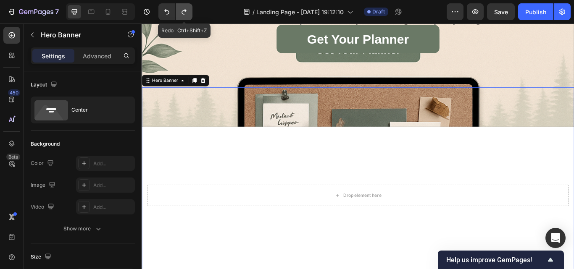
click at [182, 11] on icon "Undo/Redo" at bounding box center [184, 12] width 8 height 8
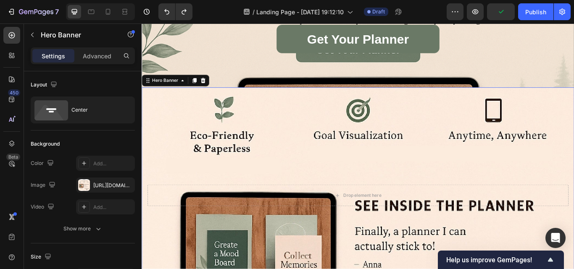
click at [112, 186] on div "[URL][DOMAIN_NAME]" at bounding box center [105, 186] width 24 height 8
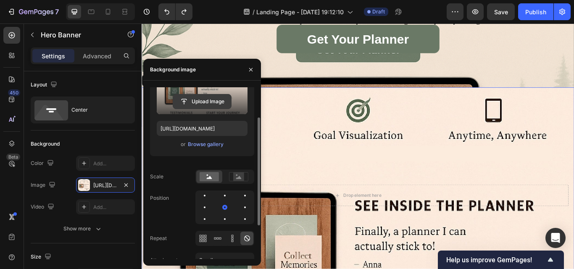
click at [200, 104] on input "file" at bounding box center [202, 102] width 58 height 14
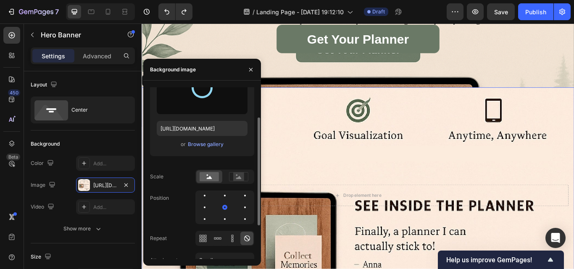
type input "[URL][DOMAIN_NAME]"
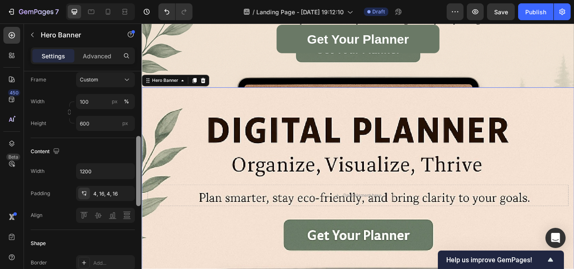
scroll to position [200, 0]
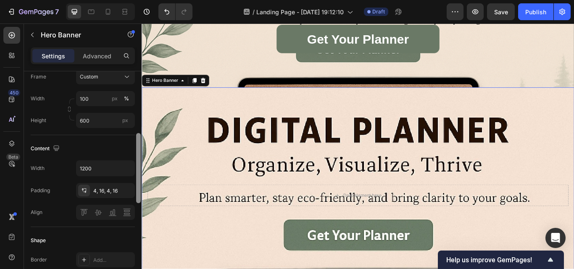
drag, startPoint x: 138, startPoint y: 134, endPoint x: 136, endPoint y: 198, distance: 63.4
click at [136, 198] on div at bounding box center [138, 168] width 5 height 70
click at [110, 191] on div "4, 16, 4, 16" at bounding box center [105, 191] width 24 height 8
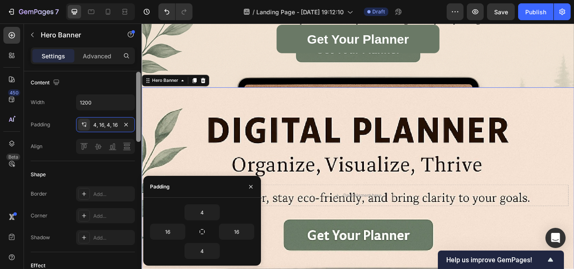
scroll to position [192, 0]
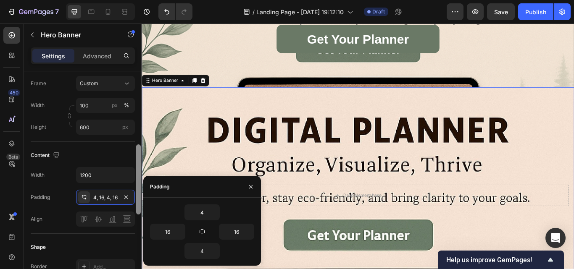
click at [137, 180] on div at bounding box center [138, 179] width 5 height 70
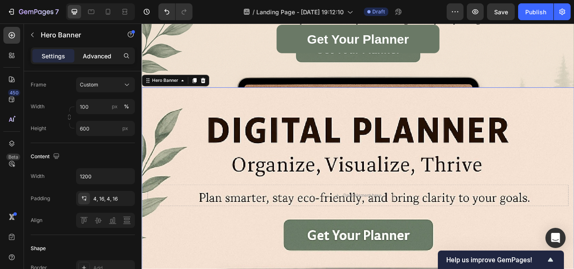
click at [102, 60] on p "Advanced" at bounding box center [97, 56] width 29 height 9
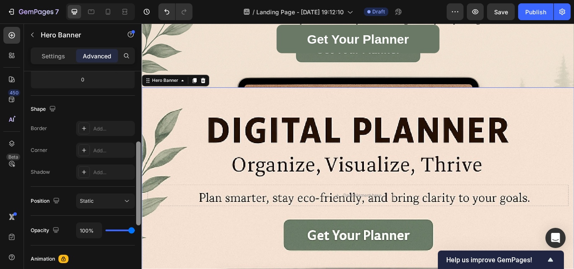
drag, startPoint x: 138, startPoint y: 163, endPoint x: 140, endPoint y: 119, distance: 43.3
click at [140, 142] on div at bounding box center [138, 184] width 5 height 84
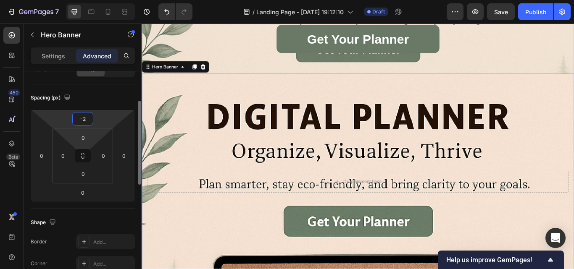
drag, startPoint x: 109, startPoint y: 118, endPoint x: 98, endPoint y: 142, distance: 25.9
click at [113, 0] on html "7 / Landing Page - [DATE] 19:12:10 Draft Preview Save Publish 450 Beta Sections…" at bounding box center [287, 0] width 574 height 0
type input "-4"
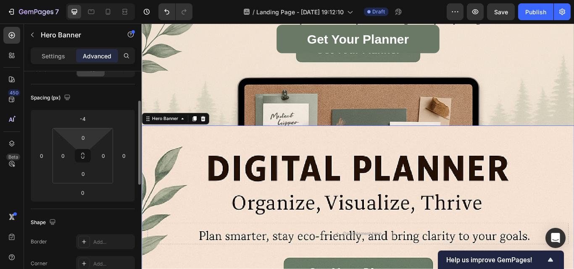
click at [91, 0] on html "7 / Landing Page - [DATE] 19:12:10 Draft Preview Save Publish 450 Beta Sections…" at bounding box center [287, 0] width 574 height 0
type input "4"
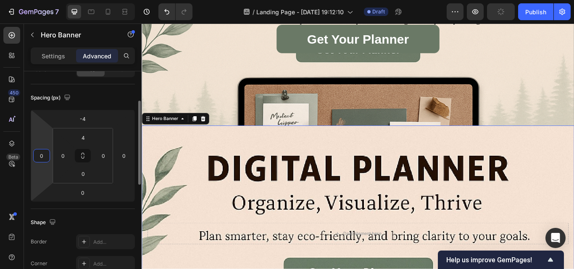
drag, startPoint x: 43, startPoint y: 152, endPoint x: 47, endPoint y: 162, distance: 10.6
click at [47, 162] on div "0" at bounding box center [41, 155] width 17 height 13
drag, startPoint x: 92, startPoint y: 178, endPoint x: 89, endPoint y: 186, distance: 8.3
click at [89, 186] on div "-4 0 0 0 4 0 0 0" at bounding box center [83, 156] width 104 height 92
drag, startPoint x: 97, startPoint y: 192, endPoint x: 100, endPoint y: 197, distance: 5.5
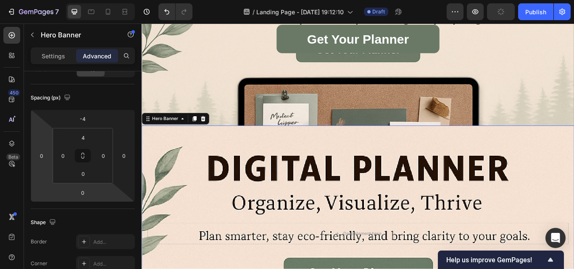
click at [102, 0] on html "7 / Landing Page - [DATE] 19:12:10 Draft Preview Publish 450 Beta Sections(18) …" at bounding box center [287, 0] width 574 height 0
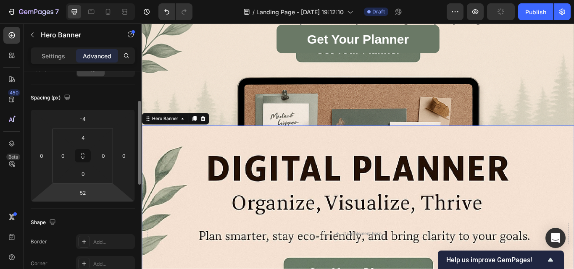
drag, startPoint x: 100, startPoint y: 197, endPoint x: 113, endPoint y: 94, distance: 103.7
click at [110, 0] on html "7 / Landing Page - [DATE] 19:12:10 Draft Preview Publish 450 Beta Sections(18) …" at bounding box center [287, 0] width 574 height 0
click at [163, 14] on icon "Undo/Redo" at bounding box center [167, 12] width 8 height 8
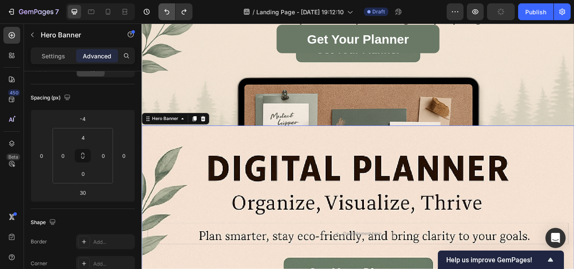
click at [163, 14] on icon "Undo/Redo" at bounding box center [167, 12] width 8 height 8
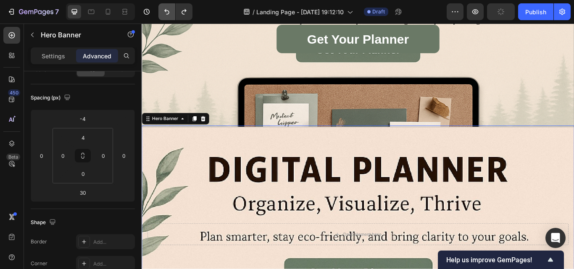
type input "0"
click at [163, 14] on icon "Undo/Redo" at bounding box center [167, 12] width 8 height 8
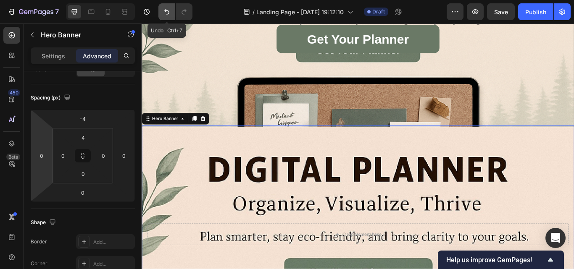
click at [163, 14] on icon "Undo/Redo" at bounding box center [167, 12] width 8 height 8
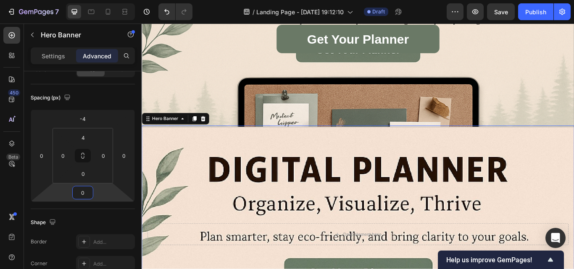
scroll to position [148, 0]
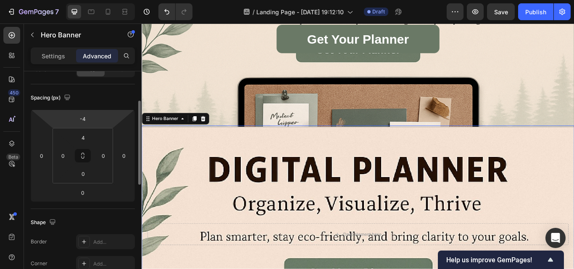
click at [107, 0] on html "7 / Landing Page - [DATE] 19:12:10 Draft Preview Save Publish 450 Beta Sections…" at bounding box center [287, 0] width 574 height 0
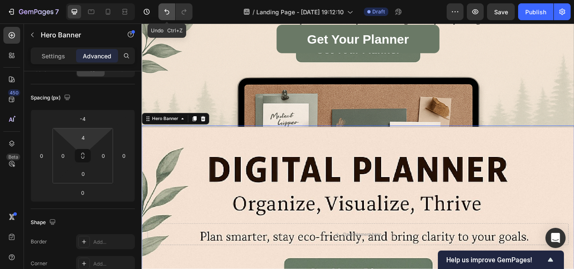
click at [167, 9] on icon "Undo/Redo" at bounding box center [167, 12] width 8 height 8
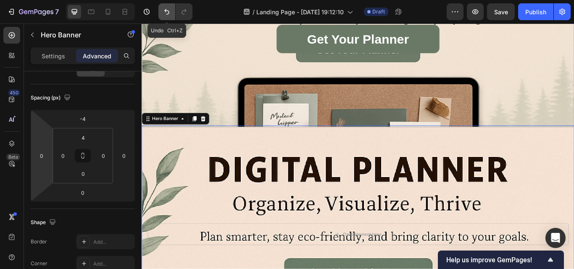
click at [168, 16] on button "Undo/Redo" at bounding box center [166, 11] width 17 height 17
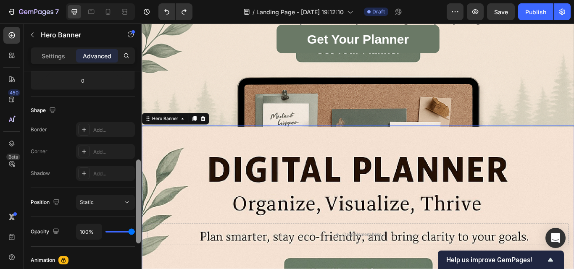
scroll to position [217, 0]
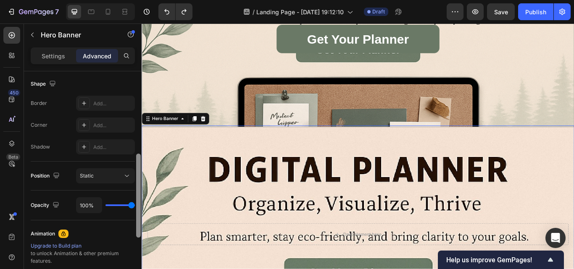
drag, startPoint x: 139, startPoint y: 169, endPoint x: 138, endPoint y: 222, distance: 53.0
click at [138, 222] on div at bounding box center [138, 196] width 5 height 84
drag, startPoint x: 137, startPoint y: 232, endPoint x: 136, endPoint y: 240, distance: 7.7
click at [137, 233] on div at bounding box center [138, 196] width 5 height 84
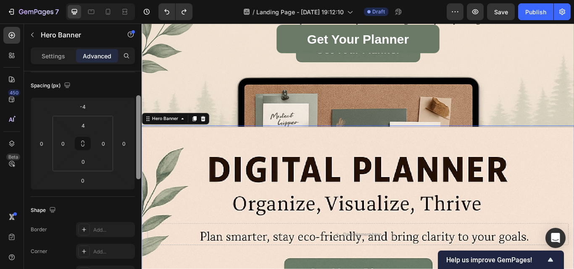
drag, startPoint x: 138, startPoint y: 194, endPoint x: 139, endPoint y: 139, distance: 54.6
click at [139, 139] on div at bounding box center [138, 137] width 5 height 84
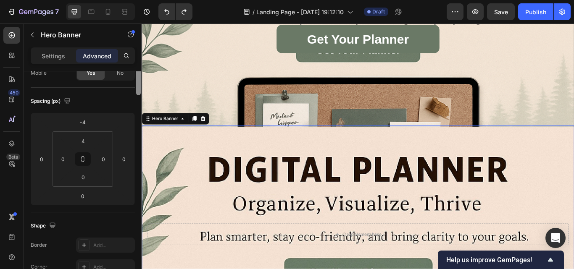
scroll to position [0, 0]
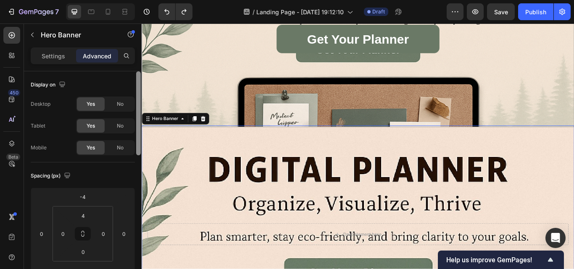
drag, startPoint x: 137, startPoint y: 152, endPoint x: 136, endPoint y: 113, distance: 39.9
click at [136, 113] on div at bounding box center [138, 113] width 5 height 84
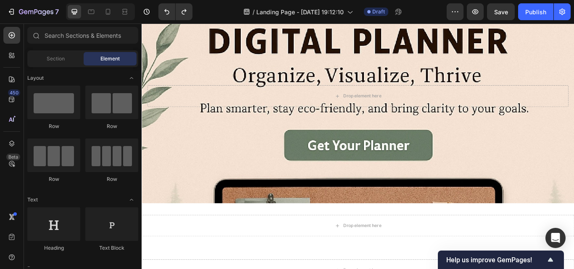
scroll to position [292, 0]
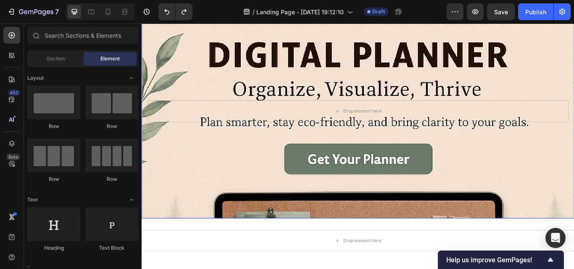
click at [244, 176] on div "Background Image" at bounding box center [394, 186] width 504 height 376
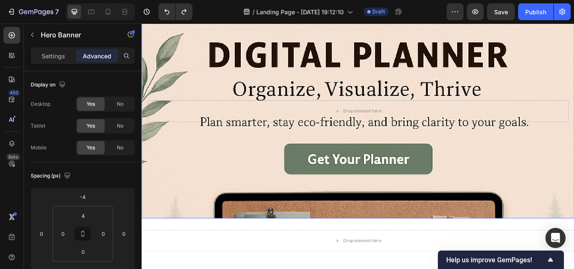
click at [50, 59] on p "Settings" at bounding box center [54, 56] width 24 height 9
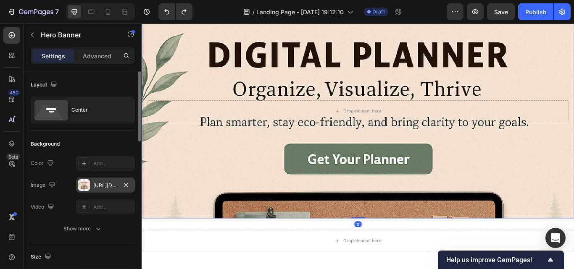
click at [105, 187] on div "[URL][DOMAIN_NAME]" at bounding box center [105, 186] width 24 height 8
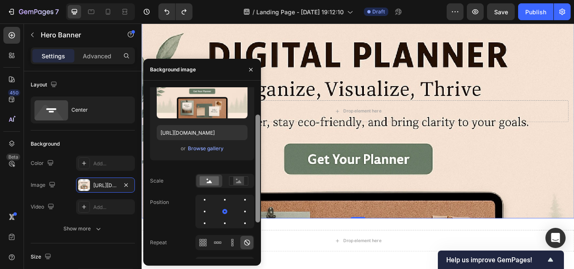
drag, startPoint x: 259, startPoint y: 192, endPoint x: 257, endPoint y: 218, distance: 27.0
click at [257, 218] on div at bounding box center [257, 169] width 5 height 108
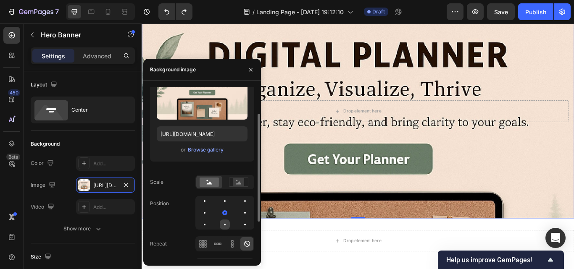
click at [223, 226] on div at bounding box center [225, 225] width 10 height 10
click at [224, 205] on div at bounding box center [225, 201] width 10 height 10
click at [203, 215] on div at bounding box center [205, 213] width 10 height 10
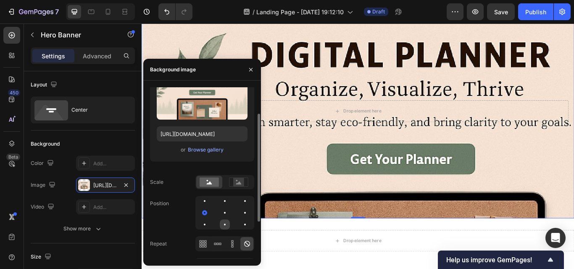
click at [220, 224] on div at bounding box center [225, 225] width 10 height 10
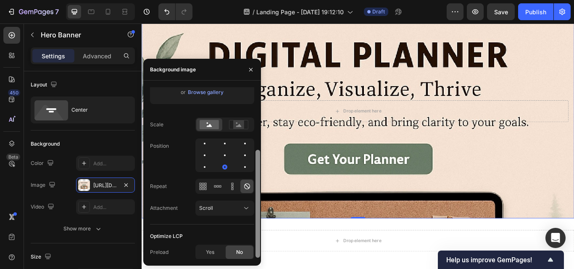
scroll to position [101, 0]
drag, startPoint x: 257, startPoint y: 193, endPoint x: 252, endPoint y: 238, distance: 44.8
click at [252, 238] on div "Source Upload Image https://cdn.shopify.com/s/files/1/0901/1799/6832/files/gemp…" at bounding box center [202, 173] width 118 height 172
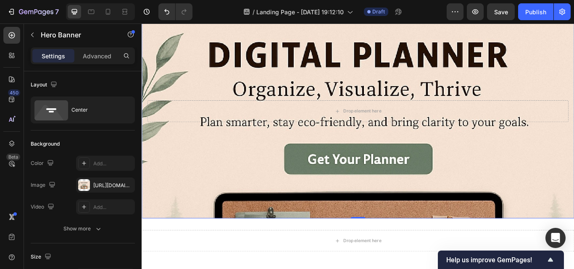
click at [301, 169] on div "Background Image" at bounding box center [394, 186] width 504 height 376
click at [216, 175] on div "Background Image" at bounding box center [394, 186] width 504 height 376
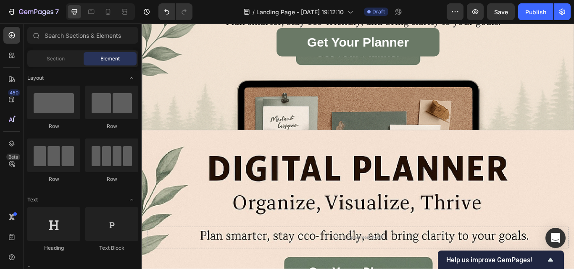
scroll to position [139, 0]
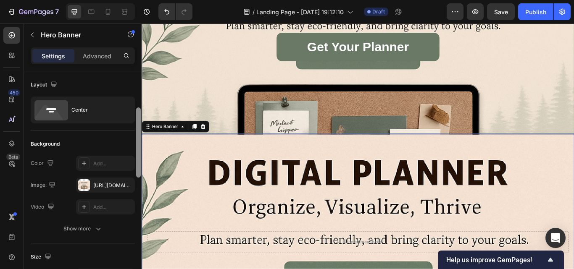
scroll to position [29, 0]
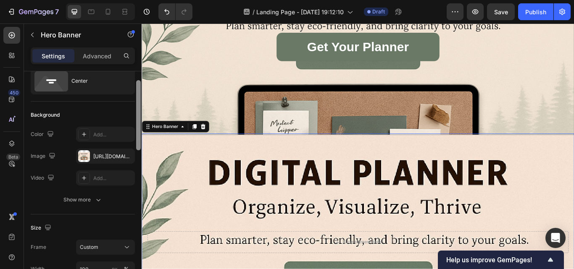
drag, startPoint x: 136, startPoint y: 138, endPoint x: 138, endPoint y: 147, distance: 9.5
click at [138, 147] on div at bounding box center [138, 115] width 5 height 70
click at [109, 160] on div "[URL][DOMAIN_NAME]" at bounding box center [105, 156] width 59 height 15
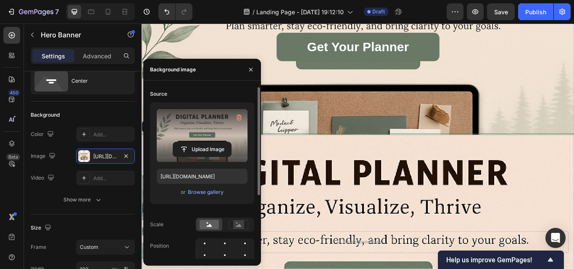
click at [180, 130] on label at bounding box center [202, 135] width 91 height 53
click at [180, 142] on input "file" at bounding box center [202, 149] width 58 height 14
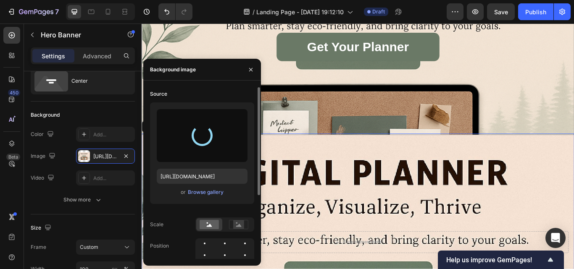
type input "https://cdn.shopify.com/s/files/1/0901/1799/6832/files/gempages_571366959292089…"
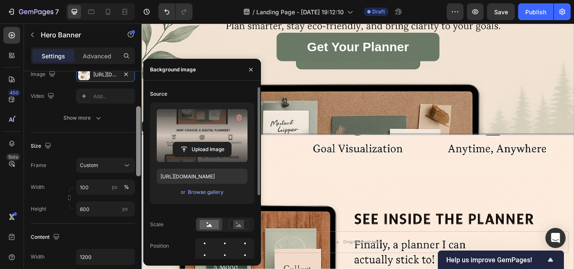
scroll to position [139, 0]
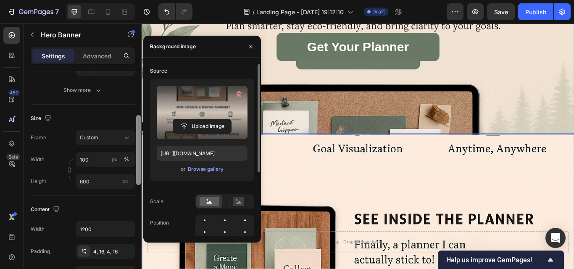
drag, startPoint x: 139, startPoint y: 145, endPoint x: 141, endPoint y: 180, distance: 34.9
click at [141, 180] on div at bounding box center [138, 182] width 6 height 222
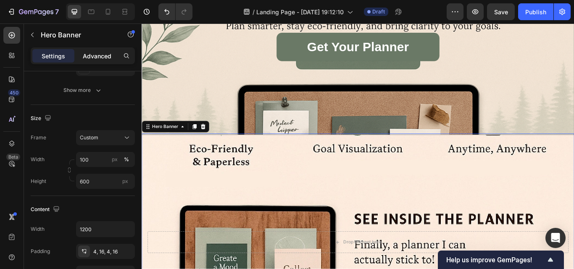
click at [99, 60] on p "Advanced" at bounding box center [97, 56] width 29 height 9
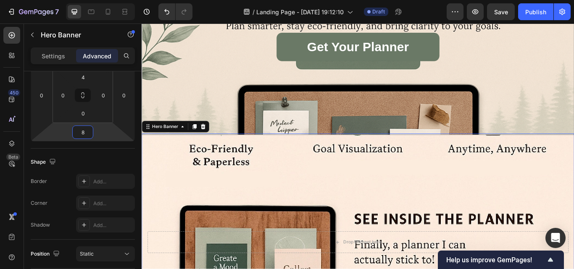
type input "0"
drag, startPoint x: 96, startPoint y: 136, endPoint x: 90, endPoint y: 136, distance: 5.9
click at [90, 0] on html "7 / Landing Page - [DATE] 19:12:10 Draft Preview Save Publish 450 Beta Sections…" at bounding box center [287, 0] width 574 height 0
drag, startPoint x: 137, startPoint y: 128, endPoint x: 136, endPoint y: 109, distance: 19.0
click at [136, 109] on div at bounding box center [138, 134] width 6 height 222
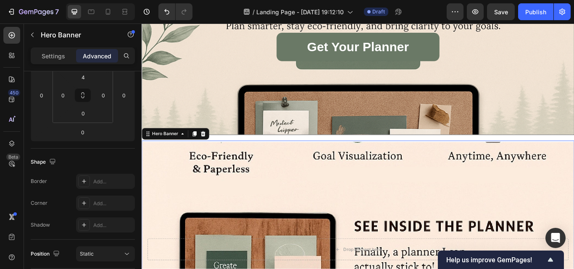
type input "0"
drag, startPoint x: 96, startPoint y: 107, endPoint x: 92, endPoint y: 106, distance: 4.3
click at [92, 0] on html "7 / Landing Page - [DATE] 19:12:10 Draft Preview Save Publish 450 Beta Sections…" at bounding box center [287, 0] width 574 height 0
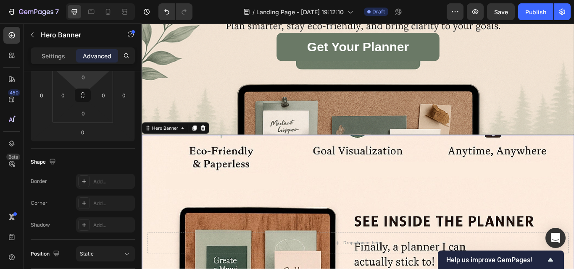
drag, startPoint x: 99, startPoint y: 123, endPoint x: 82, endPoint y: 192, distance: 70.5
click at [82, 0] on html "7 / Landing Page - [DATE] 19:12:10 Draft Preview Save Publish 450 Beta Sections…" at bounding box center [287, 0] width 574 height 0
click at [87, 84] on input "0" at bounding box center [83, 77] width 17 height 13
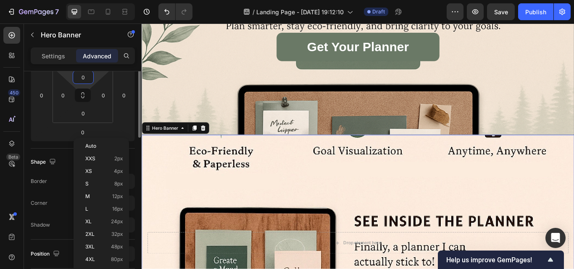
scroll to position [88, 0]
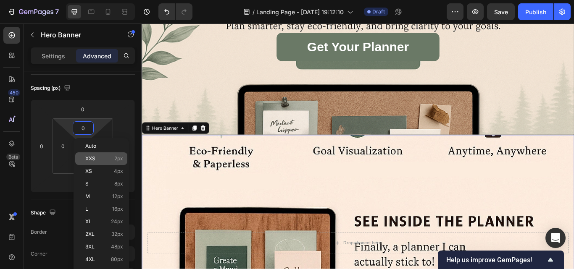
click at [96, 158] on p "XXS 2px" at bounding box center [104, 159] width 38 height 6
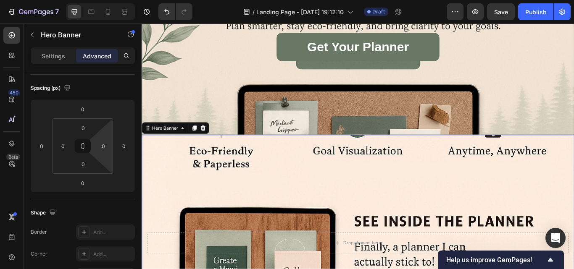
type input "2"
type input "40"
drag, startPoint x: 96, startPoint y: 158, endPoint x: 82, endPoint y: 149, distance: 16.6
click at [82, 0] on html "7 / Landing Page - [DATE] 19:12:10 Draft Preview Save Publish 450 Beta Sections…" at bounding box center [287, 0] width 574 height 0
click at [86, 128] on input "2" at bounding box center [83, 128] width 17 height 13
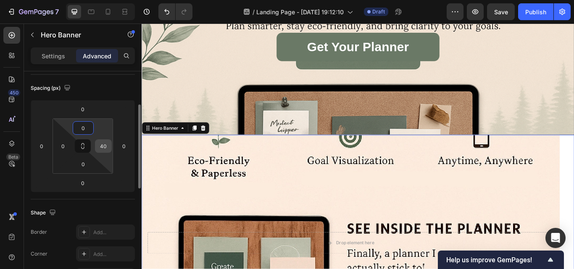
type input "0"
click at [105, 145] on input "40" at bounding box center [103, 146] width 13 height 13
type input "4"
type input "0"
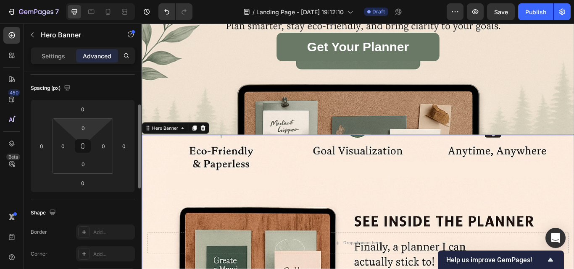
click at [98, 0] on html "7 / Landing Page - [DATE] 19:12:10 Draft Preview Save Publish 450 Beta Sections…" at bounding box center [287, 0] width 574 height 0
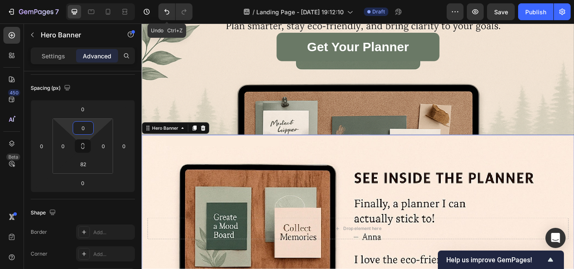
type input "0"
drag, startPoint x: 94, startPoint y: 166, endPoint x: 85, endPoint y: 180, distance: 16.8
click at [85, 0] on html "7 Undo Ctrl+Z / Landing Page - [DATE] 19:12:10 Draft Preview Save Publish 450 B…" at bounding box center [287, 0] width 574 height 0
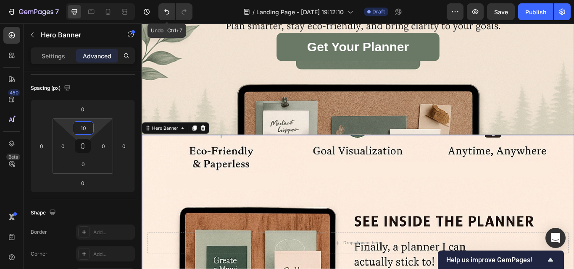
type input "0"
drag, startPoint x: 96, startPoint y: 125, endPoint x: 89, endPoint y: 137, distance: 13.8
click at [89, 0] on html "7 Undo Ctrl+Z / Landing Page - [DATE] 19:12:10 Draft Preview Save Publish 450 B…" at bounding box center [287, 0] width 574 height 0
click at [81, 144] on icon at bounding box center [82, 146] width 7 height 7
click at [84, 149] on icon at bounding box center [82, 146] width 7 height 7
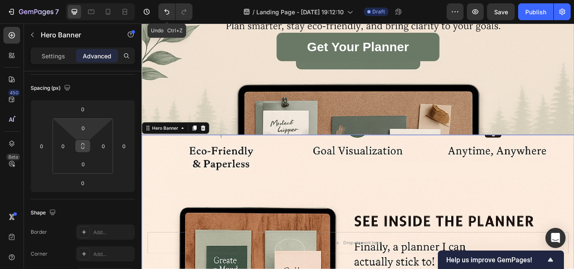
click at [84, 149] on icon at bounding box center [82, 146] width 7 height 7
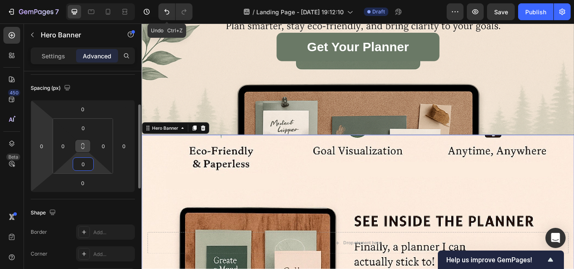
click at [39, 0] on html "7 Undo Ctrl+Z / Landing Page - [DATE] 19:12:10 Draft Preview Save Publish 450 B…" at bounding box center [287, 0] width 574 height 0
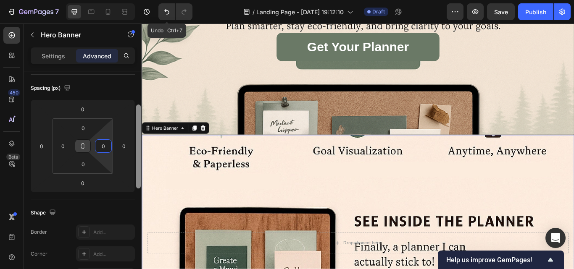
click at [139, 93] on div at bounding box center [138, 182] width 6 height 222
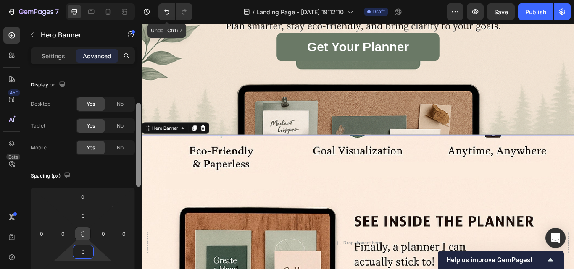
scroll to position [30, 0]
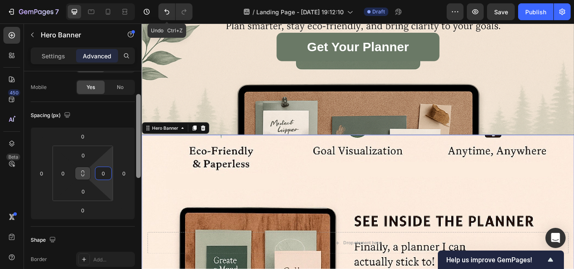
drag, startPoint x: 139, startPoint y: 95, endPoint x: 141, endPoint y: 122, distance: 26.5
click at [141, 122] on div at bounding box center [138, 182] width 6 height 222
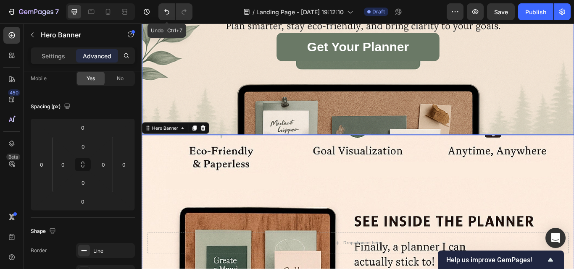
click at [385, 151] on div "Background Image" at bounding box center [393, 98] width 503 height 377
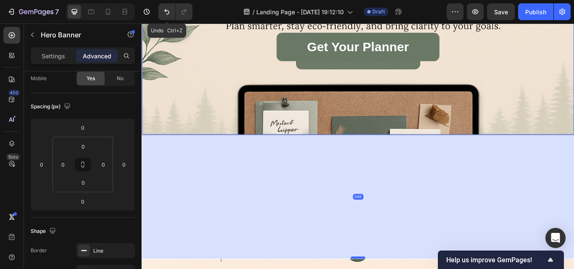
drag, startPoint x: 390, startPoint y: 152, endPoint x: 389, endPoint y: 297, distance: 144.9
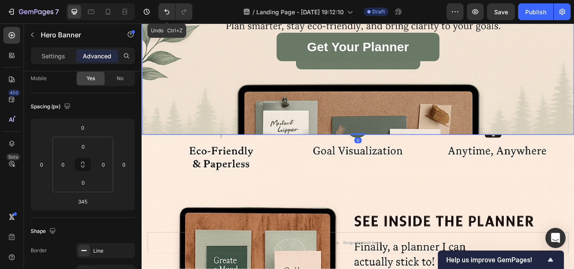
drag, startPoint x: 390, startPoint y: 297, endPoint x: 384, endPoint y: 149, distance: 148.4
click at [384, 149] on div "Get Your Planner Button Hero Banner 0" at bounding box center [394, 28] width 504 height 252
type input "0"
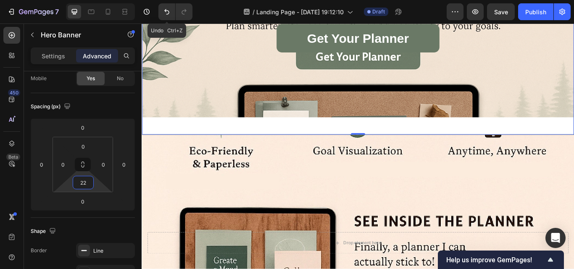
type input "0"
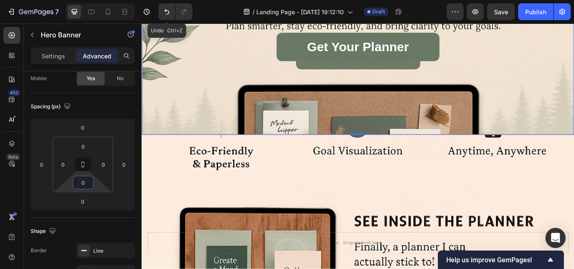
drag, startPoint x: 97, startPoint y: 186, endPoint x: 93, endPoint y: 222, distance: 36.3
click at [93, 0] on html "7 Undo Ctrl+Z / Landing Page - [DATE] 19:12:10 Draft Preview Save Publish 450 B…" at bounding box center [287, 0] width 574 height 0
click at [100, 0] on html "7 Undo Ctrl+Z / Landing Page - [DATE] 19:12:10 Draft Preview Save Publish 450 B…" at bounding box center [287, 0] width 574 height 0
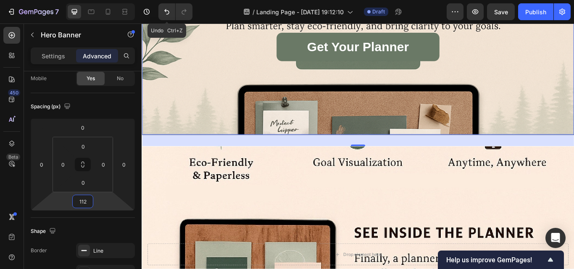
type input "134"
drag, startPoint x: 102, startPoint y: 204, endPoint x: 102, endPoint y: 176, distance: 28.2
click at [102, 0] on html "7 Undo Ctrl+Z / Landing Page - [DATE] 19:12:10 Draft Preview Save Publish 450 B…" at bounding box center [287, 0] width 574 height 0
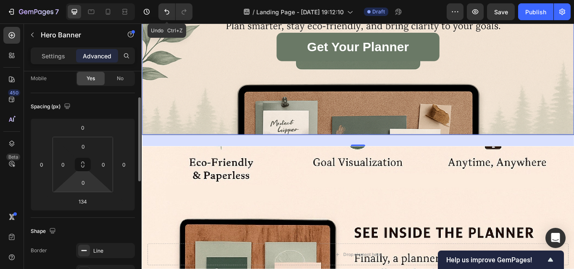
click at [94, 0] on html "7 Undo Ctrl+Z / Landing Page - [DATE] 19:12:10 Draft Preview Save Publish 450 B…" at bounding box center [287, 0] width 574 height 0
drag, startPoint x: 94, startPoint y: 184, endPoint x: 86, endPoint y: 179, distance: 9.7
click at [90, 0] on html "7 Undo Ctrl+Z / Landing Page - [DATE] 19:12:10 Draft Preview Save Publish 450 B…" at bounding box center [287, 0] width 574 height 0
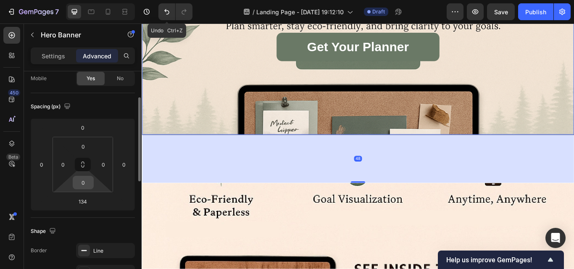
drag, startPoint x: 89, startPoint y: 176, endPoint x: 93, endPoint y: 187, distance: 12.2
click at [93, 187] on div "0" at bounding box center [83, 182] width 21 height 13
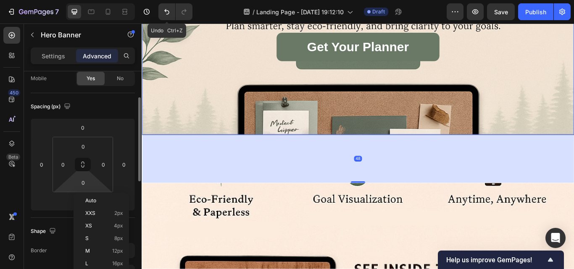
click at [96, 0] on html "7 Undo Ctrl+Z / Landing Page - [DATE] 19:12:10 Draft Preview Save Publish 450 B…" at bounding box center [287, 0] width 574 height 0
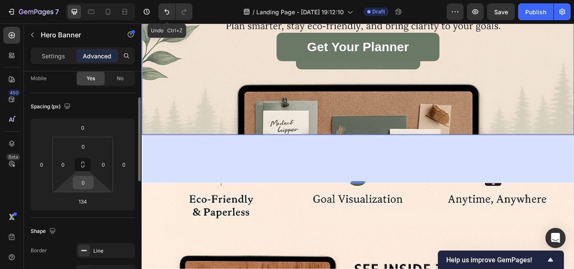
drag, startPoint x: 100, startPoint y: 189, endPoint x: 92, endPoint y: 185, distance: 8.5
click at [88, 0] on html "7 Undo Ctrl+Z / Landing Page - [DATE] 19:12:10 Draft Preview Save Publish 450 B…" at bounding box center [287, 0] width 574 height 0
drag, startPoint x: 92, startPoint y: 185, endPoint x: 88, endPoint y: 173, distance: 13.3
click at [87, 172] on div "0 0 0 0" at bounding box center [83, 164] width 60 height 55
drag, startPoint x: 98, startPoint y: 188, endPoint x: 92, endPoint y: 207, distance: 19.8
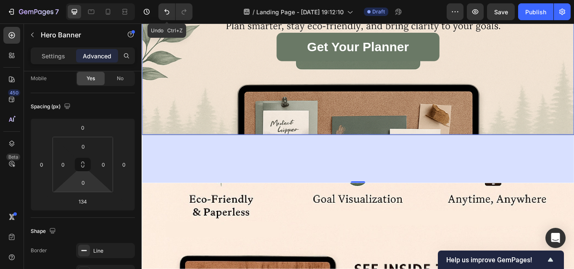
click at [92, 0] on html "7 Undo Ctrl+Z / Landing Page - [DATE] 19:12:10 Draft Preview Save Publish 450 B…" at bounding box center [287, 0] width 574 height 0
click at [94, 142] on div "0 0 0 0" at bounding box center [83, 164] width 60 height 55
click at [97, 0] on html "7 Undo Ctrl+Z / Landing Page - [DATE] 19:12:10 Draft Preview Save Publish 450 B…" at bounding box center [287, 0] width 574 height 0
type input "0"
drag, startPoint x: 100, startPoint y: 144, endPoint x: 92, endPoint y: 148, distance: 8.9
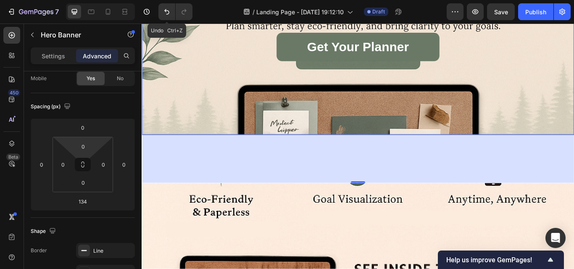
click at [92, 0] on html "7 Undo Ctrl+Z / Landing Page - [DATE] 19:12:10 Draft Preview Save Publish 450 B…" at bounding box center [287, 0] width 574 height 0
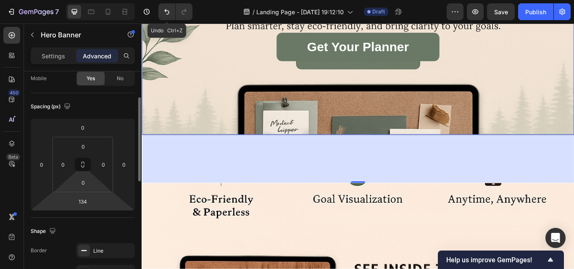
drag, startPoint x: 94, startPoint y: 182, endPoint x: 96, endPoint y: 202, distance: 19.5
click at [86, 0] on html "7 Undo Ctrl+Z / Landing Page - [DATE] 19:12:10 Draft Preview Save Publish 450 B…" at bounding box center [287, 0] width 574 height 0
click at [96, 0] on html "7 Undo Ctrl+Z / Landing Page - [DATE] 19:12:10 Draft Preview Save Publish 450 B…" at bounding box center [287, 0] width 574 height 0
drag, startPoint x: 96, startPoint y: 202, endPoint x: 104, endPoint y: 203, distance: 8.2
click at [95, 0] on html "7 Undo Ctrl+Z / Landing Page - [DATE] 19:12:10 Draft Preview Save Publish 450 B…" at bounding box center [287, 0] width 574 height 0
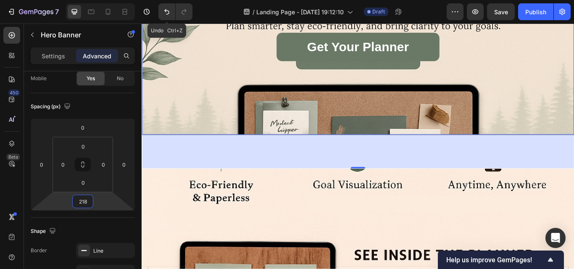
drag, startPoint x: 104, startPoint y: 203, endPoint x: 97, endPoint y: 172, distance: 31.9
click at [97, 0] on html "7 Undo Ctrl+Z / Landing Page - [DATE] 19:12:10 Draft Preview Save Publish 450 B…" at bounding box center [287, 0] width 574 height 0
type input "232"
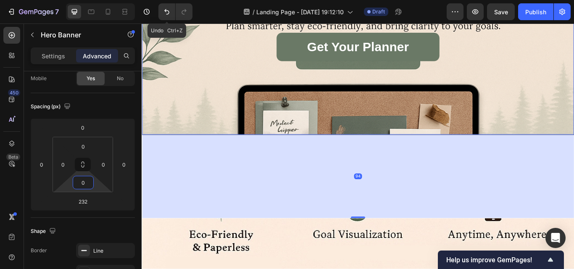
click at [391, 150] on div "Background Image" at bounding box center [393, 98] width 503 height 377
click at [387, 152] on div "Background Image" at bounding box center [393, 98] width 503 height 377
click at [365, 122] on div "Background Image" at bounding box center [393, 98] width 503 height 377
click at [385, 237] on div "232" at bounding box center [393, 201] width 503 height 97
click at [142, 152] on div "Background Image" at bounding box center [393, 98] width 503 height 377
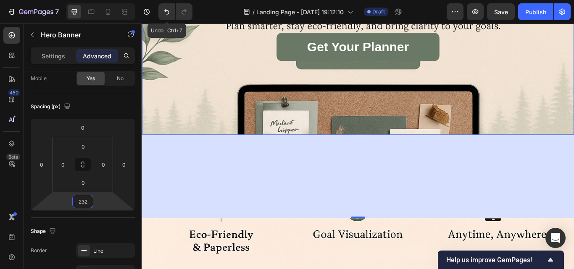
drag, startPoint x: 142, startPoint y: 152, endPoint x: 141, endPoint y: 201, distance: 49.6
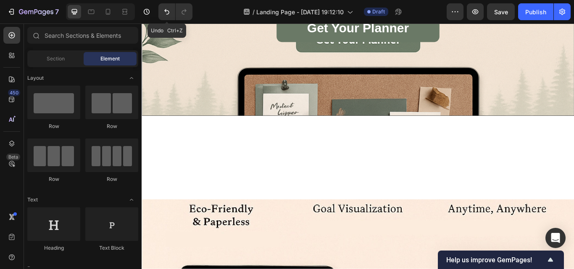
scroll to position [160, 0]
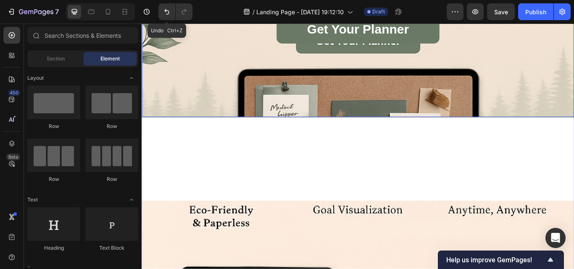
click at [142, 116] on iframe at bounding box center [358, 147] width 432 height 246
drag, startPoint x: 142, startPoint y: 131, endPoint x: 143, endPoint y: 152, distance: 20.2
click at [143, 152] on div "Get Your Planner Button Hero Banner 0 Drop element here Hero Banner" at bounding box center [394, 182] width 504 height 602
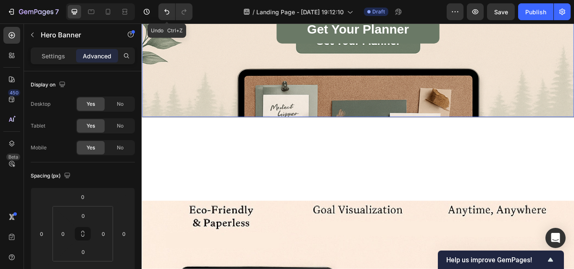
click at [155, 107] on div "Background Image" at bounding box center [393, 79] width 503 height 377
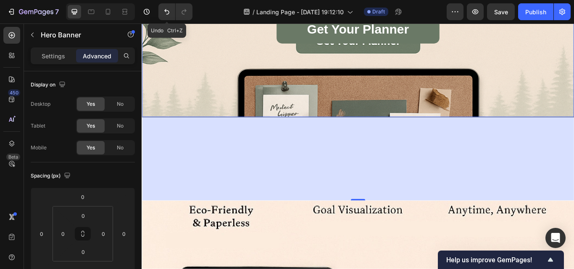
click at [184, 122] on div "Background Image" at bounding box center [393, 79] width 503 height 377
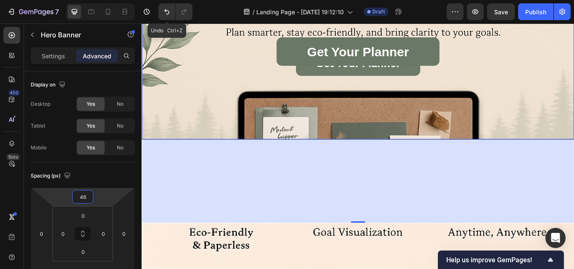
type input "38"
drag, startPoint x: 96, startPoint y: 198, endPoint x: 98, endPoint y: 190, distance: 8.3
click at [98, 0] on html "7 Undo Ctrl+Z / Landing Page - [DATE] 19:12:10 Draft Preview Save Publish 450 B…" at bounding box center [287, 0] width 574 height 0
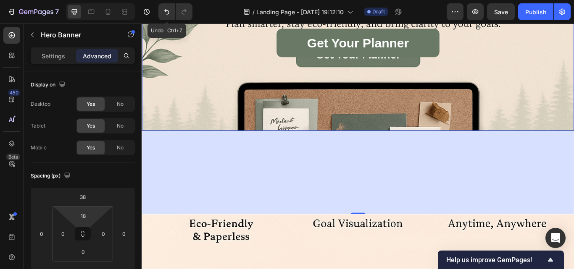
type input "0"
drag, startPoint x: 97, startPoint y: 215, endPoint x: 89, endPoint y: 218, distance: 8.7
click at [89, 0] on html "7 Undo Ctrl+Z / Landing Page - [DATE] 19:12:10 Draft Preview Save Publish 450 B…" at bounding box center [287, 0] width 574 height 0
click at [139, 208] on div at bounding box center [138, 182] width 6 height 222
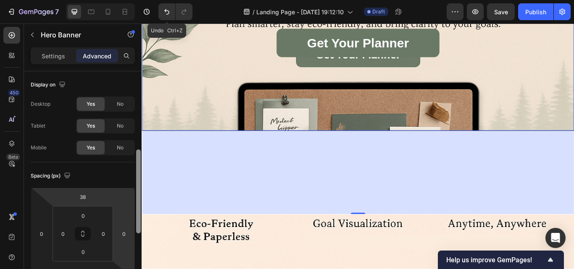
click at [130, 0] on html "7 Undo Ctrl+Z / Landing Page - [DATE] 19:12:10 Draft Preview Save Publish 450 B…" at bounding box center [287, 0] width 574 height 0
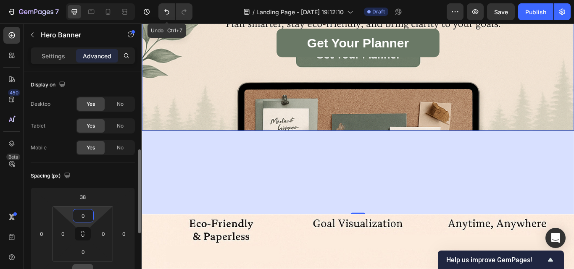
scroll to position [57, 0]
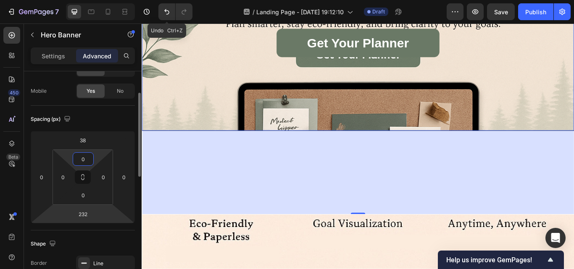
click at [98, 0] on html "7 Undo Ctrl+Z / Landing Page - [DATE] 19:12:10 Draft Preview Save Publish 450 B…" at bounding box center [287, 0] width 574 height 0
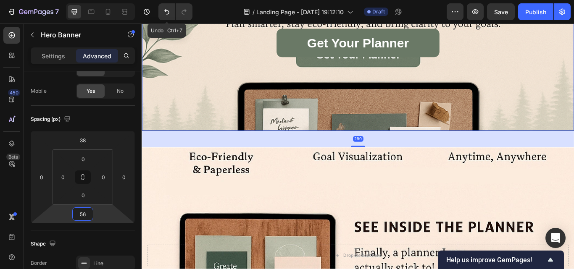
type input "46"
drag, startPoint x: 98, startPoint y: 214, endPoint x: 105, endPoint y: 253, distance: 39.7
click at [105, 0] on html "7 Undo Ctrl+Z / Landing Page - [DATE] 19:12:10 Draft Preview Save Publish 450 B…" at bounding box center [287, 0] width 574 height 0
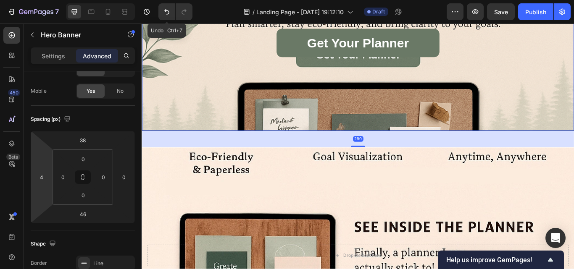
type input "0"
drag, startPoint x: 48, startPoint y: 177, endPoint x: 50, endPoint y: 193, distance: 16.1
click at [50, 0] on html "7 Undo Ctrl+Z / Landing Page - [DATE] 19:12:10 Draft Preview Save Publish 450 B…" at bounding box center [287, 0] width 574 height 0
click at [88, 213] on input "46" at bounding box center [82, 214] width 17 height 13
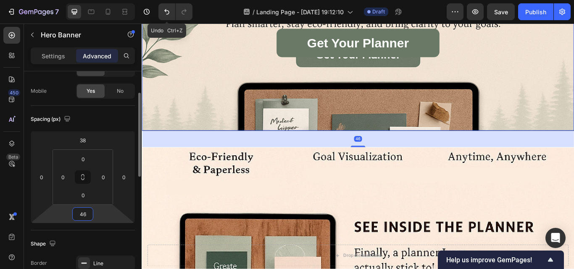
type input "4"
type input "0"
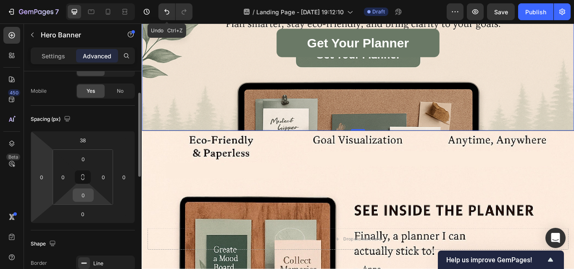
click at [93, 199] on div "0" at bounding box center [83, 195] width 21 height 13
click at [78, 194] on input "0" at bounding box center [83, 195] width 17 height 13
type input "1500"
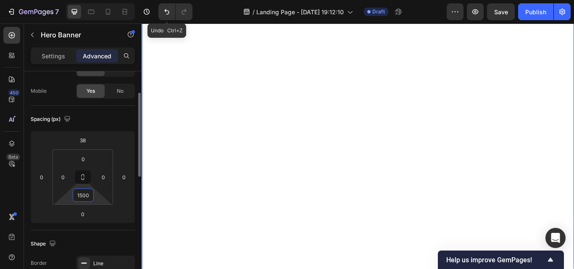
click at [90, 196] on input "1500" at bounding box center [83, 195] width 17 height 13
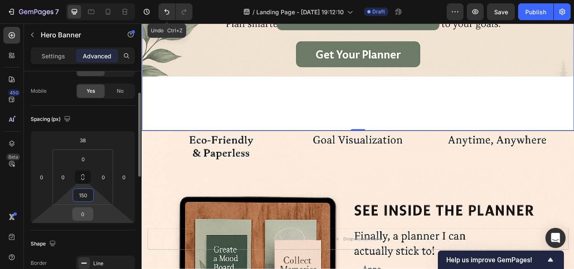
type input "150"
click at [80, 215] on input "0" at bounding box center [82, 214] width 17 height 13
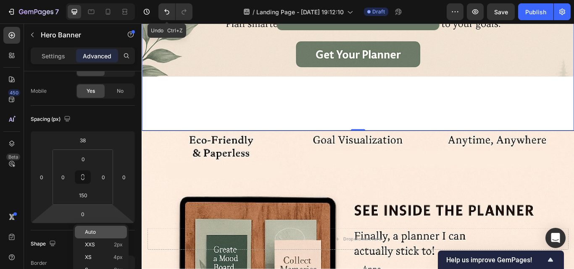
click at [88, 231] on span "Auto" at bounding box center [90, 232] width 11 height 6
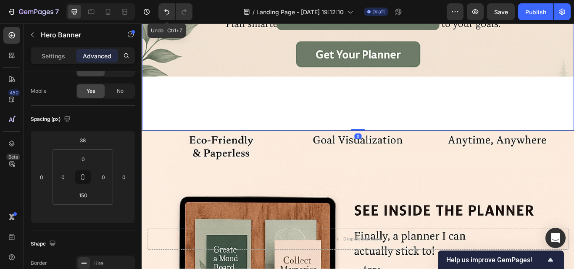
drag, startPoint x: 389, startPoint y: 147, endPoint x: 388, endPoint y: 90, distance: 56.3
click at [388, 89] on div "Get Your Planner Button Hero Banner 0" at bounding box center [394, 23] width 504 height 252
type input "0"
click at [264, 117] on div "Get Your Planner Button Hero Banner 0" at bounding box center [394, 23] width 504 height 252
click at [269, 76] on div "Background Image" at bounding box center [393, 48] width 503 height 282
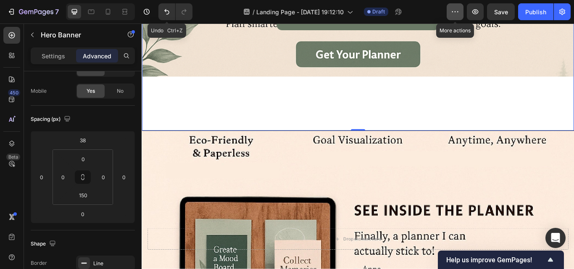
click at [451, 15] on icon "button" at bounding box center [455, 12] width 8 height 8
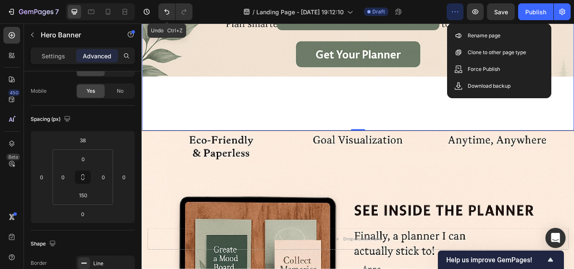
click at [472, 100] on div "Get Your Planner Button Hero Banner 0" at bounding box center [394, 23] width 504 height 252
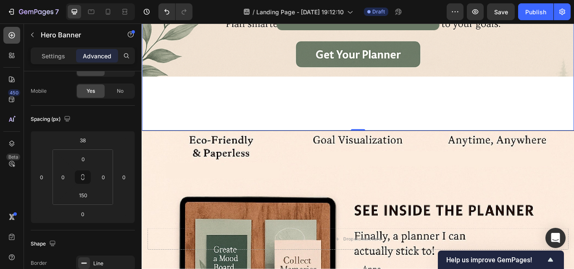
click at [11, 32] on icon at bounding box center [12, 35] width 8 height 8
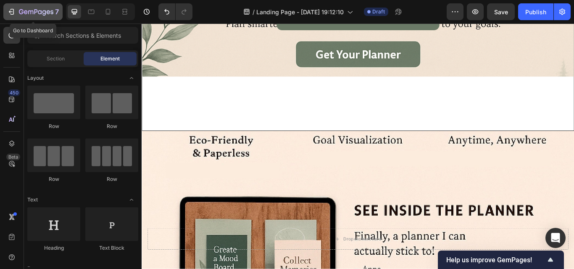
click at [8, 8] on icon "button" at bounding box center [11, 12] width 8 height 8
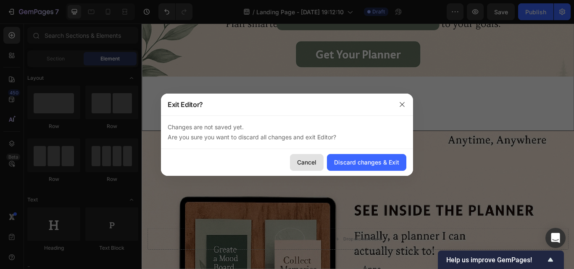
click at [302, 159] on div "Cancel" at bounding box center [306, 162] width 19 height 9
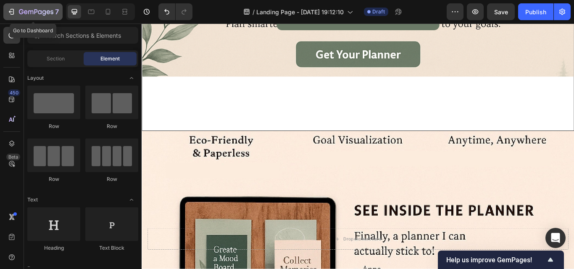
click at [10, 12] on icon "button" at bounding box center [11, 12] width 4 height 3
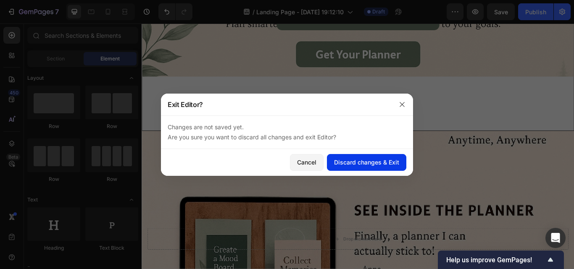
click at [365, 162] on div "Discard changes & Exit" at bounding box center [366, 162] width 65 height 9
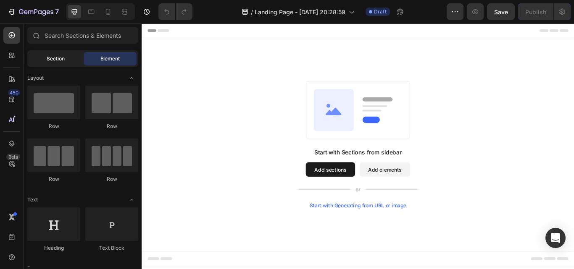
click at [46, 54] on div "Section" at bounding box center [55, 58] width 53 height 13
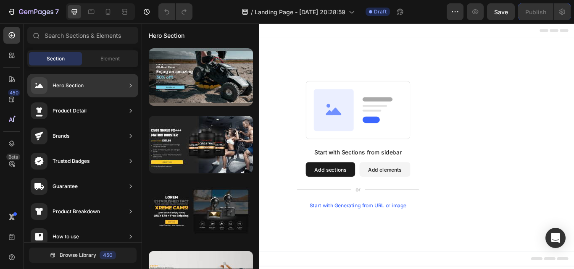
click at [71, 89] on div "Hero Section" at bounding box center [68, 85] width 31 height 8
click at [122, 83] on div "Hero Section" at bounding box center [82, 86] width 111 height 24
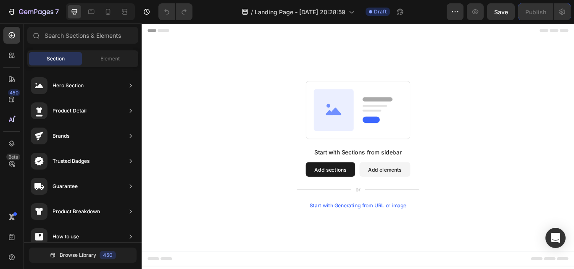
drag, startPoint x: 399, startPoint y: 115, endPoint x: 230, endPoint y: 139, distance: 170.1
click at [100, 53] on div "Element" at bounding box center [110, 58] width 53 height 13
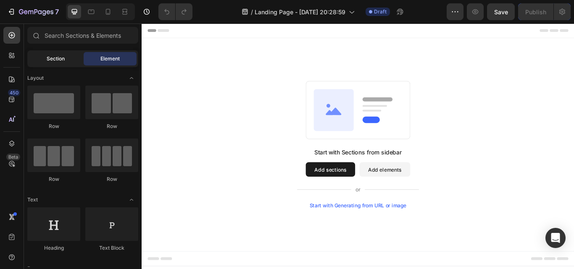
click at [65, 58] on div "Section" at bounding box center [55, 58] width 53 height 13
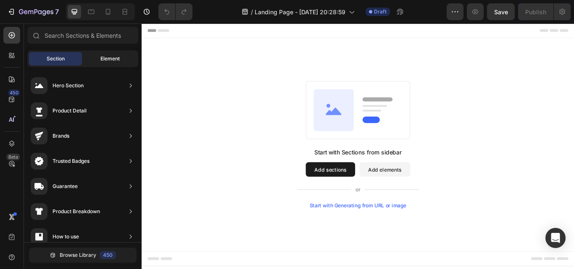
click at [121, 59] on div "Element" at bounding box center [110, 58] width 53 height 13
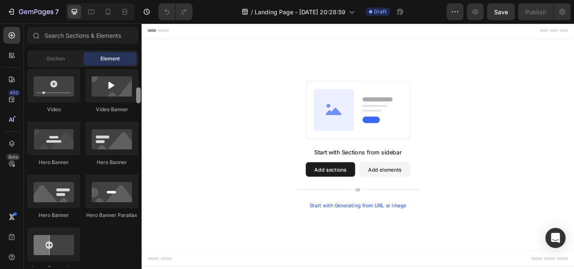
scroll to position [334, 0]
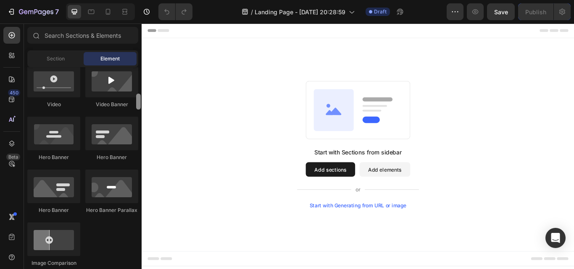
drag, startPoint x: 139, startPoint y: 76, endPoint x: 136, endPoint y: 103, distance: 27.0
click at [136, 103] on div at bounding box center [138, 102] width 5 height 16
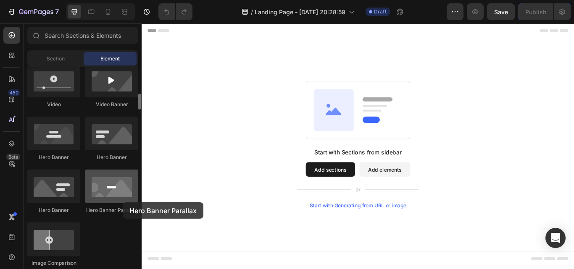
click at [123, 202] on div at bounding box center [111, 187] width 53 height 34
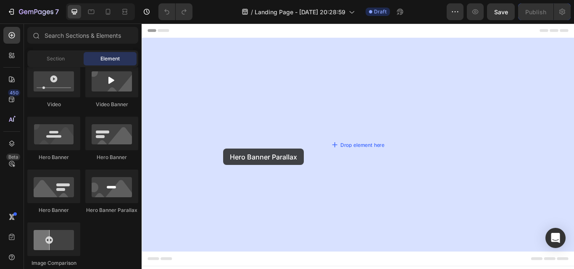
drag, startPoint x: 260, startPoint y: 214, endPoint x: 240, endPoint y: 170, distance: 48.5
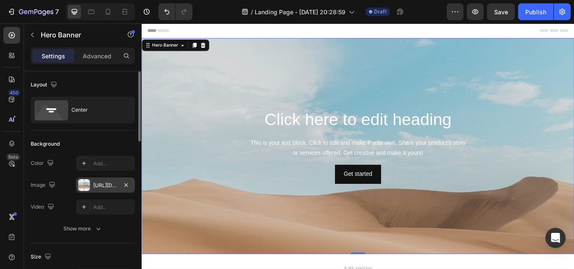
click at [103, 185] on div "[URL][DOMAIN_NAME]" at bounding box center [105, 186] width 24 height 8
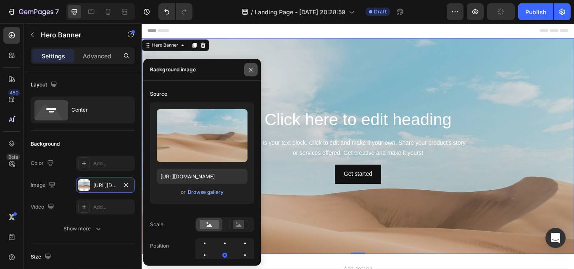
click at [248, 73] on icon "button" at bounding box center [250, 69] width 7 height 7
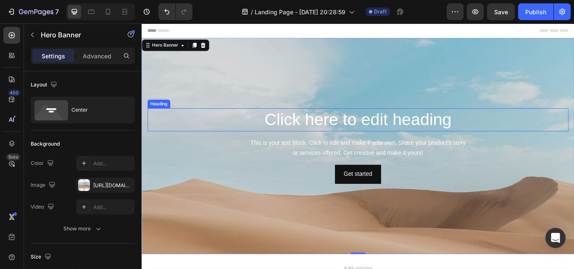
click at [301, 140] on h2 "Click here to edit heading" at bounding box center [393, 136] width 491 height 27
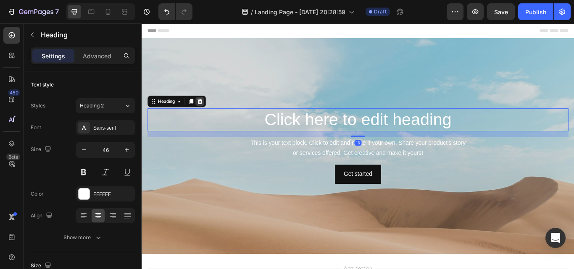
click at [208, 111] on icon at bounding box center [209, 114] width 7 height 7
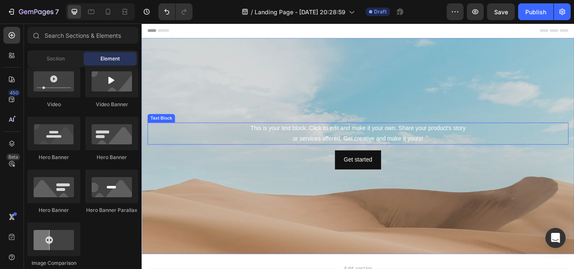
click at [307, 158] on div "This is your text block. Click to edit and make it your own. Share your product…" at bounding box center [393, 152] width 491 height 26
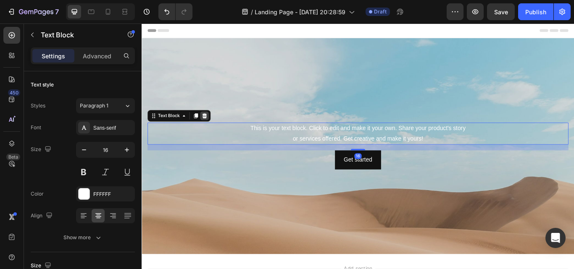
click at [217, 133] on icon at bounding box center [214, 131] width 7 height 7
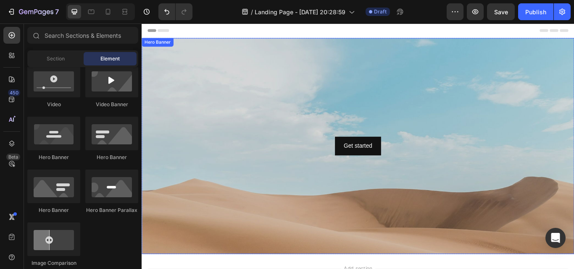
click at [409, 69] on div "Background Image" at bounding box center [394, 230] width 504 height 378
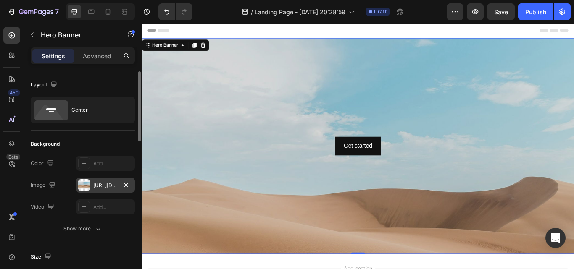
click at [106, 182] on div "[URL][DOMAIN_NAME]" at bounding box center [105, 186] width 24 height 8
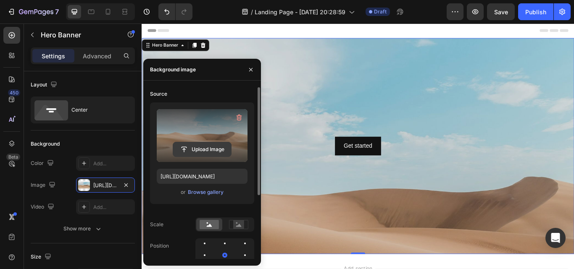
click at [200, 148] on input "file" at bounding box center [202, 149] width 58 height 14
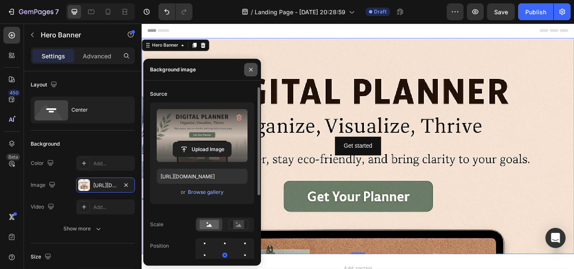
click at [248, 66] on icon "button" at bounding box center [250, 69] width 7 height 7
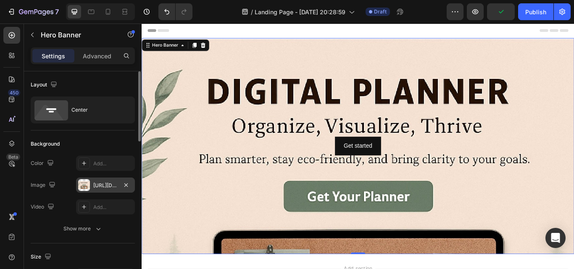
click at [115, 186] on div "[URL][DOMAIN_NAME]" at bounding box center [105, 186] width 24 height 8
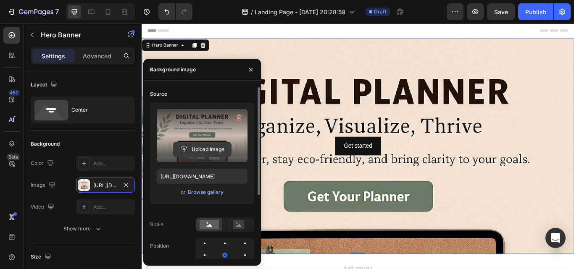
click at [197, 145] on input "file" at bounding box center [202, 149] width 58 height 14
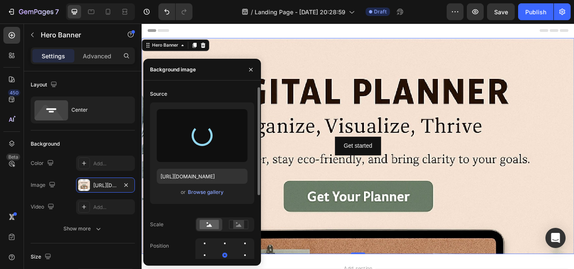
type input "[URL][DOMAIN_NAME]"
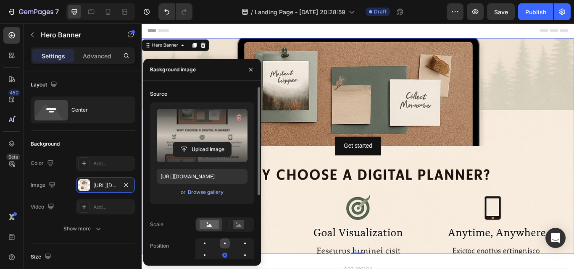
click at [223, 244] on div at bounding box center [225, 244] width 10 height 10
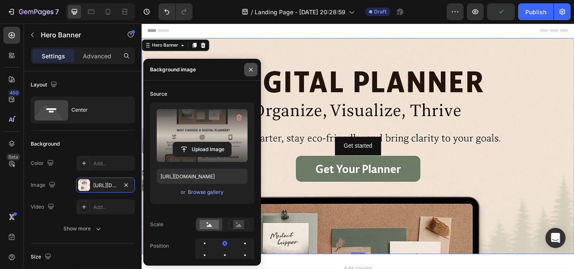
click at [250, 70] on icon "button" at bounding box center [250, 69] width 7 height 7
